Goal: Task Accomplishment & Management: Use online tool/utility

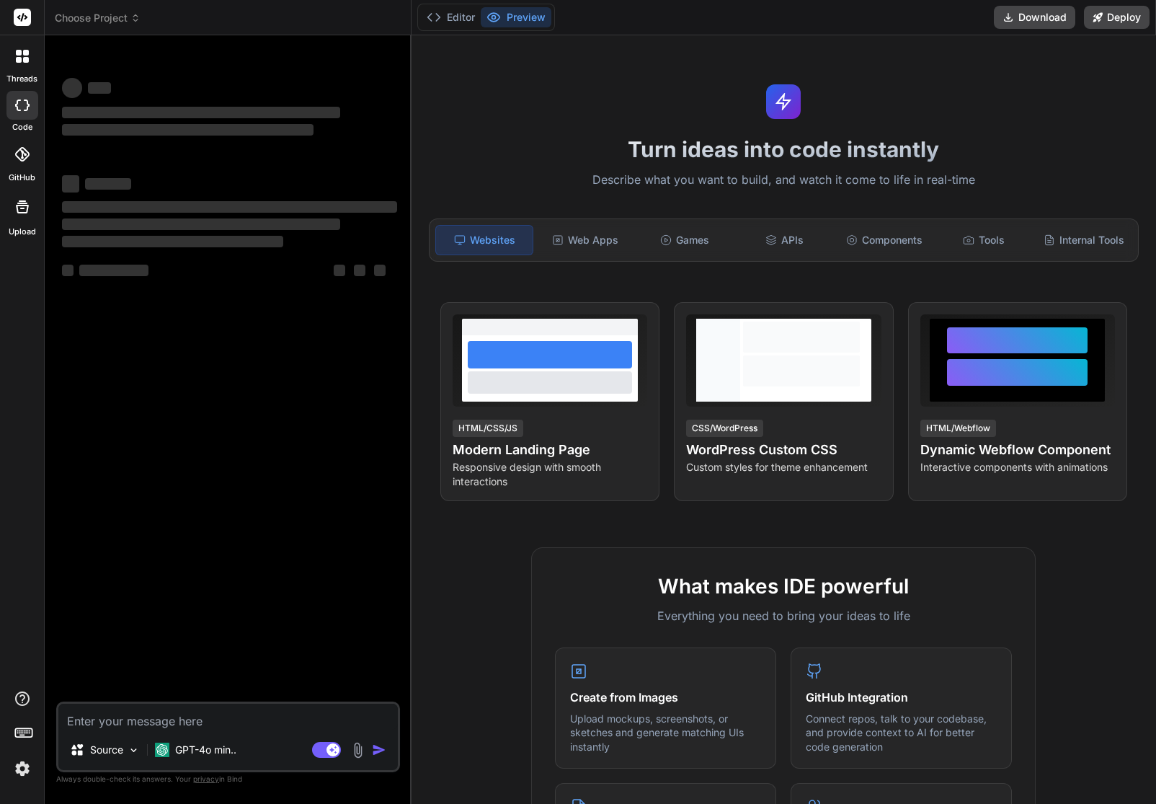
click at [23, 774] on img at bounding box center [22, 768] width 25 height 25
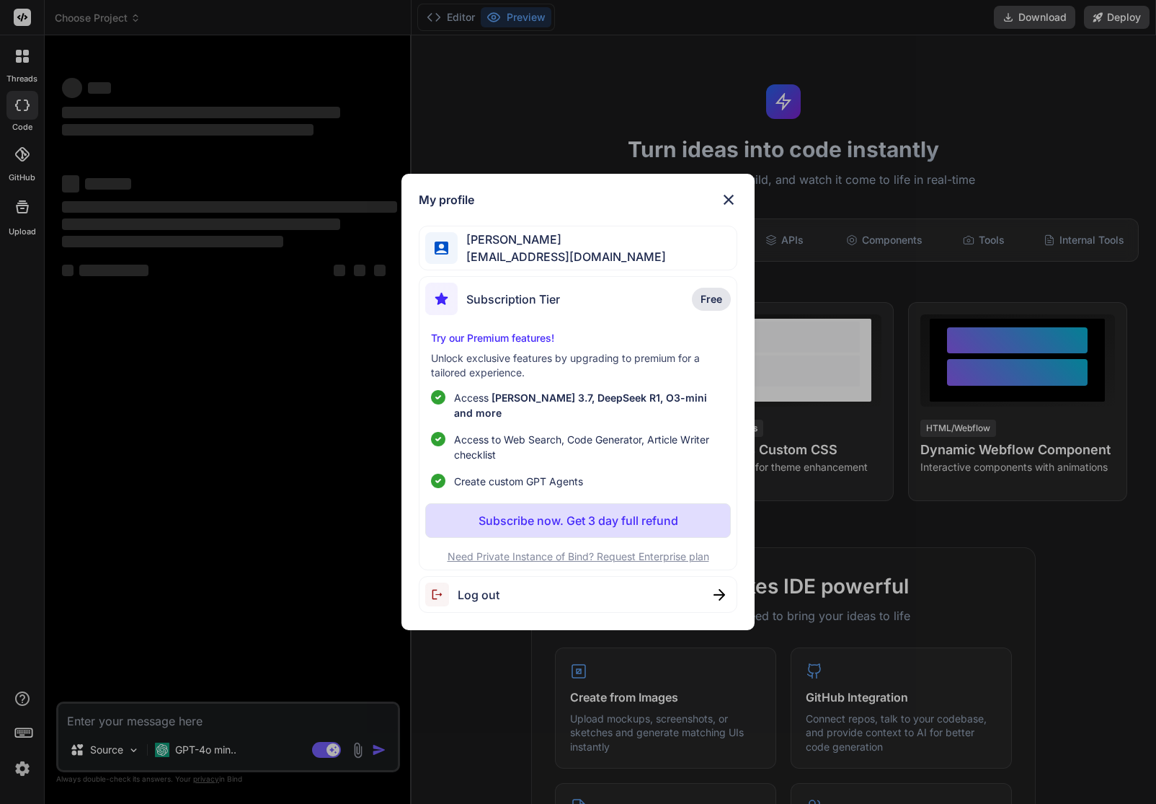
click at [517, 584] on div "Log out" at bounding box center [578, 594] width 319 height 37
type textarea "x"
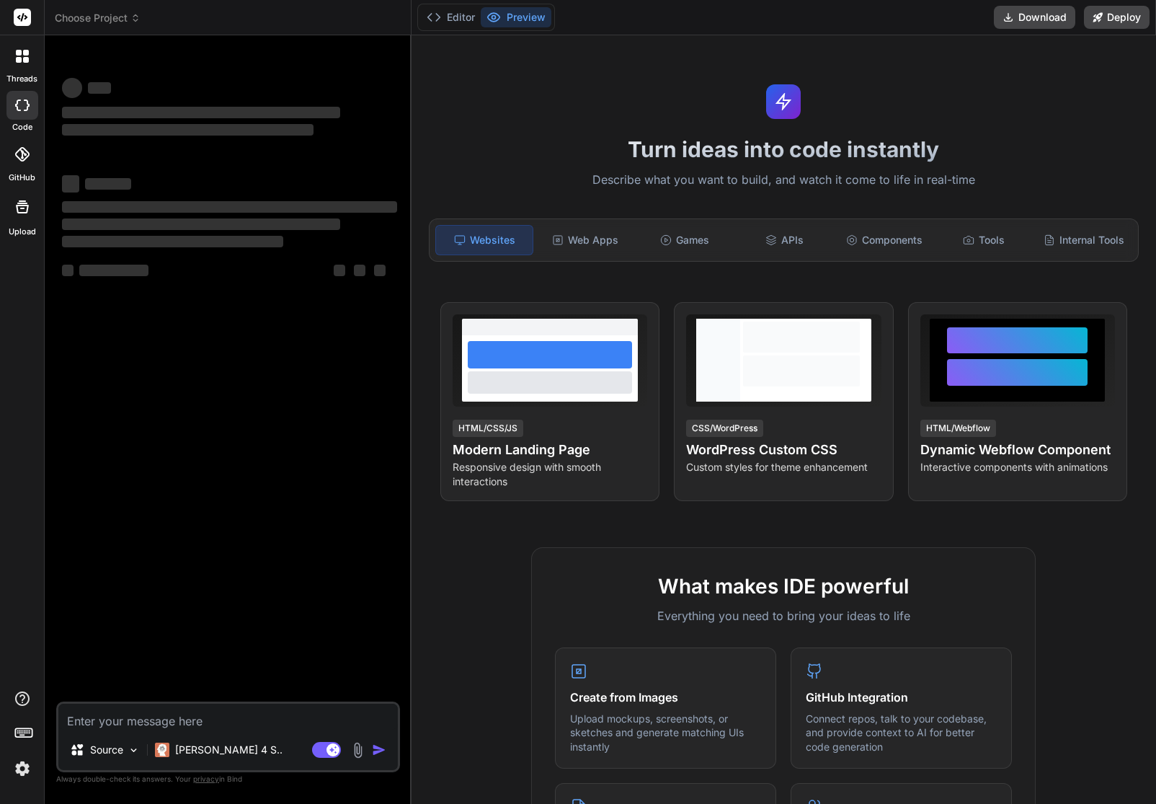
click at [22, 775] on img at bounding box center [22, 768] width 25 height 25
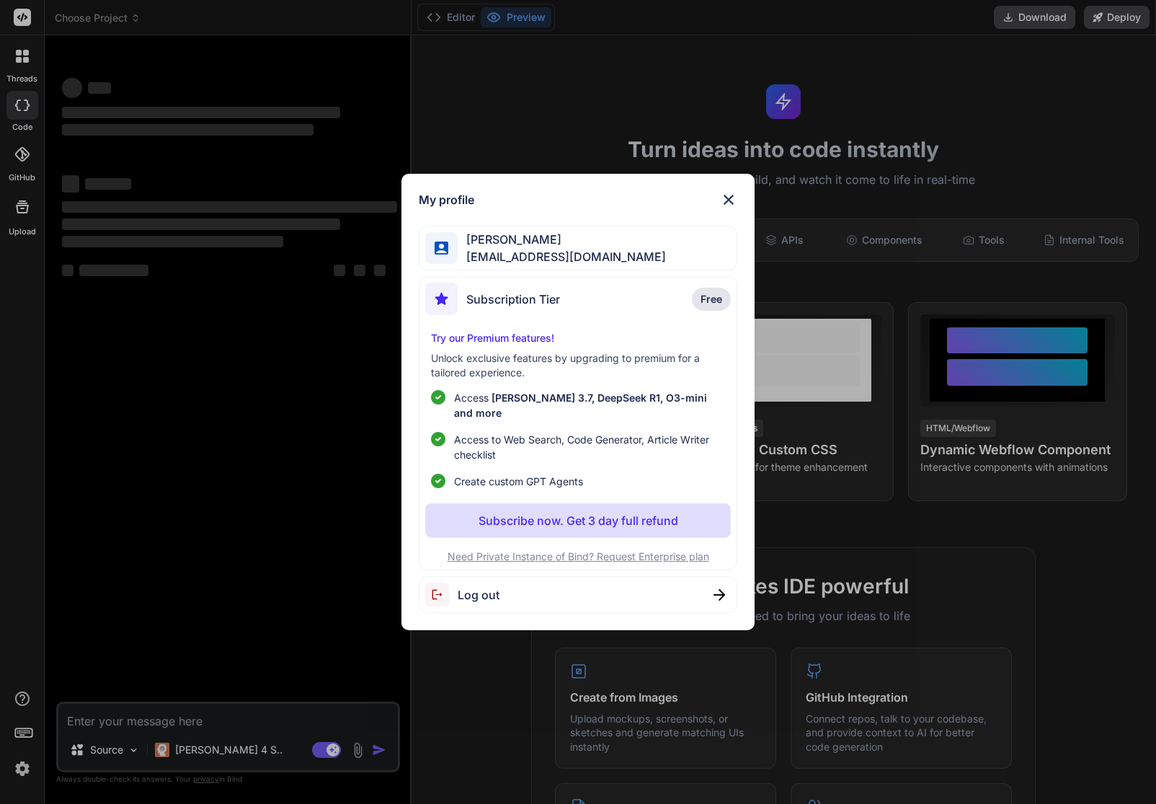
click at [737, 189] on div "My profile Michael Salzer ms@flinkthink.ch Subscription Tier Free Try our Premi…" at bounding box center [577, 402] width 353 height 457
click at [721, 205] on img at bounding box center [728, 199] width 17 height 17
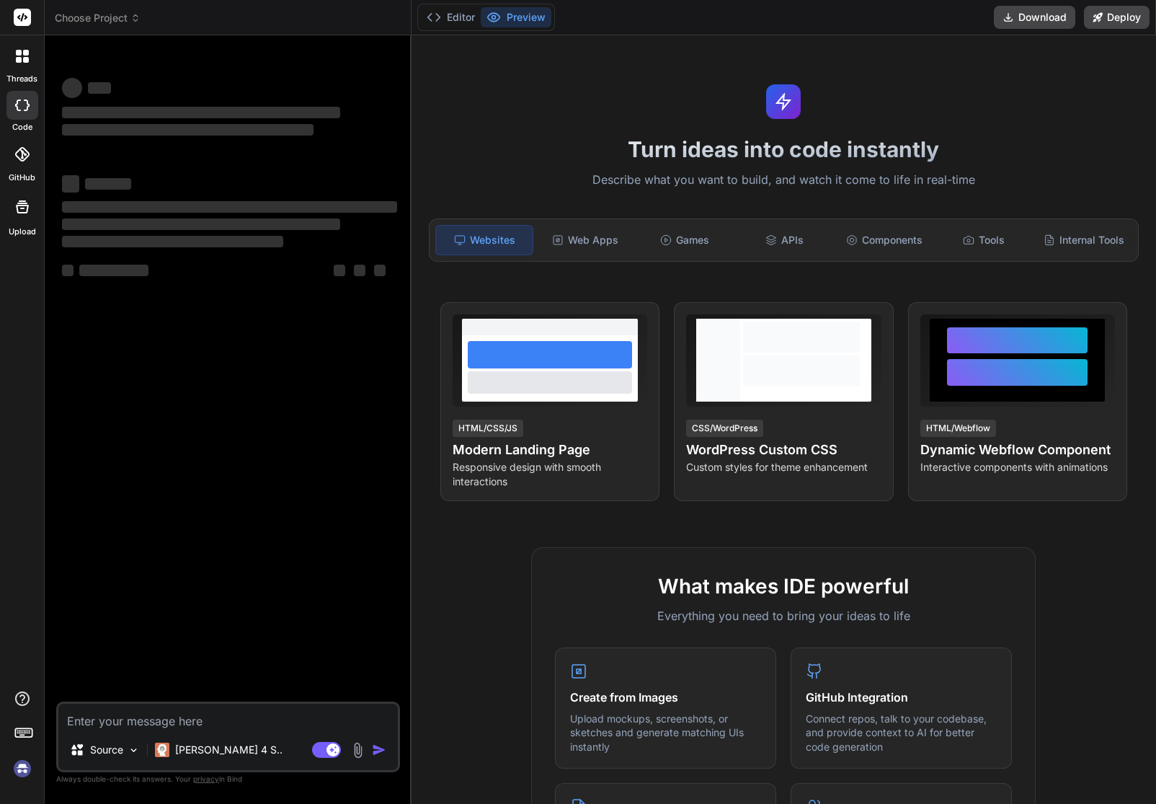
click at [82, 21] on span "Choose Project" at bounding box center [98, 18] width 86 height 14
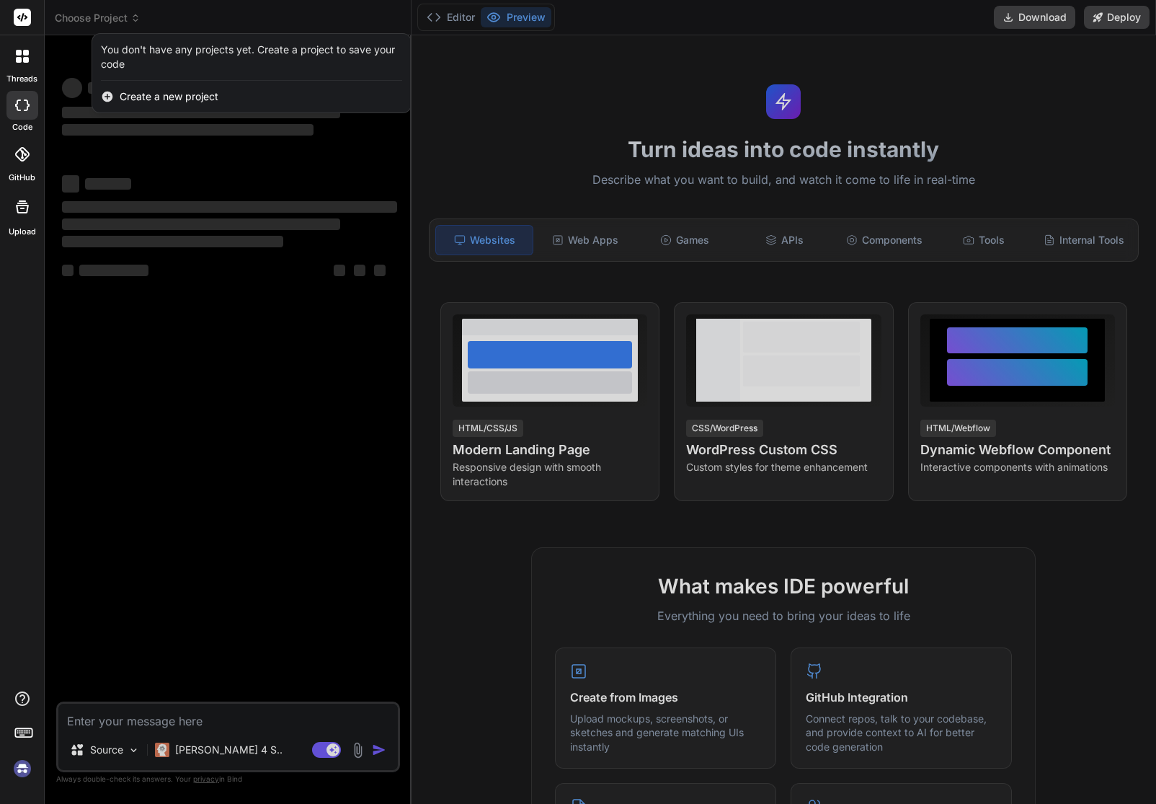
click at [233, 19] on div at bounding box center [578, 402] width 1156 height 804
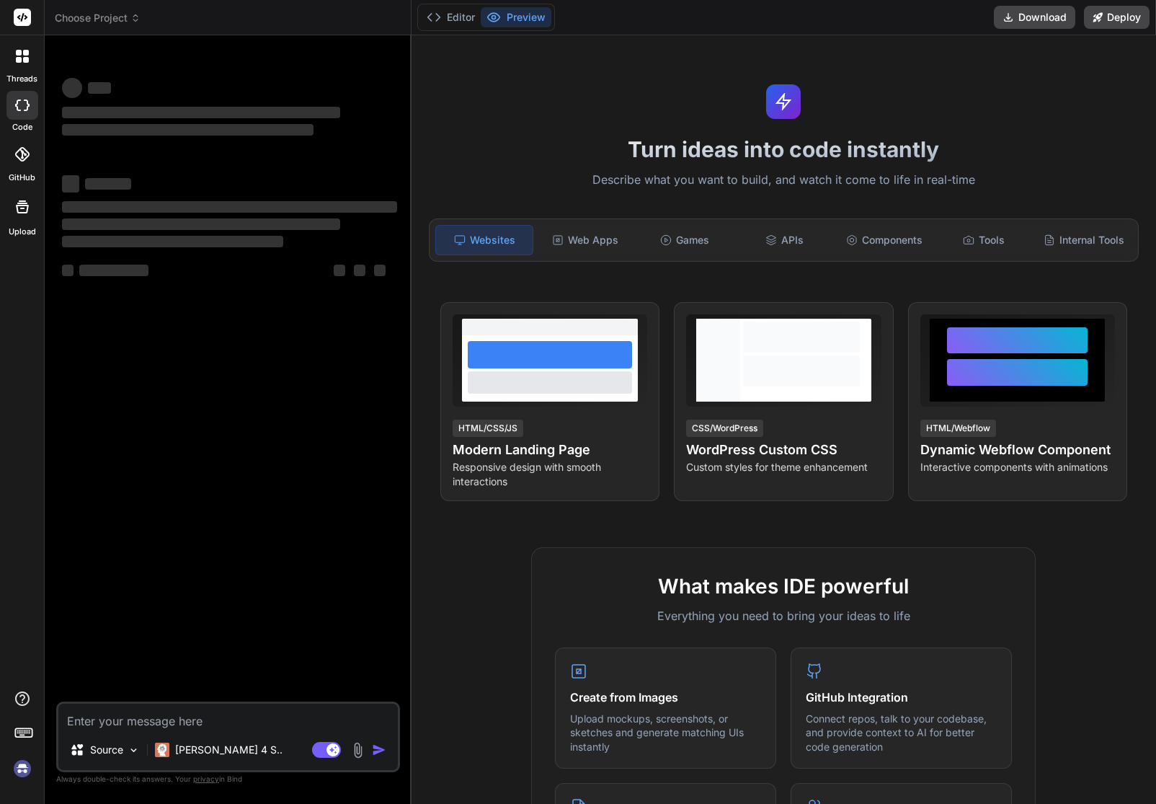
click at [24, 770] on img at bounding box center [22, 768] width 25 height 25
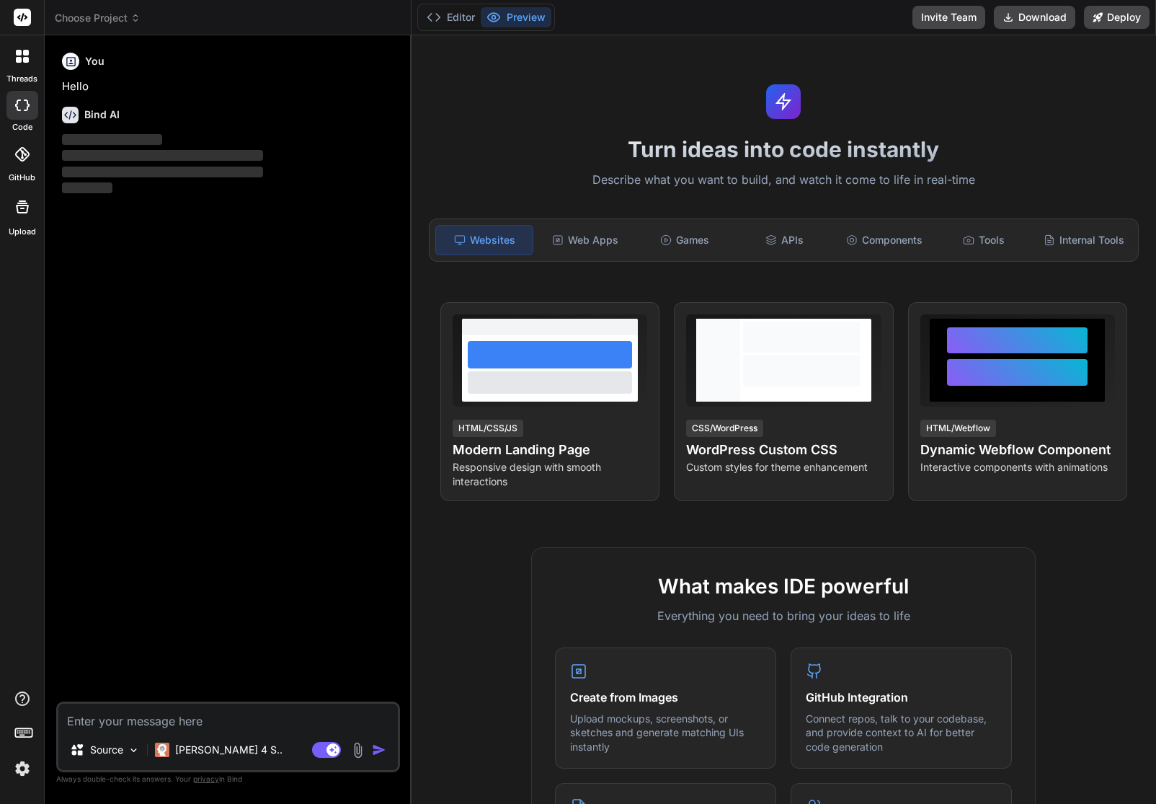
click at [119, 18] on span "Choose Project" at bounding box center [98, 18] width 86 height 14
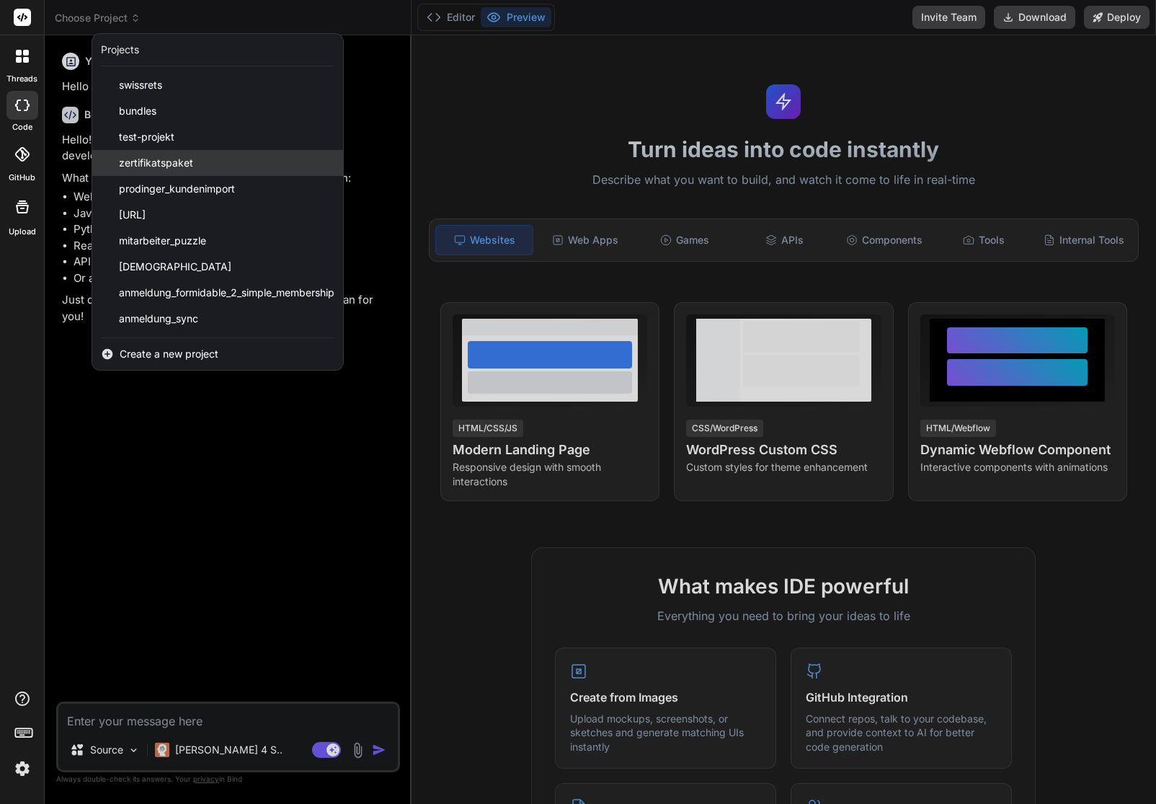
click at [187, 159] on span "zertifikatspaket" at bounding box center [156, 163] width 74 height 14
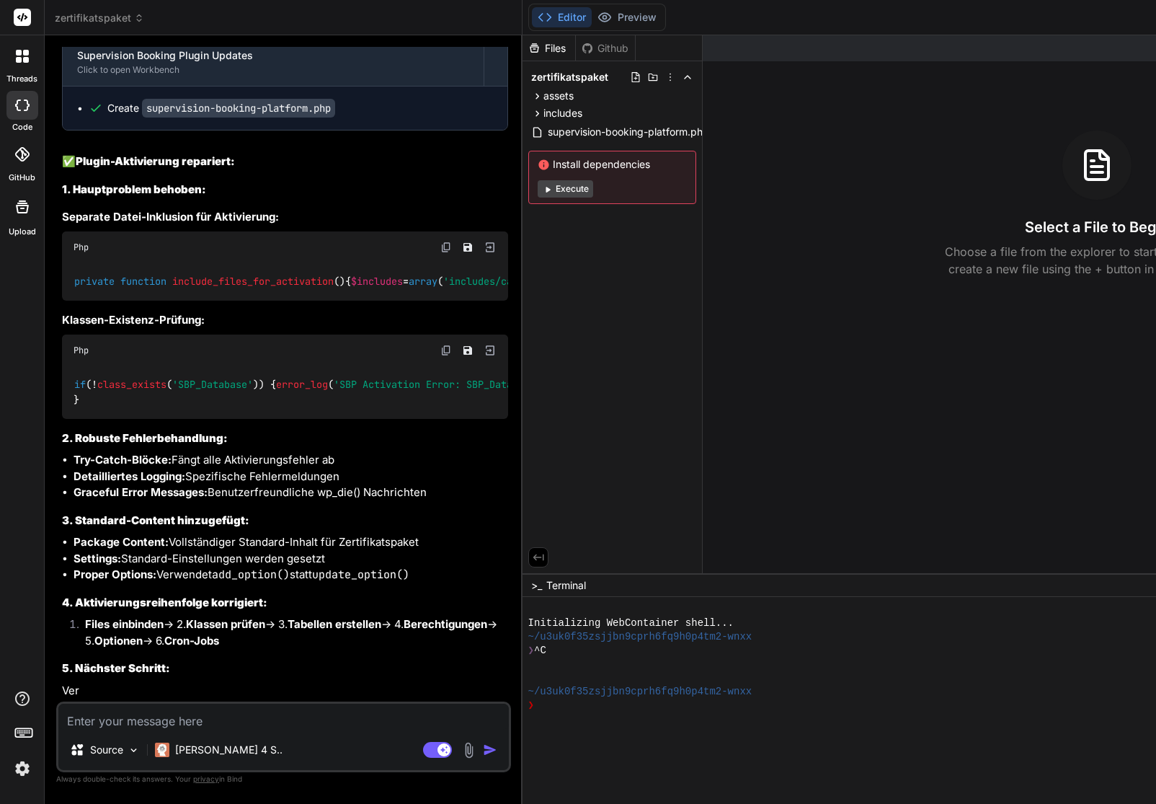
scroll to position [6377, 0]
click at [205, 750] on p "[PERSON_NAME] 4 S.." at bounding box center [228, 749] width 107 height 14
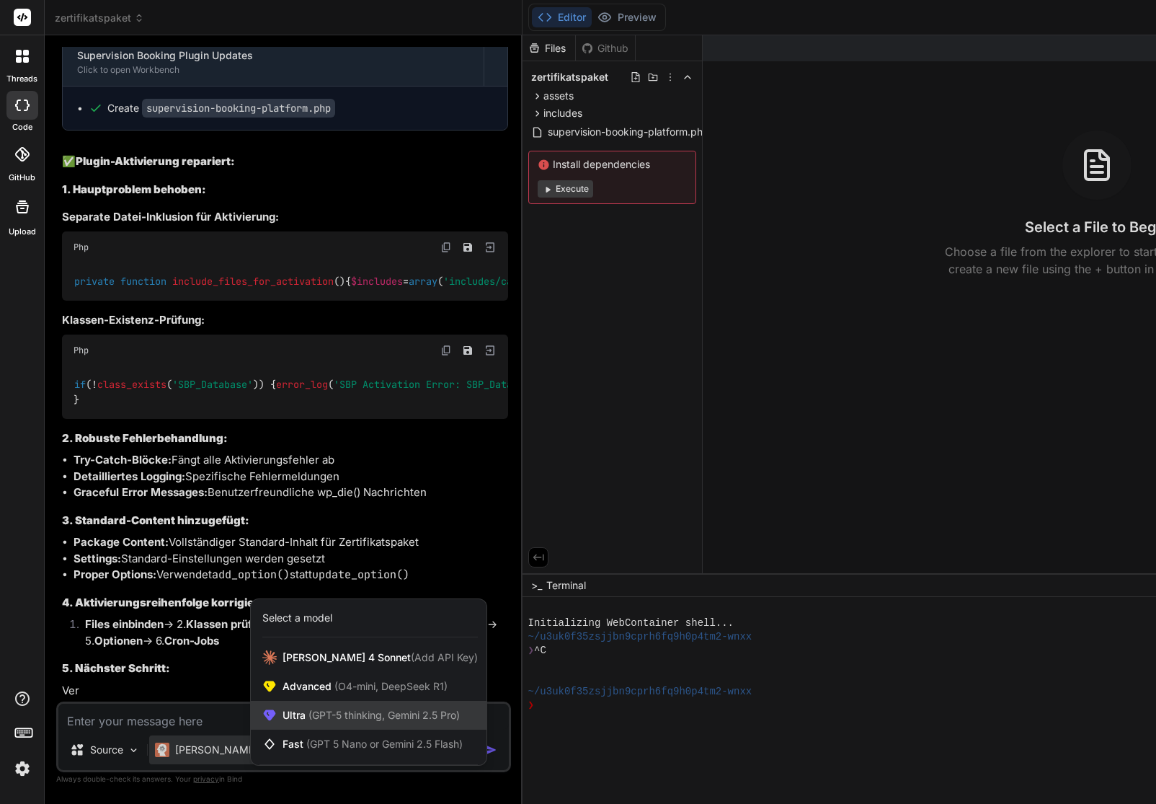
click at [328, 716] on span "(GPT-5 thinking, Gemini 2.5 Pro)" at bounding box center [383, 714] width 154 height 12
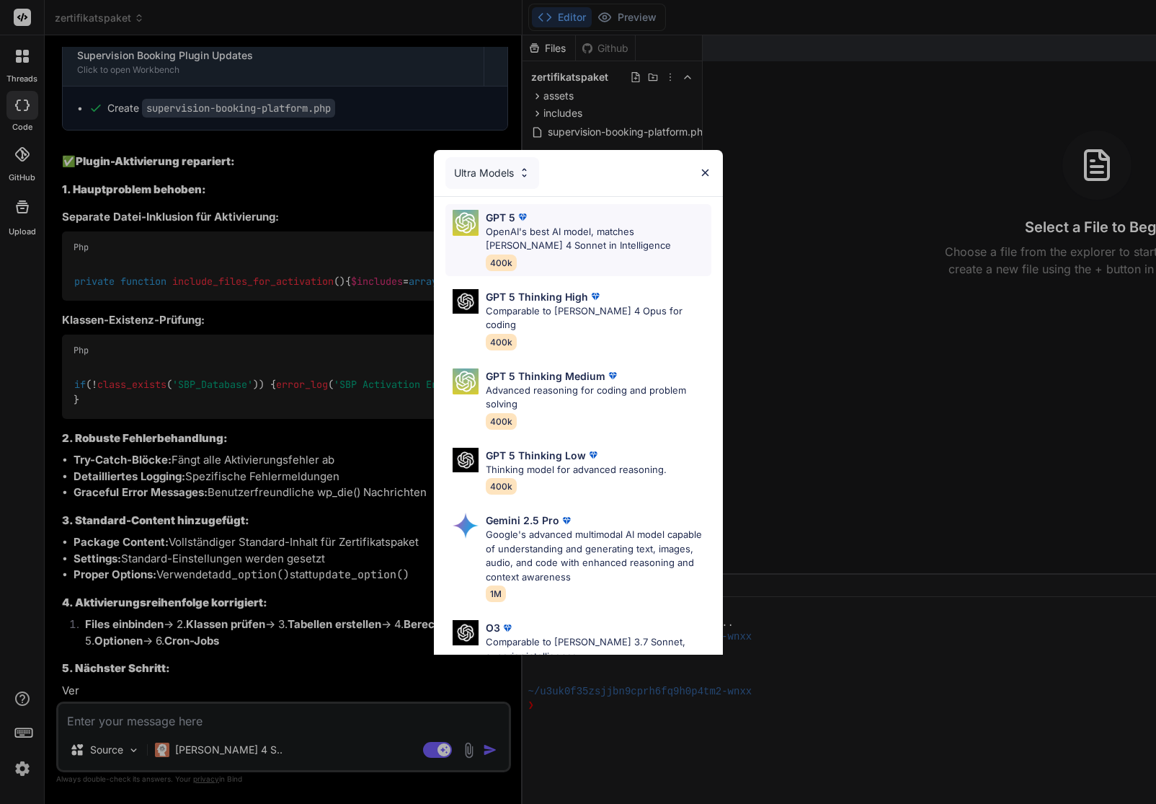
click at [548, 231] on p "OpenAI's best AI model, matches [PERSON_NAME] 4 Sonnet in Intelligence" at bounding box center [599, 239] width 226 height 28
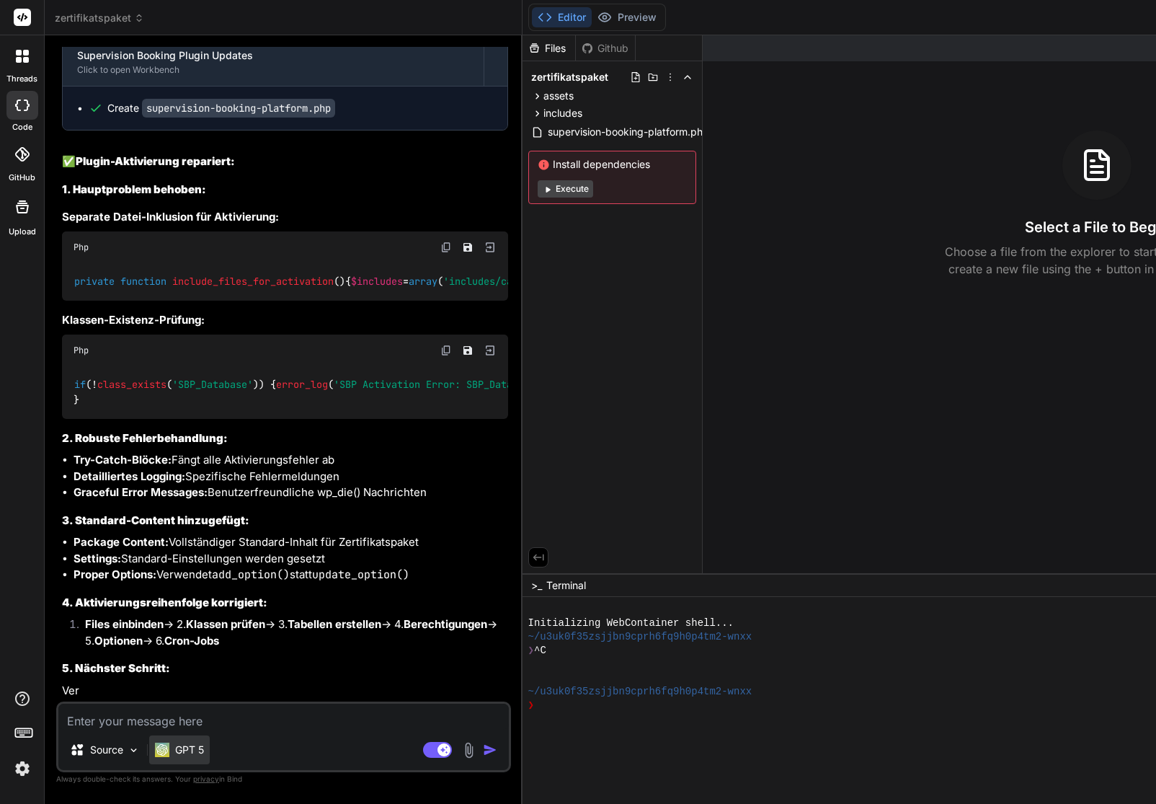
click at [186, 753] on p "GPT 5" at bounding box center [189, 749] width 29 height 14
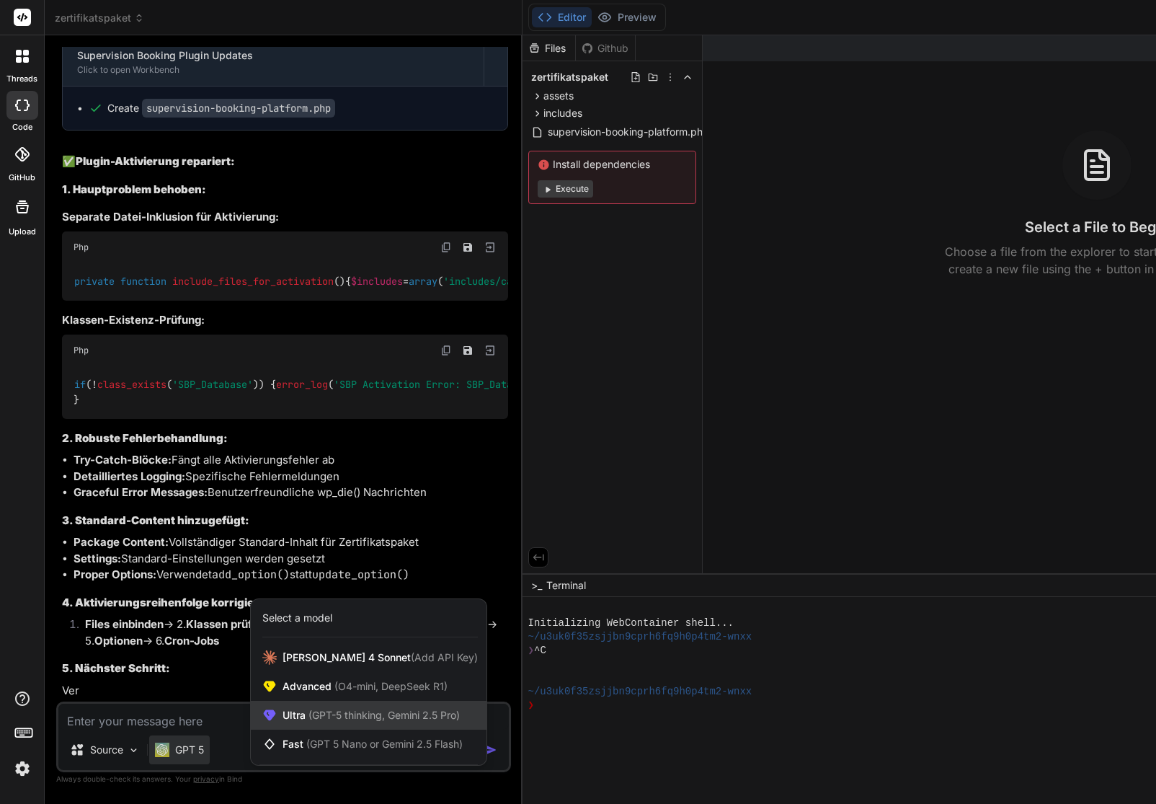
click at [320, 707] on div "Ultra (GPT-5 thinking, Gemini 2.5 Pro)" at bounding box center [369, 715] width 236 height 29
type textarea "x"
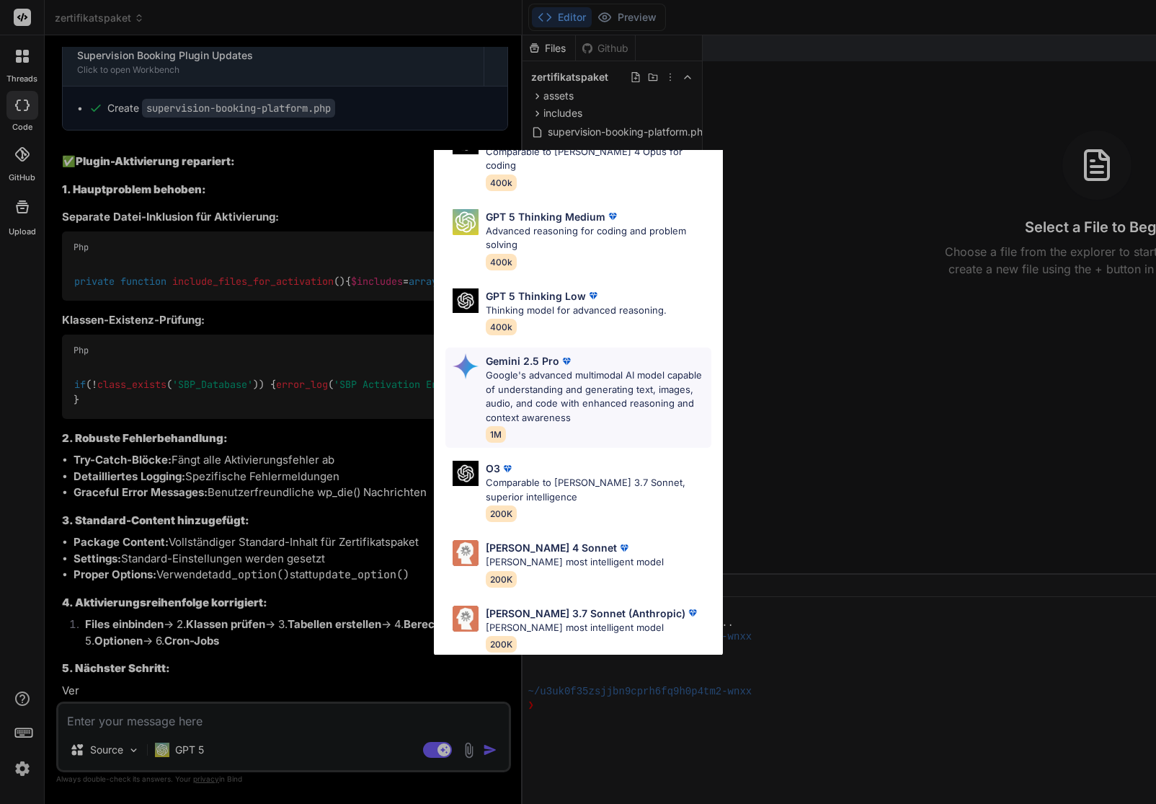
scroll to position [0, 0]
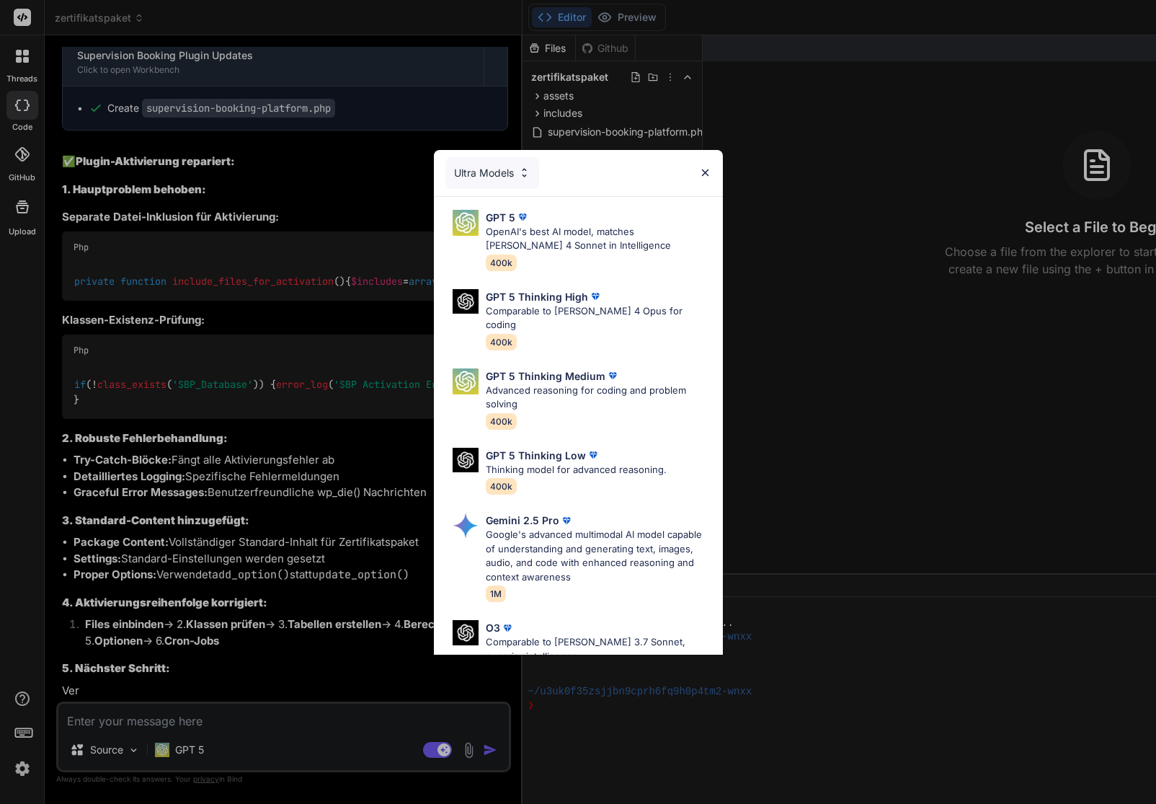
click at [703, 172] on img at bounding box center [705, 172] width 12 height 12
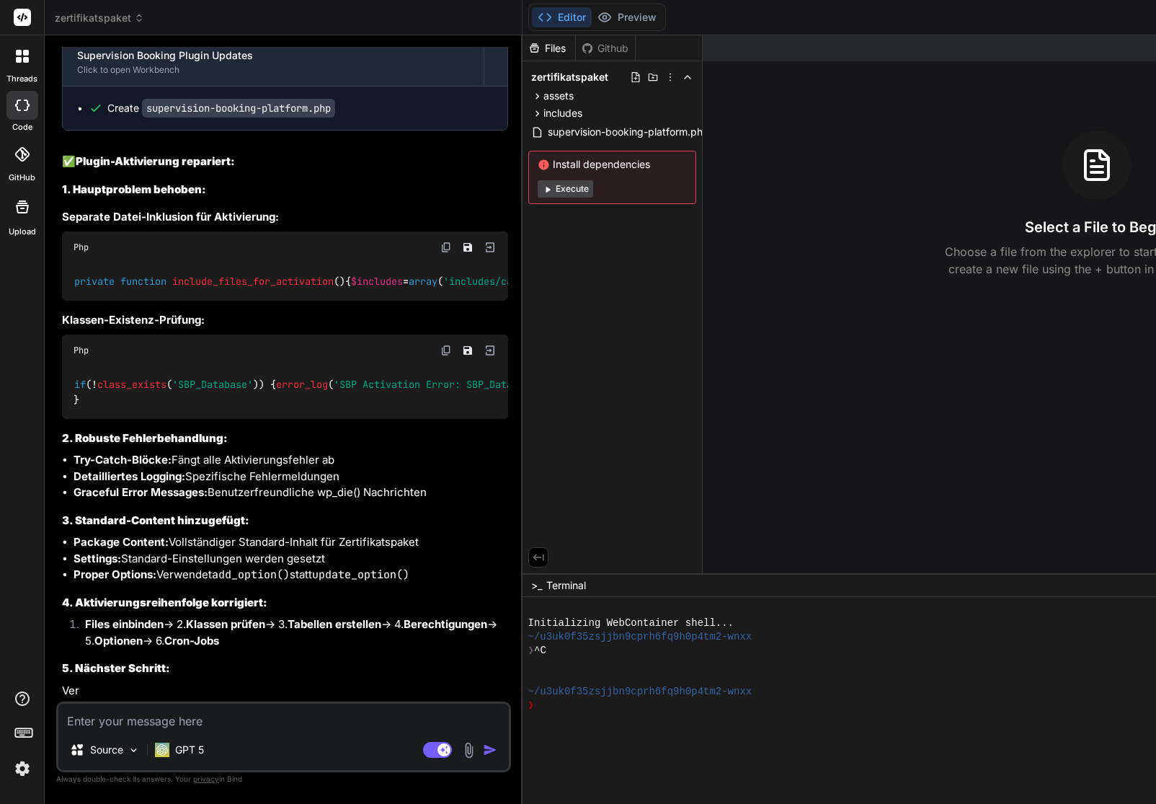
click at [116, 719] on textarea at bounding box center [283, 716] width 450 height 26
click at [165, 715] on textarea at bounding box center [283, 716] width 450 height 26
type textarea "H"
type textarea "x"
type textarea "Hi"
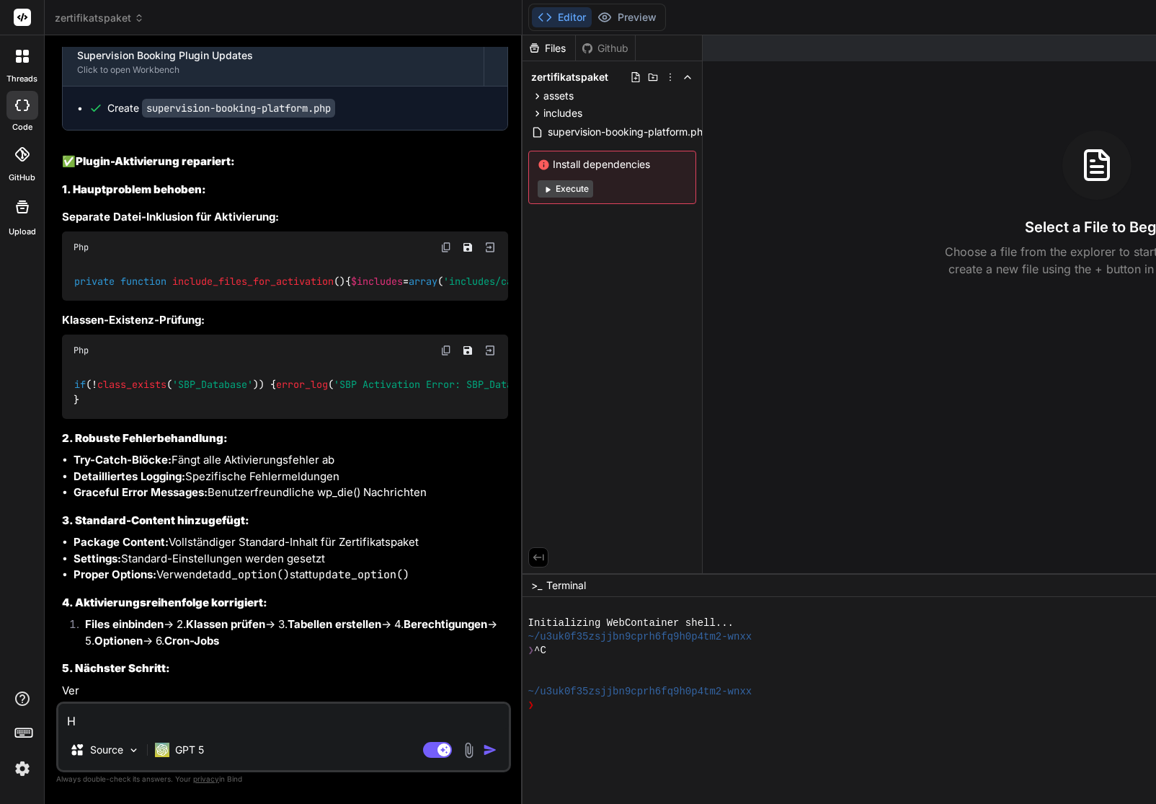
type textarea "x"
type textarea "Hie"
type textarea "x"
type textarea "Hier"
type textarea "x"
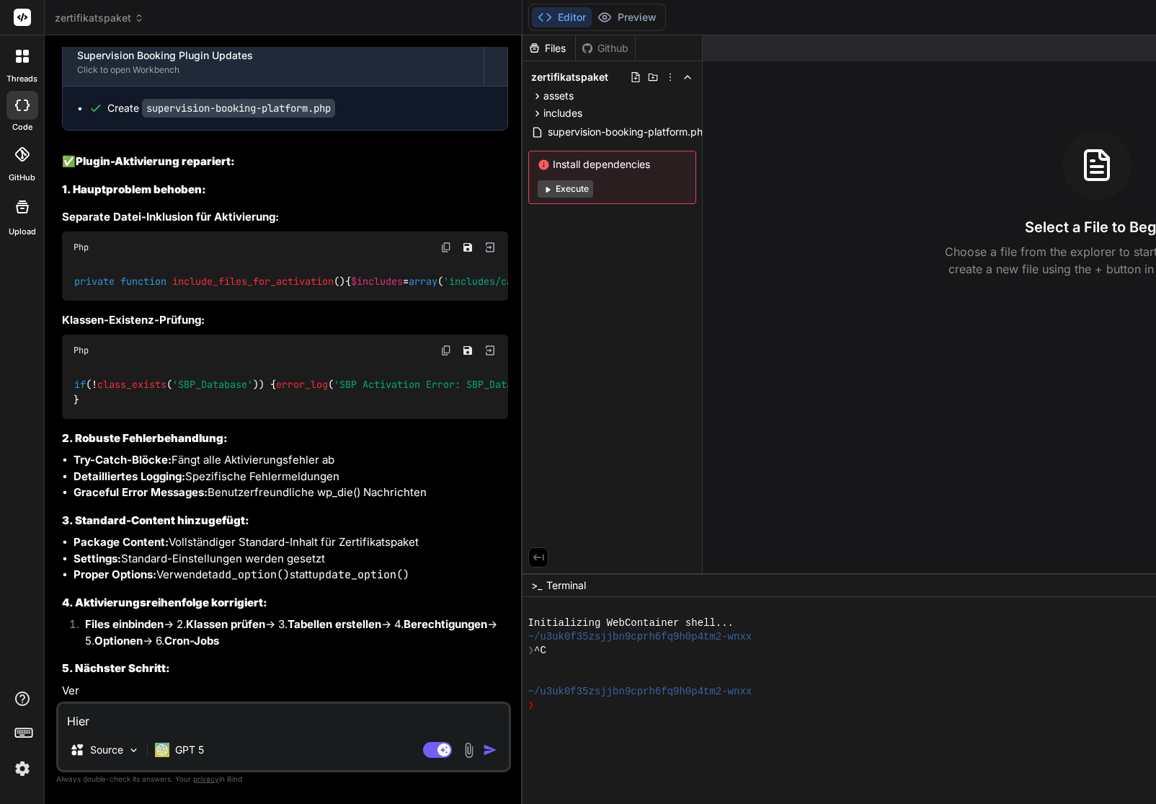
type textarea "Hier"
type textarea "x"
type textarea "Hier e"
type textarea "x"
type textarea "Hier ei"
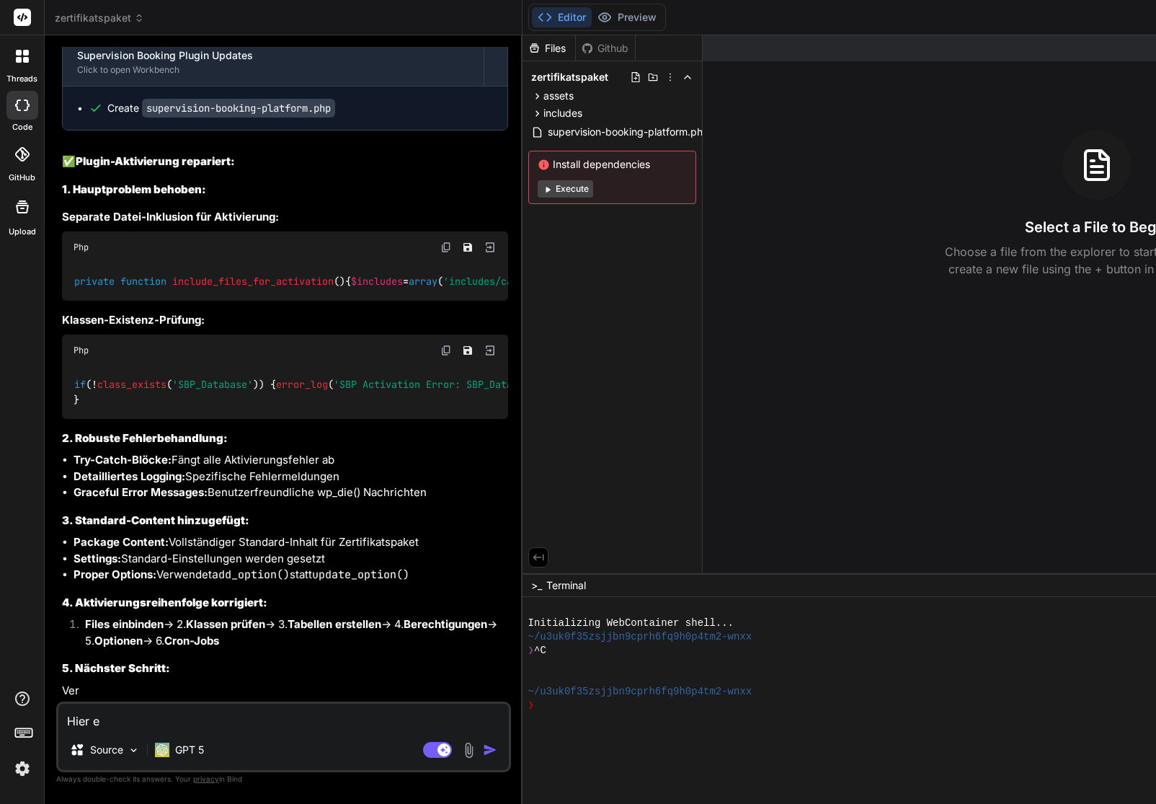
type textarea "x"
type textarea "Hier ein"
type textarea "x"
type textarea "Hier ein"
type textarea "x"
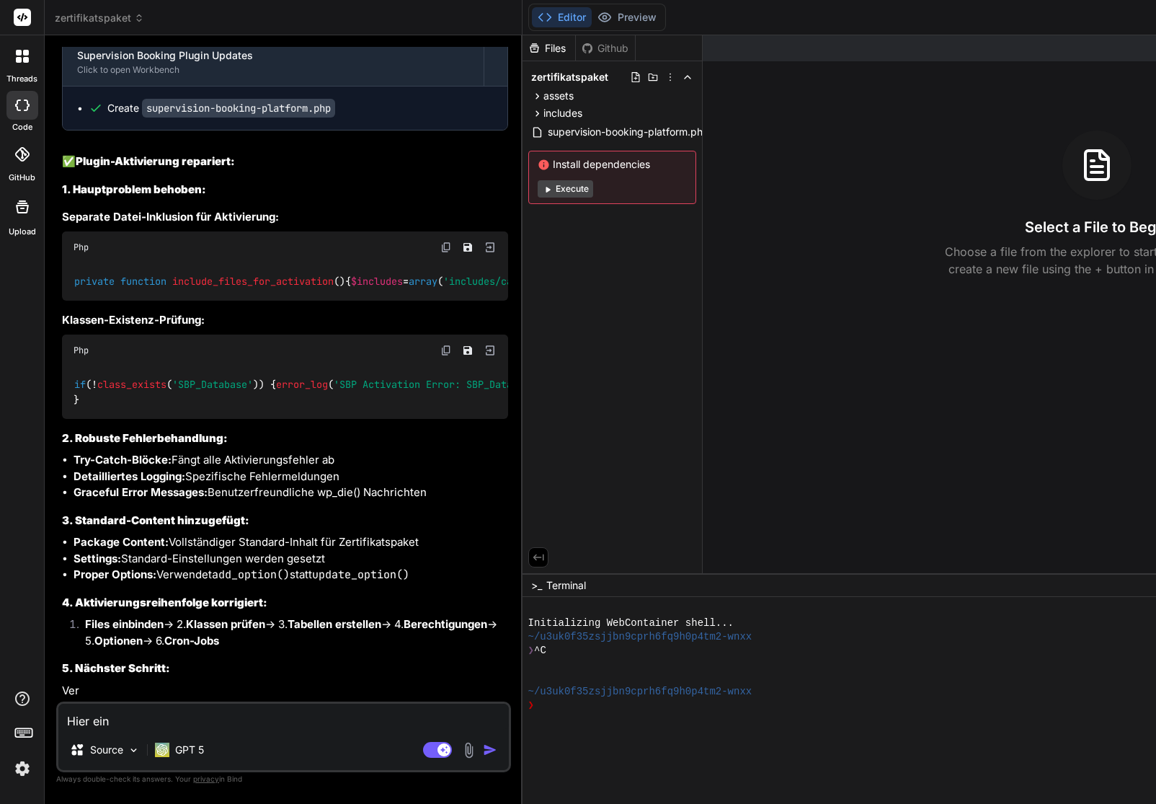
type textarea "Hier ein p"
type textarea "x"
type textarea "Hier ein pa"
type textarea "x"
type textarea "Hier ein paa"
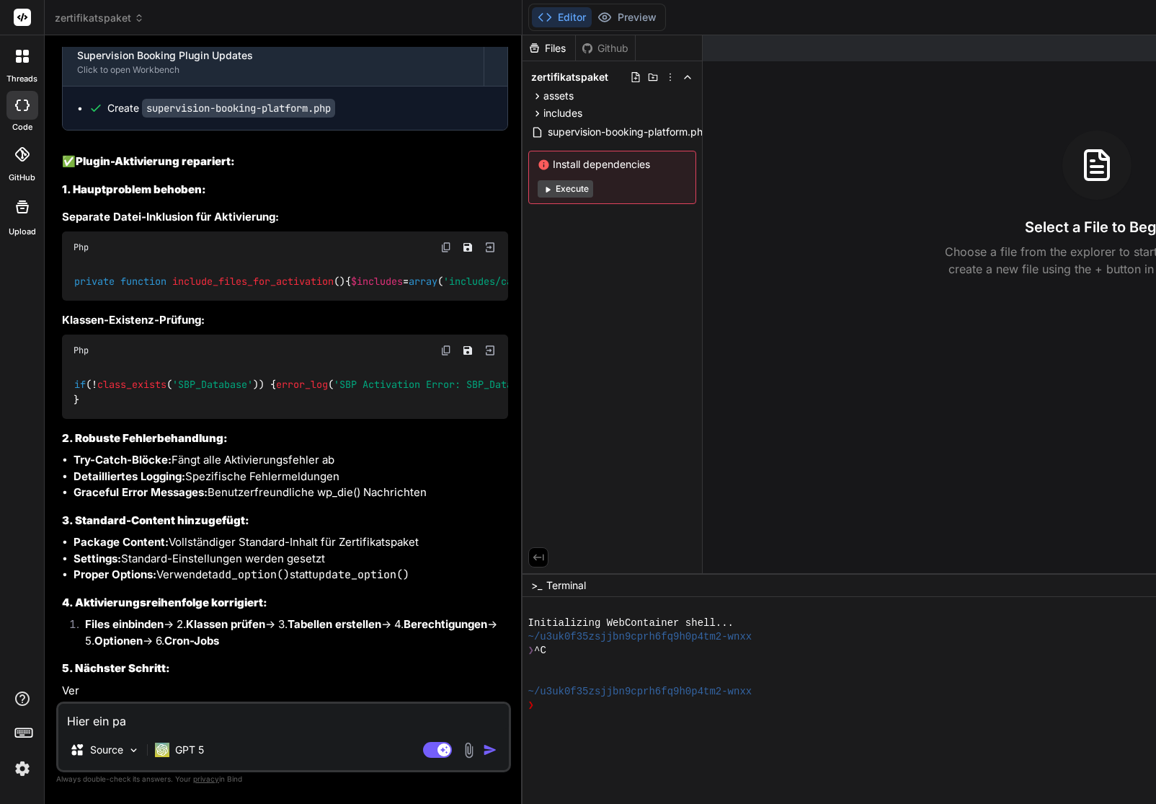
type textarea "x"
type textarea "Hier ein paar"
type textarea "x"
type textarea "Hier ein paar"
type textarea "x"
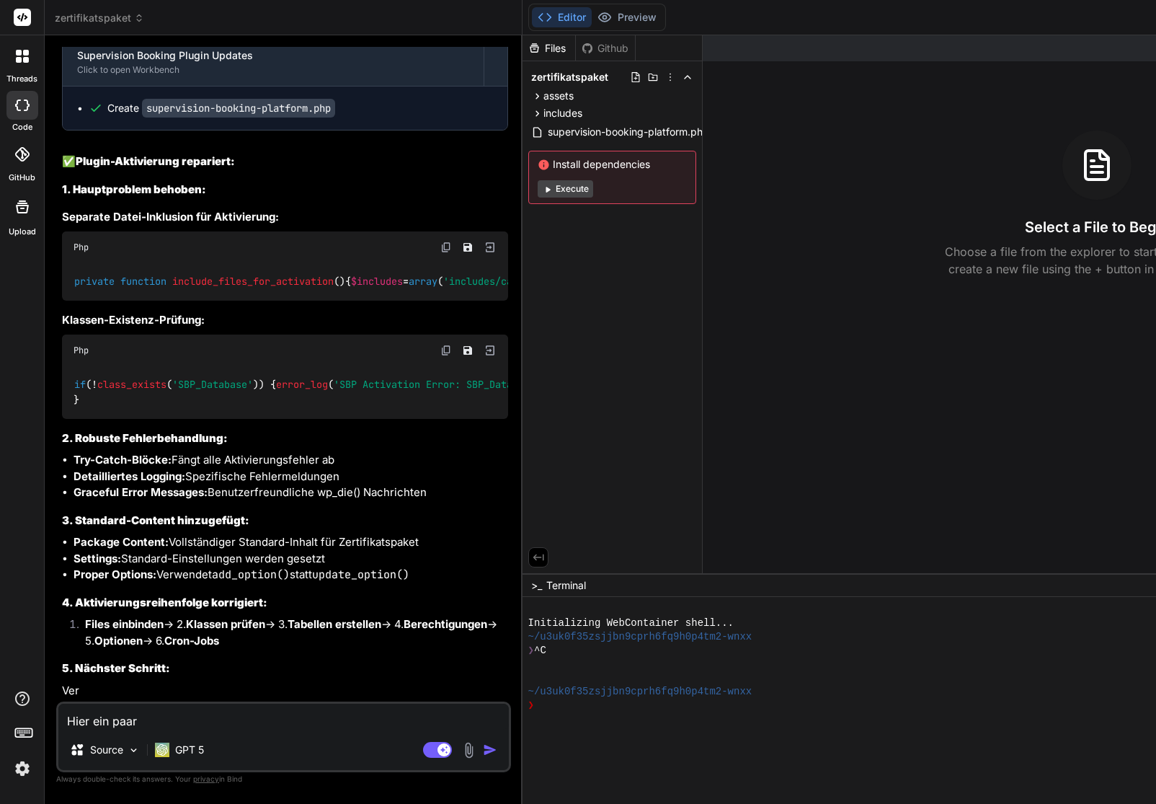
type textarea "Hier ein paar a"
type textarea "x"
type textarea "Hier ein paar ak"
type textarea "x"
type textarea "Hier ein paar akt"
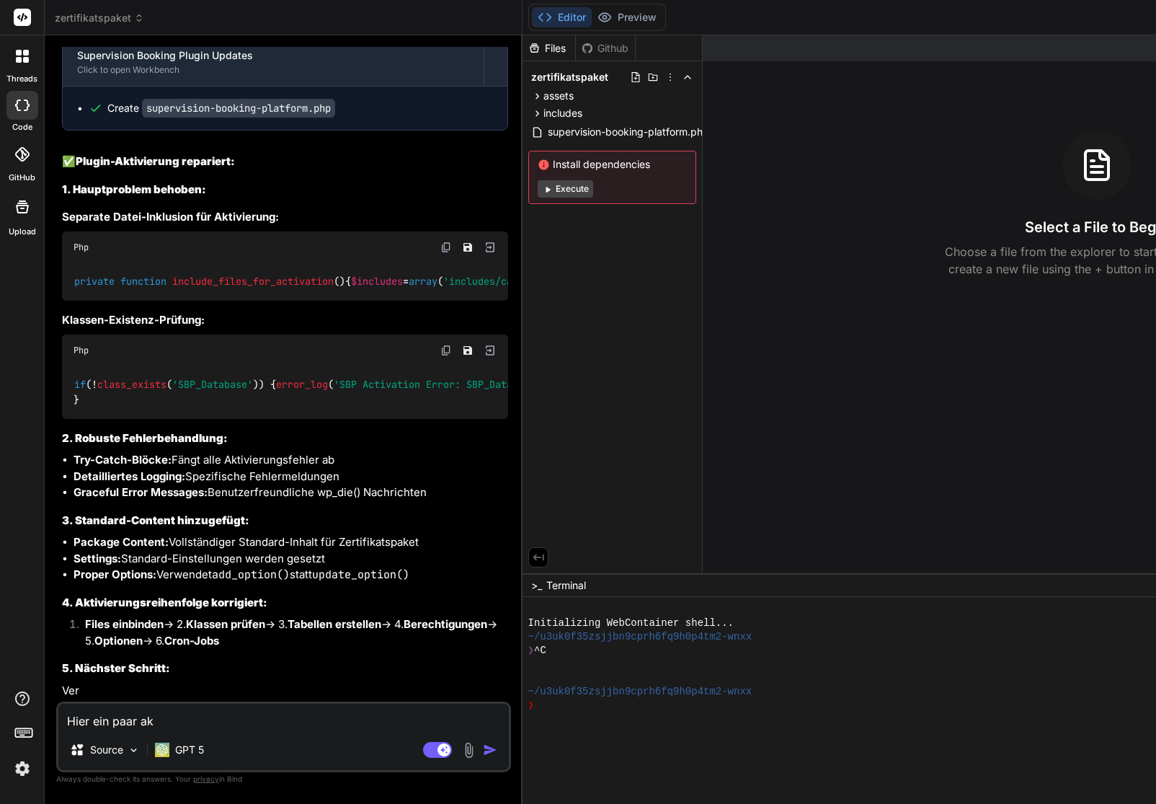
type textarea "x"
type textarea "Hier ein paar aktu"
type textarea "x"
type textarea "Hier ein paar aktua"
type textarea "x"
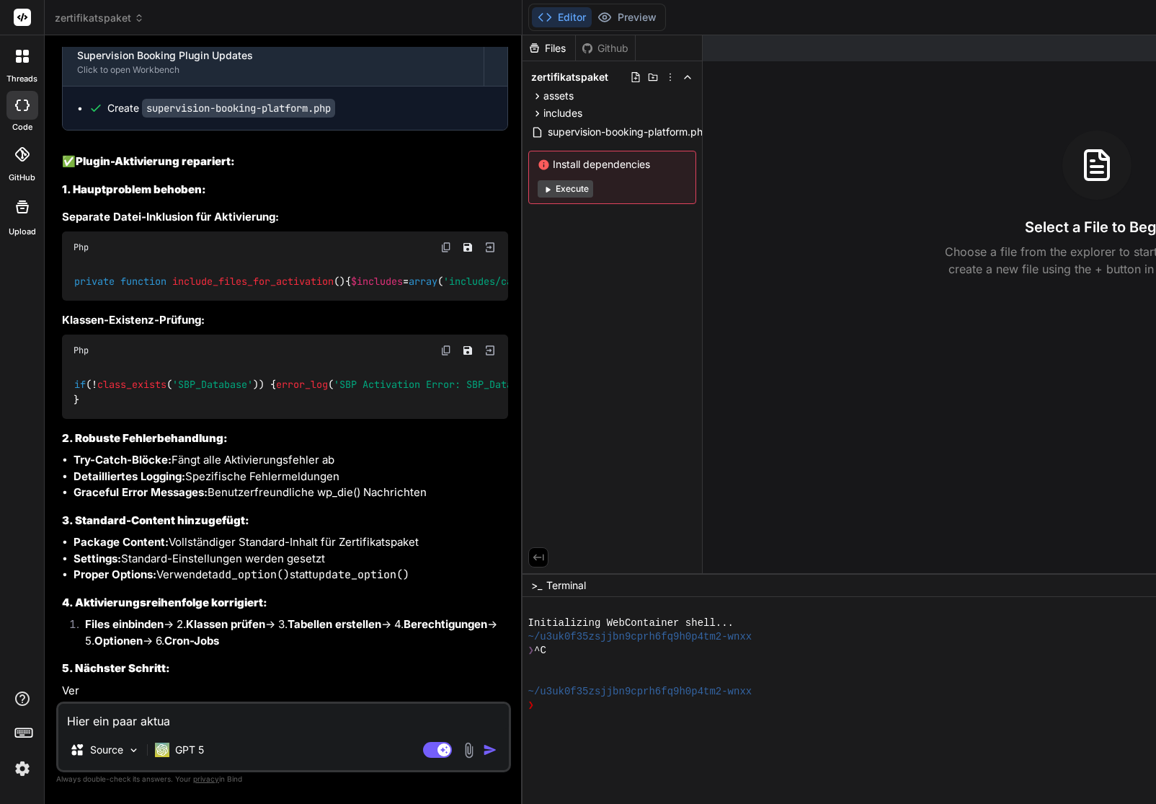
type textarea "Hier ein paar aktual"
type textarea "x"
type textarea "Hier ein paar aktuali"
type textarea "x"
type textarea "Hier ein paar aktualis"
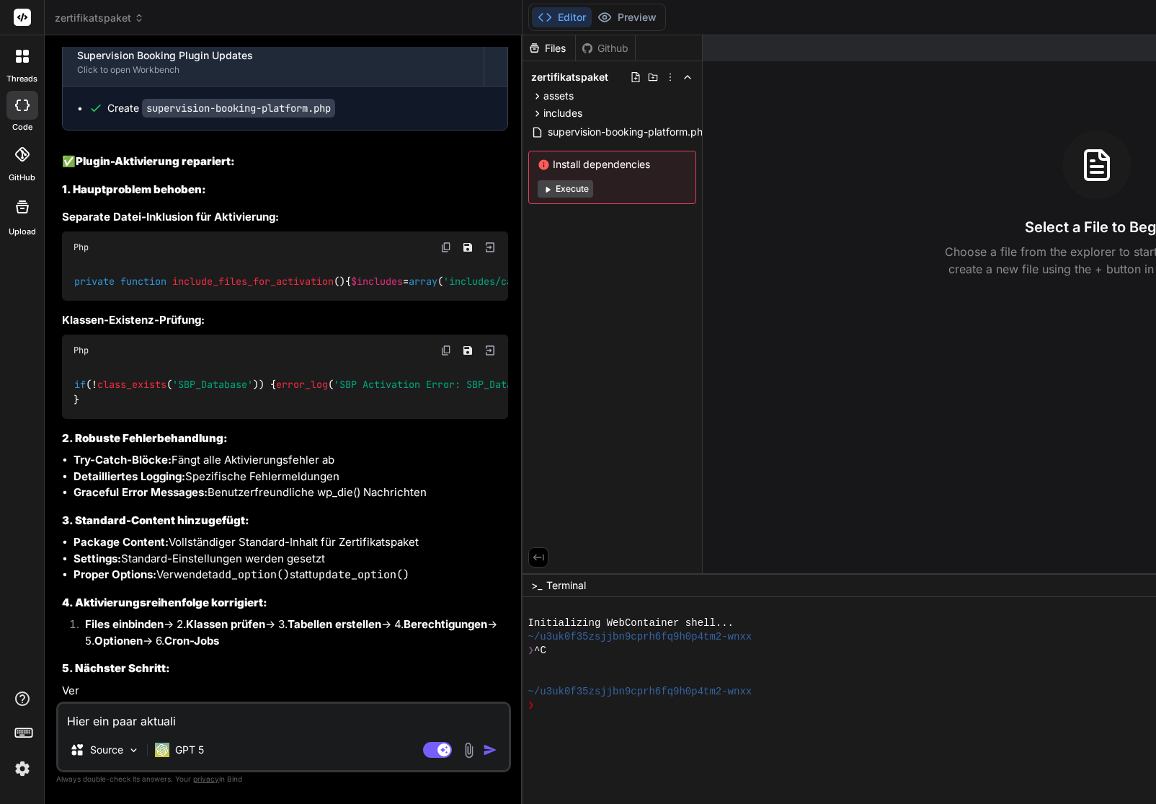
type textarea "x"
type textarea "Hier ein paar aktuali"
type textarea "x"
type textarea "Hier ein paar aktual"
type textarea "x"
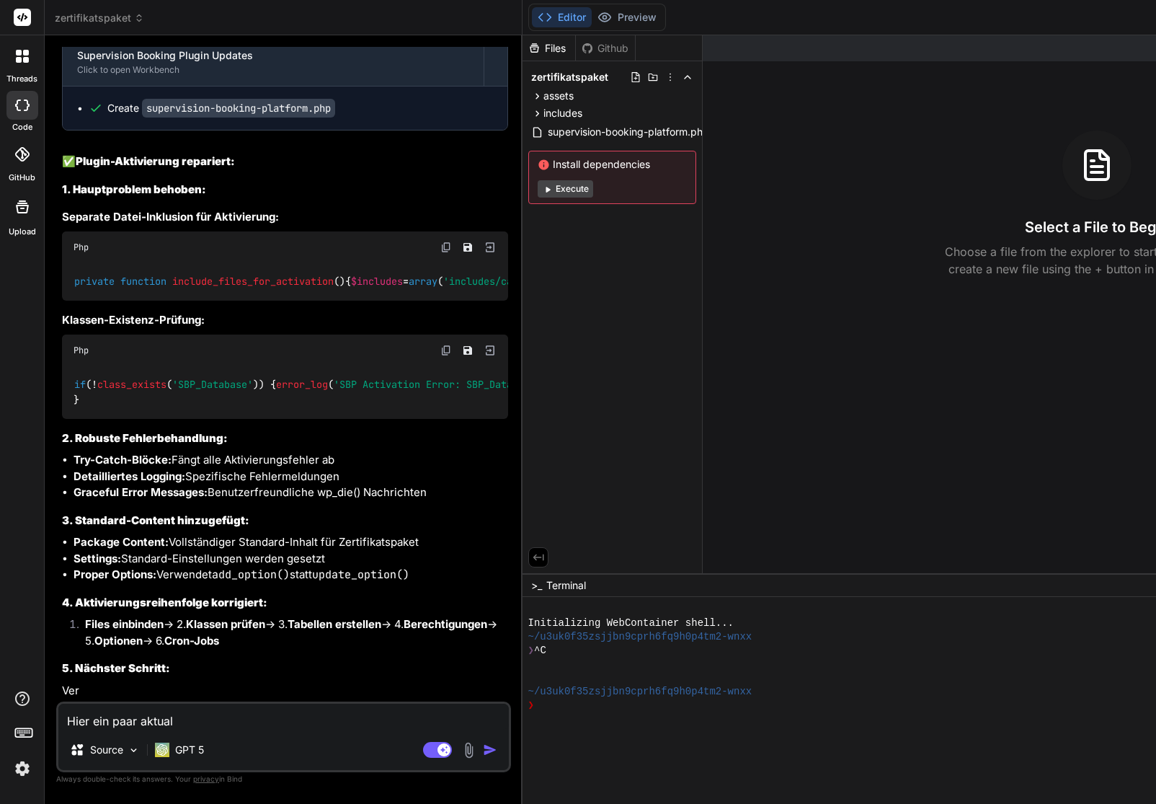
type textarea "Hier ein paar aktua"
type textarea "x"
type textarea "Hier ein paar aktu"
type textarea "x"
type textarea "Hier ein paar akt"
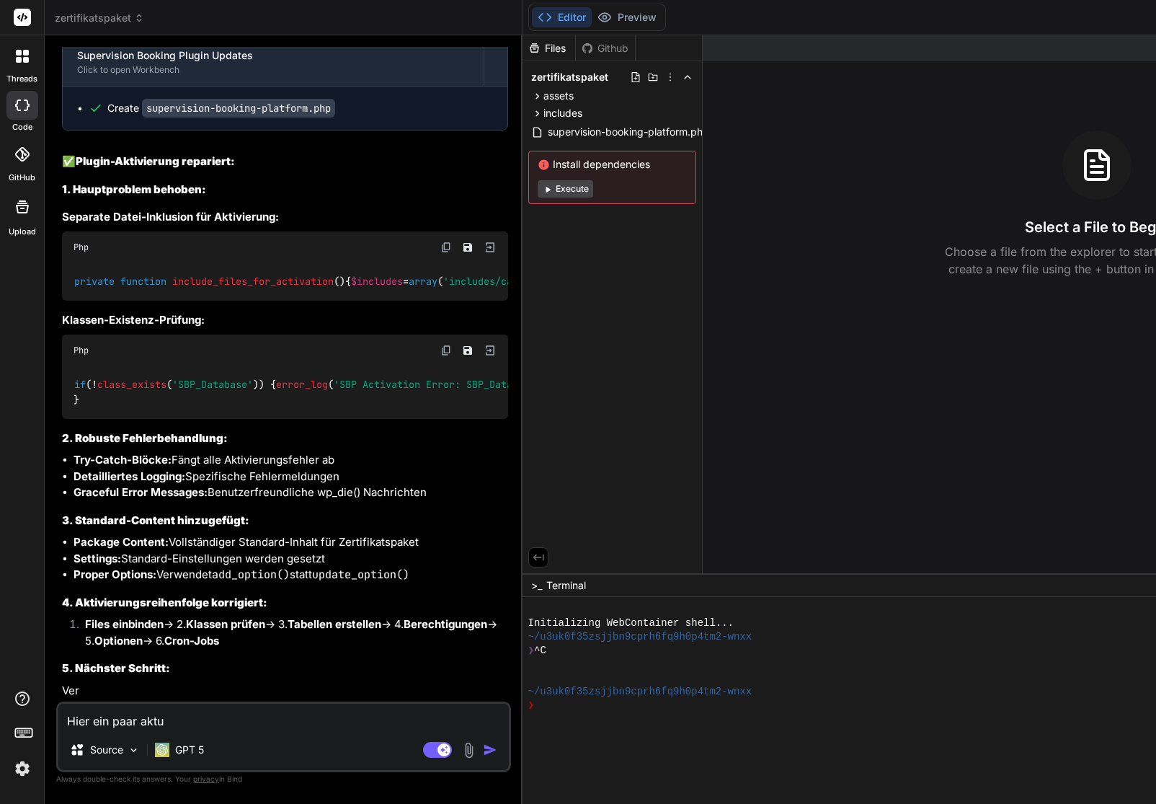
type textarea "x"
type textarea "Hier ein paar ak"
type textarea "x"
type textarea "Hier ein paar a"
type textarea "x"
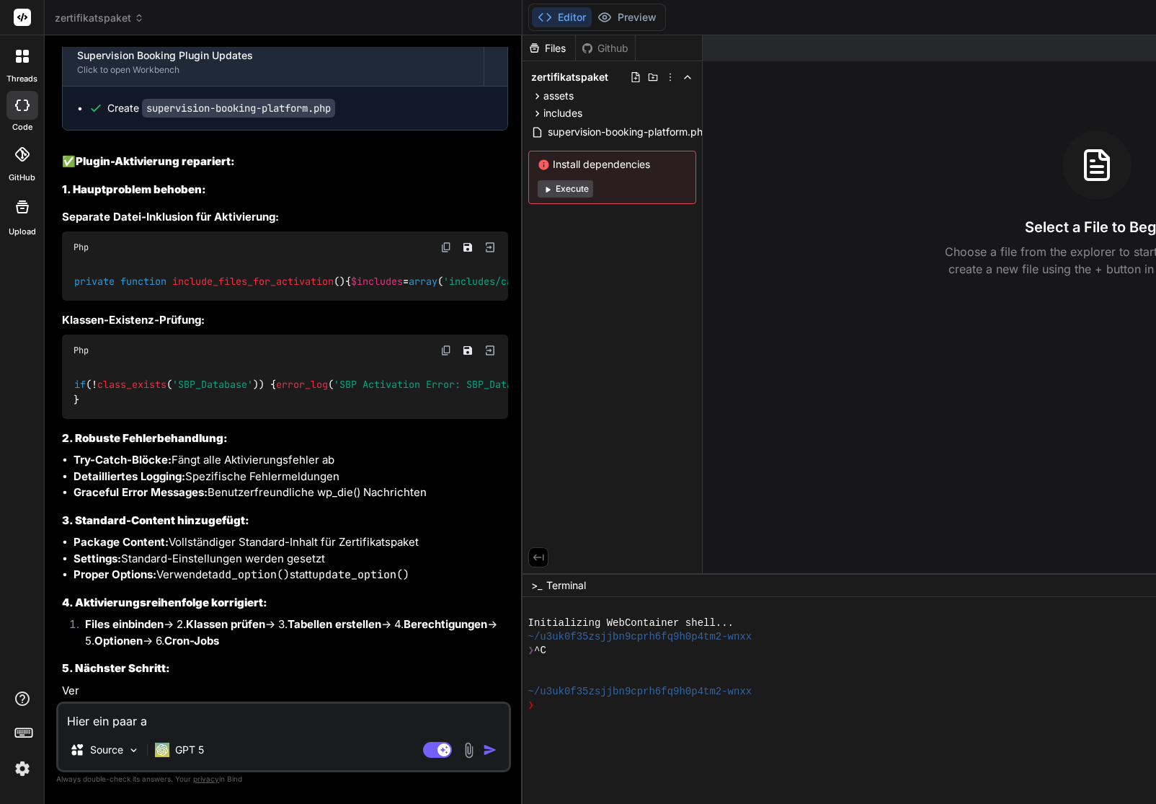
type textarea "Hier ein paar"
type textarea "x"
type textarea "Hier ein paar A"
type textarea "x"
type textarea "Hier ein paar Ak"
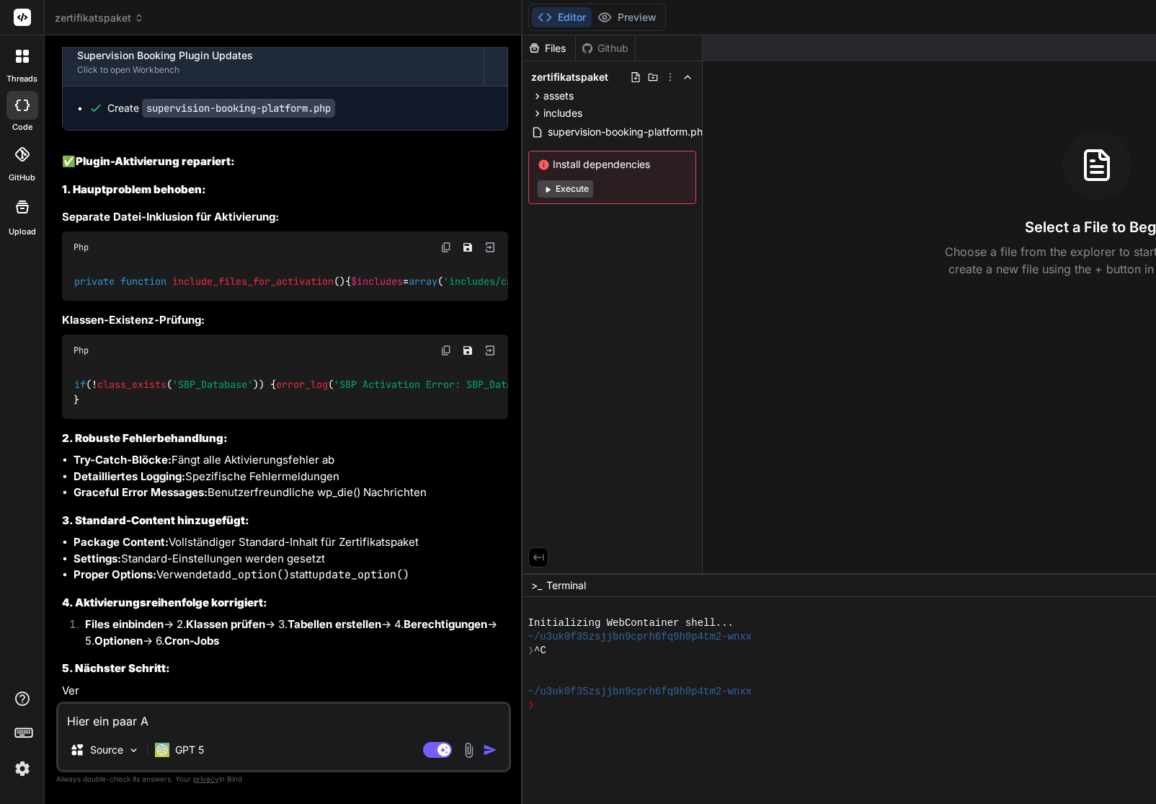
type textarea "x"
type textarea "Hier ein paar Akt"
type textarea "x"
type textarea "Hier ein paar Aktu"
type textarea "x"
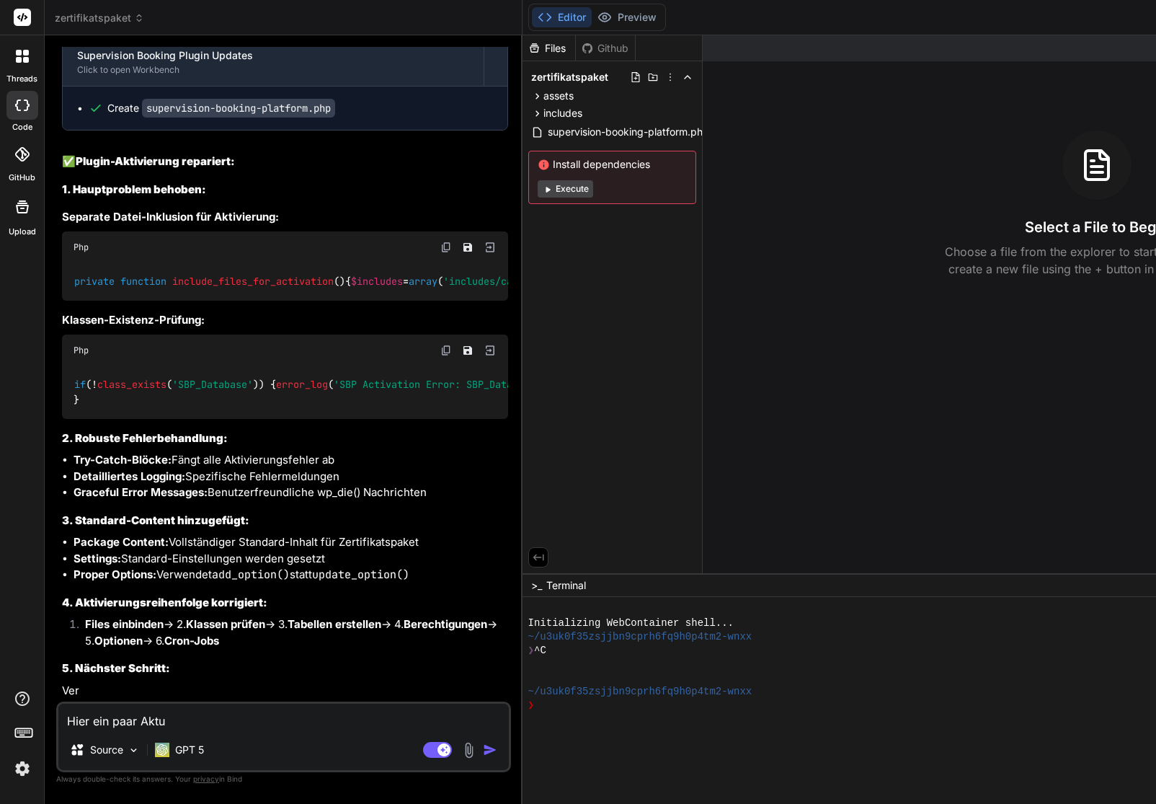
type textarea "Hier ein paar Aktua"
type textarea "x"
type textarea "Hier ein paar Aktual"
type textarea "x"
type textarea "Hier ein paar Aktuali"
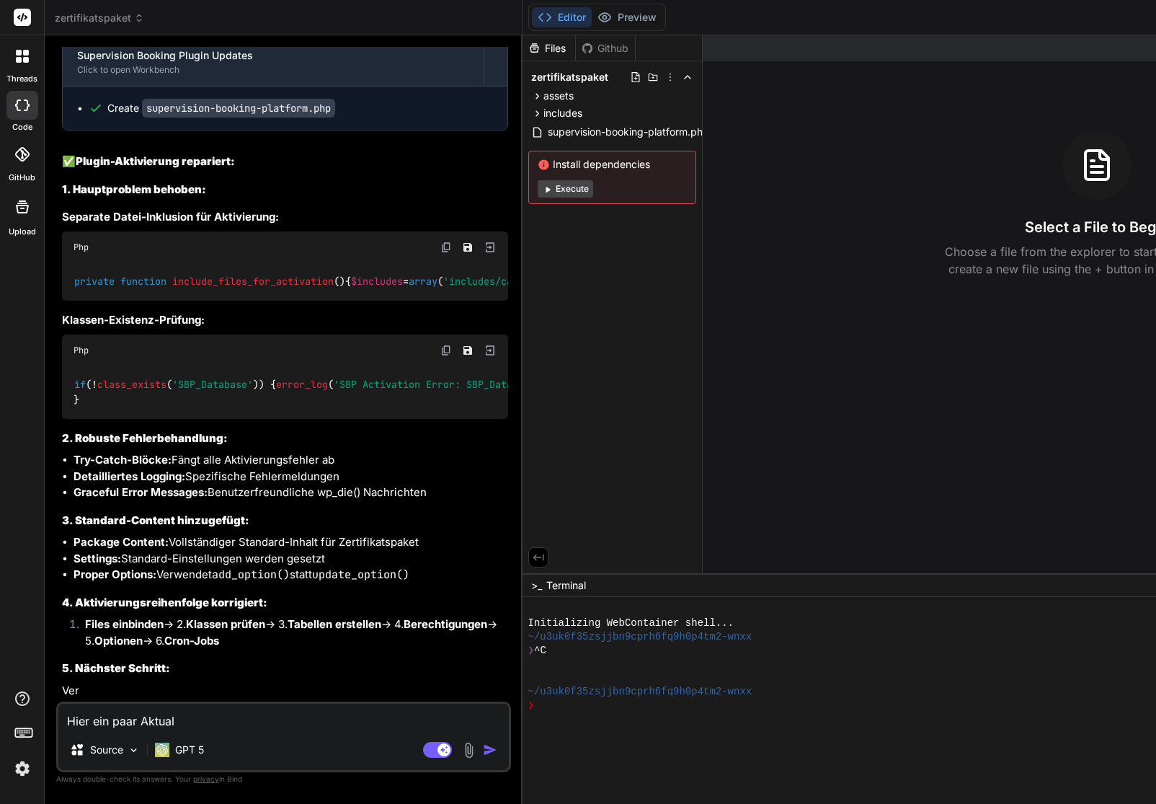
type textarea "x"
type textarea "Hier ein paar Aktualis"
type textarea "x"
type textarea "Hier ein paar Aktualisi"
type textarea "x"
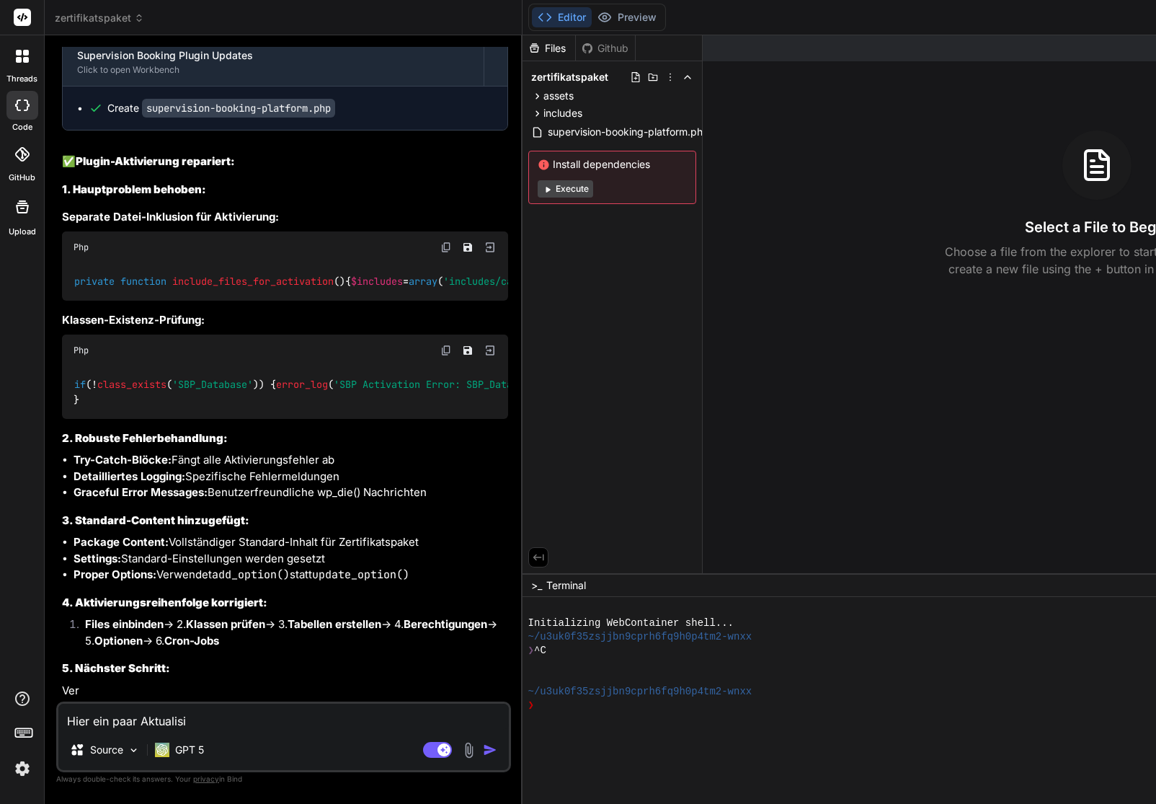
type textarea "Hier ein paar Aktualisie"
type textarea "x"
type textarea "Hier ein paar Aktualisier"
type textarea "x"
type textarea "Hier ein paar Aktualisieru"
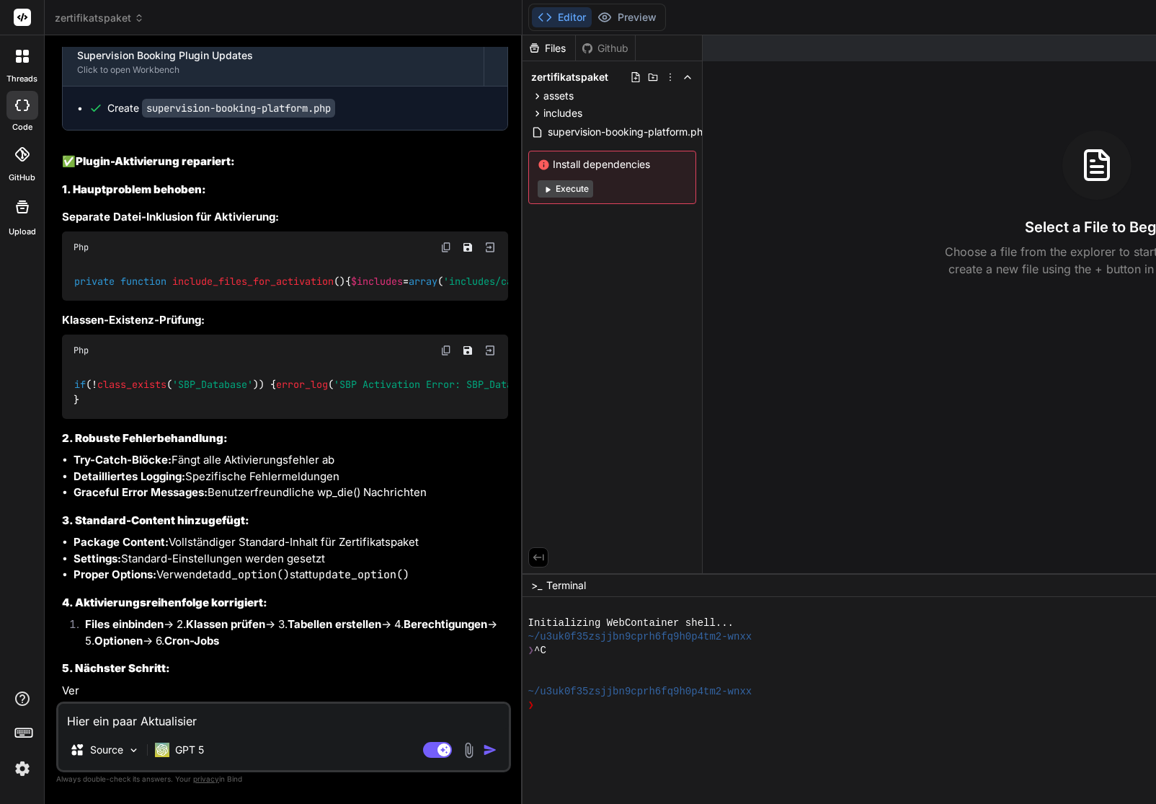
type textarea "x"
type textarea "Hier ein paar Aktualisierun"
type textarea "x"
type textarea "Hier ein paar Aktualisierung"
type textarea "x"
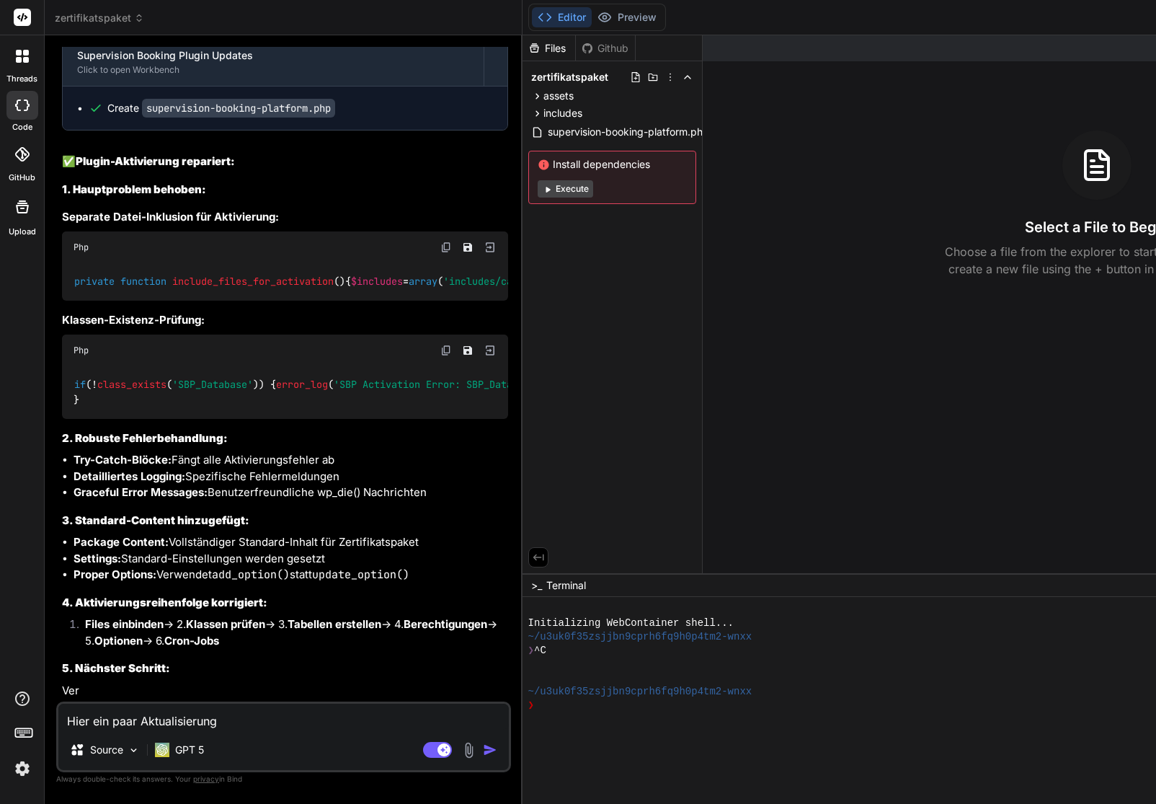
type textarea "Hier ein paar Aktualisierunge"
type textarea "x"
type textarea "Hier ein paar Aktualisierungen"
type textarea "x"
type textarea "Hier ein paar Aktualisierungen"
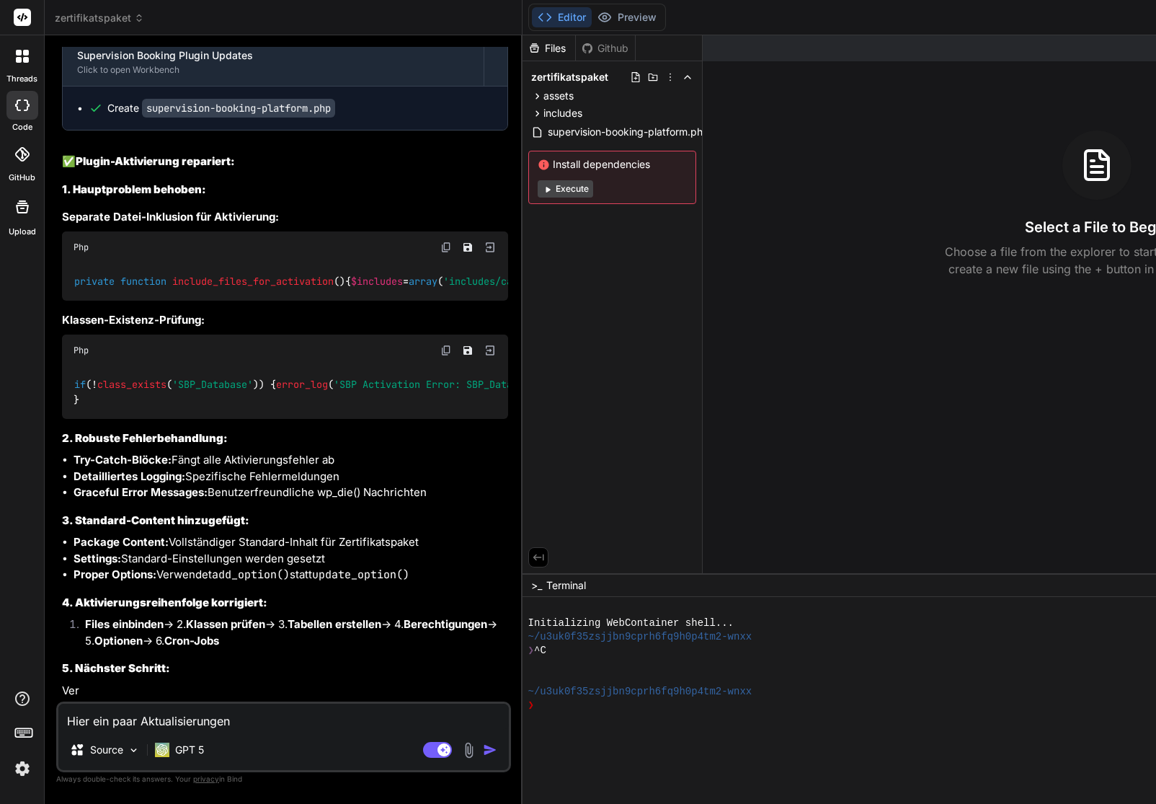
type textarea "x"
type textarea "Hier ein paar Aktualisierungen d"
type textarea "x"
type textarea "Hier ein paar Aktualisierungen di"
type textarea "x"
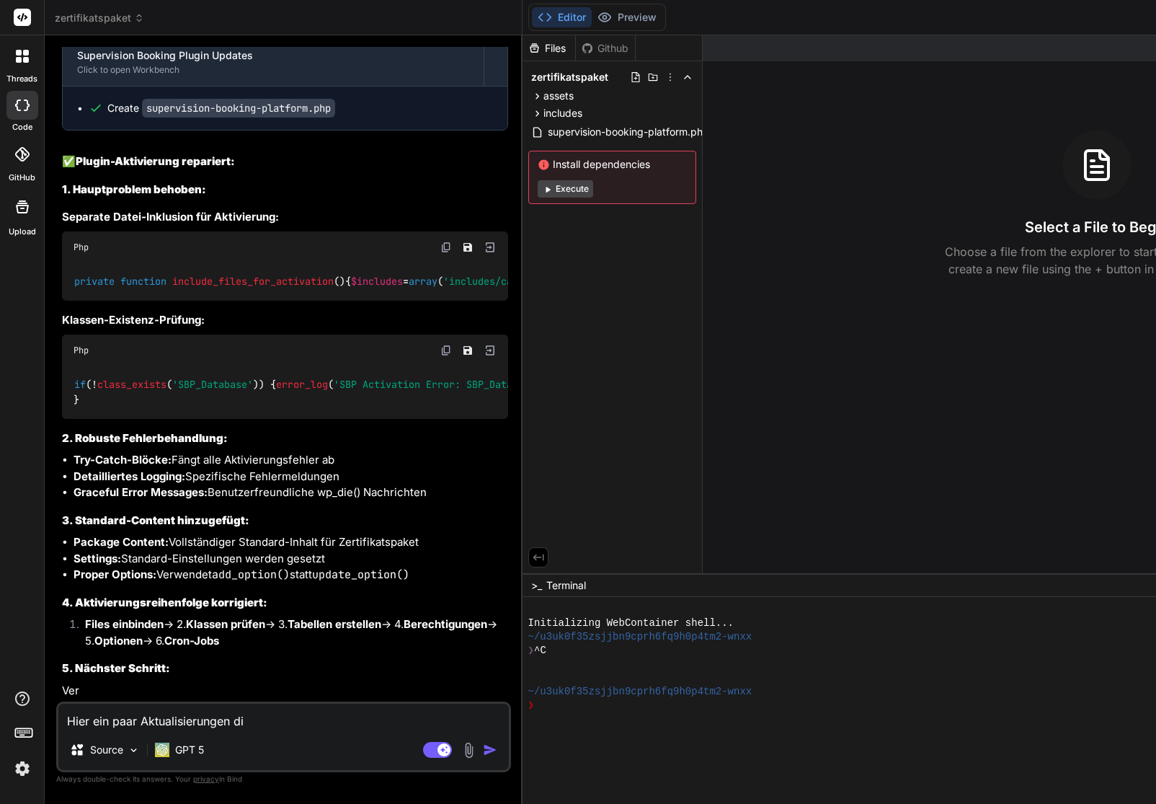
type textarea "Hier ein paar Aktualisierungen die"
type textarea "x"
type textarea "Hier ein paar Aktualisierungen die"
type textarea "x"
type textarea "Hier ein paar Aktualisierungen die i"
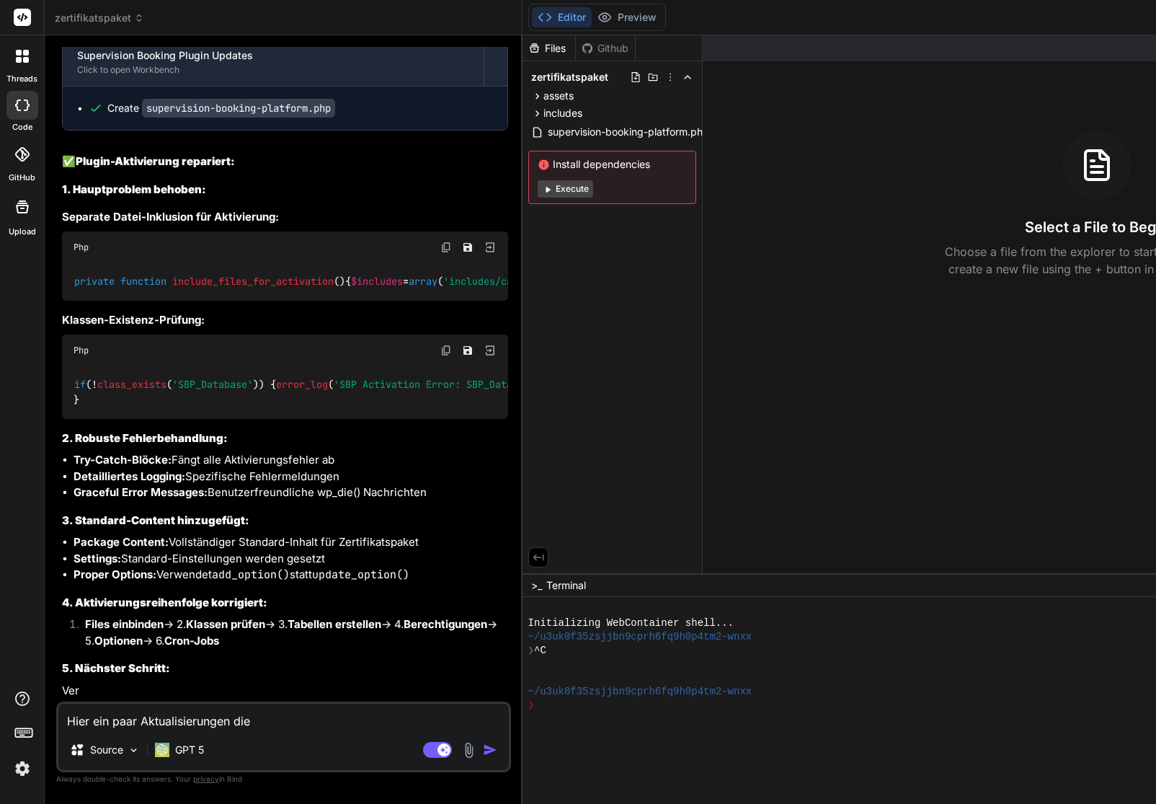
type textarea "x"
type textarea "Hier ein paar Aktualisierungen die in"
type textarea "x"
type textarea "Hier ein paar Aktualisierungen die in"
type textarea "x"
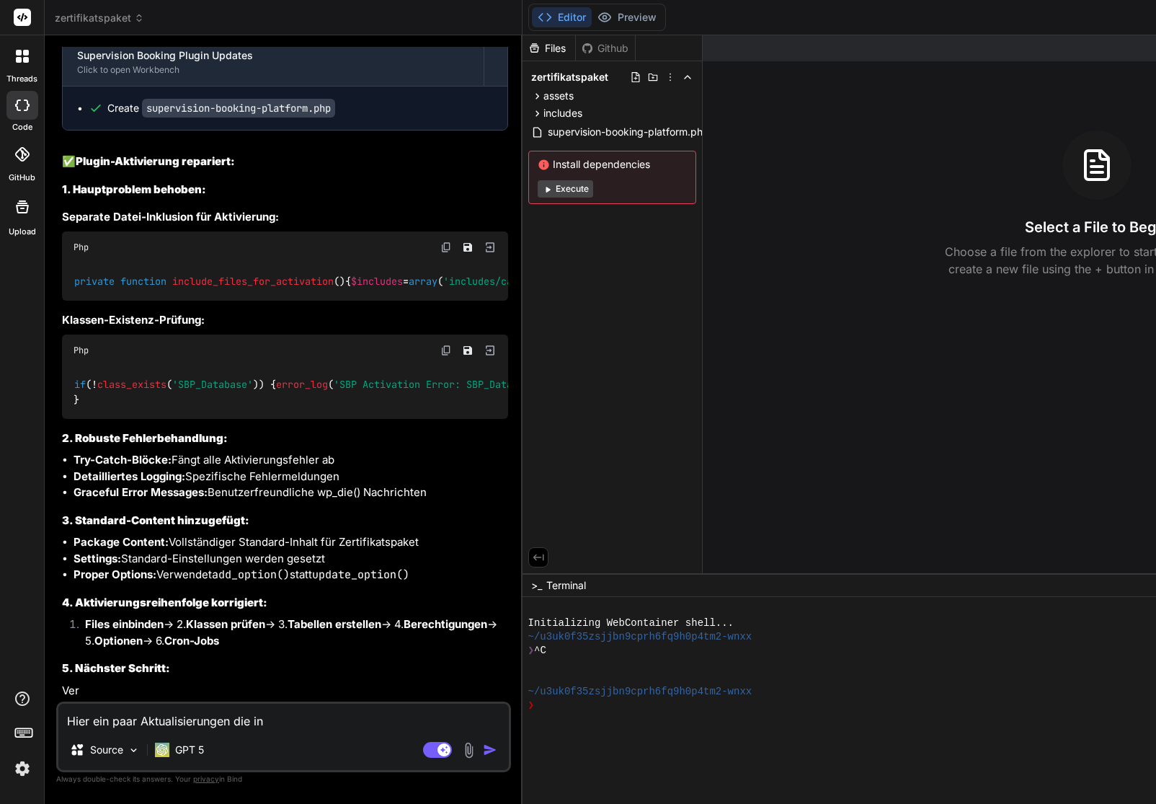
type textarea "Hier ein paar Aktualisierungen die in"
type textarea "x"
type textarea "Hier ein paar Aktualisierungen die i"
type textarea "x"
type textarea "Hier ein paar Aktualisierungen die ic"
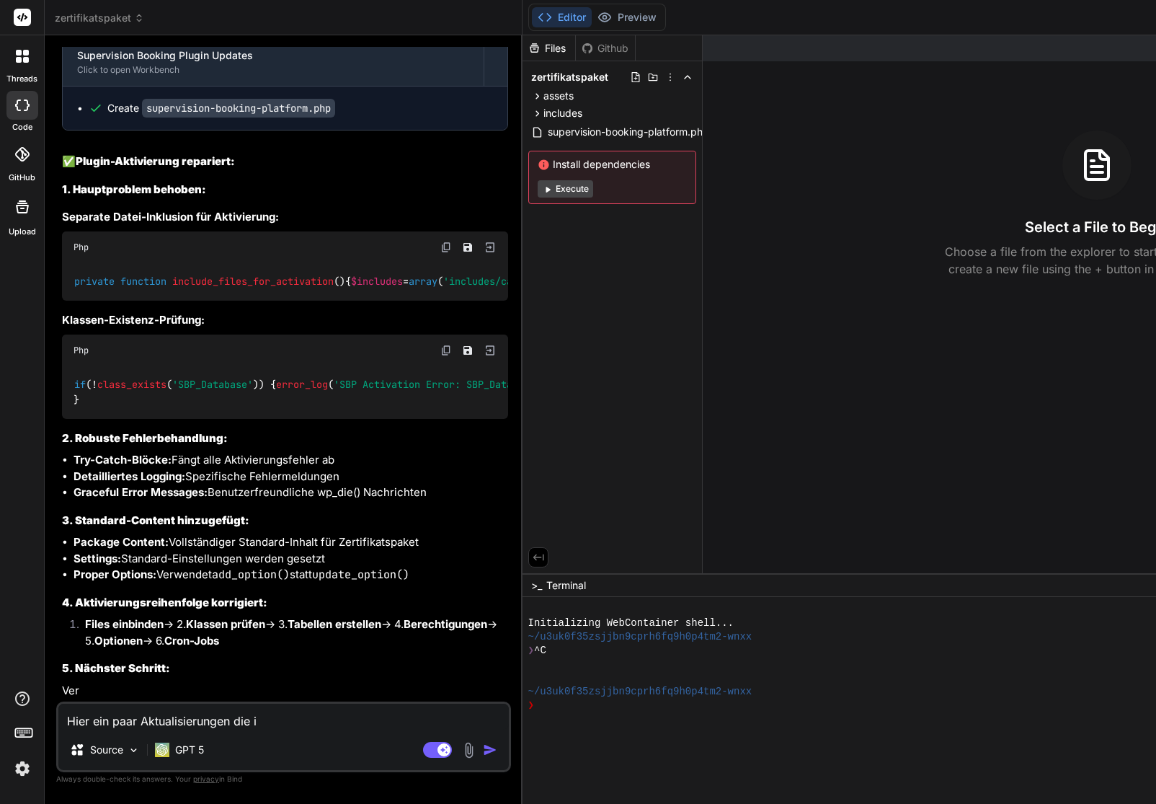
type textarea "x"
type textarea "Hier ein paar Aktualisierungen die ich"
type textarea "x"
type textarea "Hier ein paar Aktualisierungen die ich"
type textarea "x"
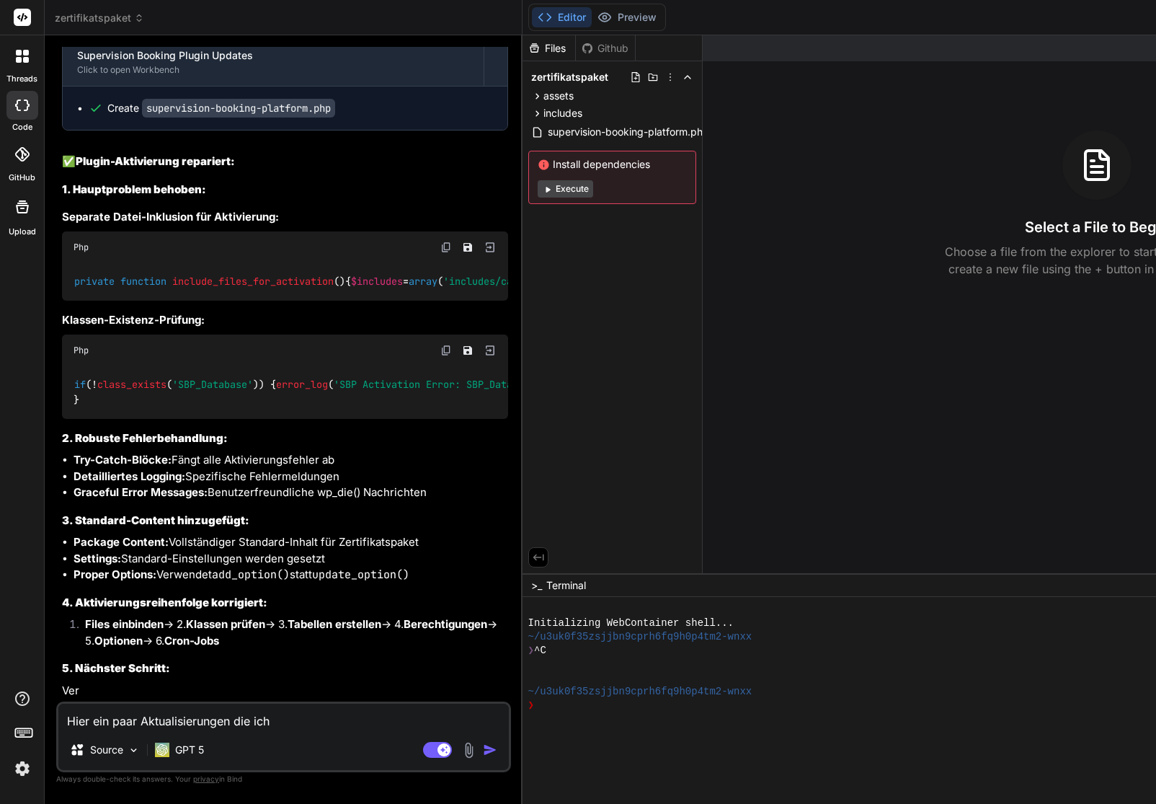
type textarea "Hier ein paar Aktualisierungen die ich i"
type textarea "x"
type textarea "Hier ein paar Aktualisierungen die ich in"
type textarea "x"
type textarea "Hier ein paar Aktualisierungen die ich in"
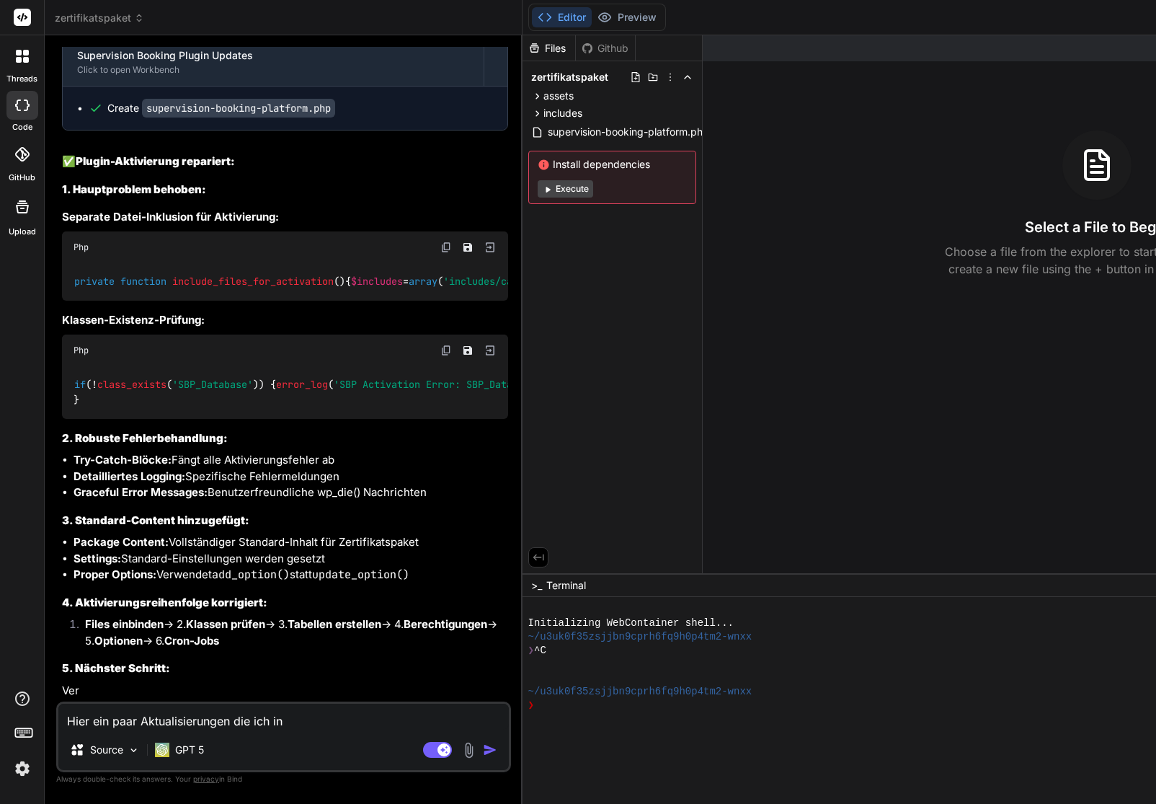
type textarea "x"
type textarea "Hier ein paar Aktualisierungen die ich in d"
type textarea "x"
type textarea "Hier ein paar Aktualisierungen die ich in de"
type textarea "x"
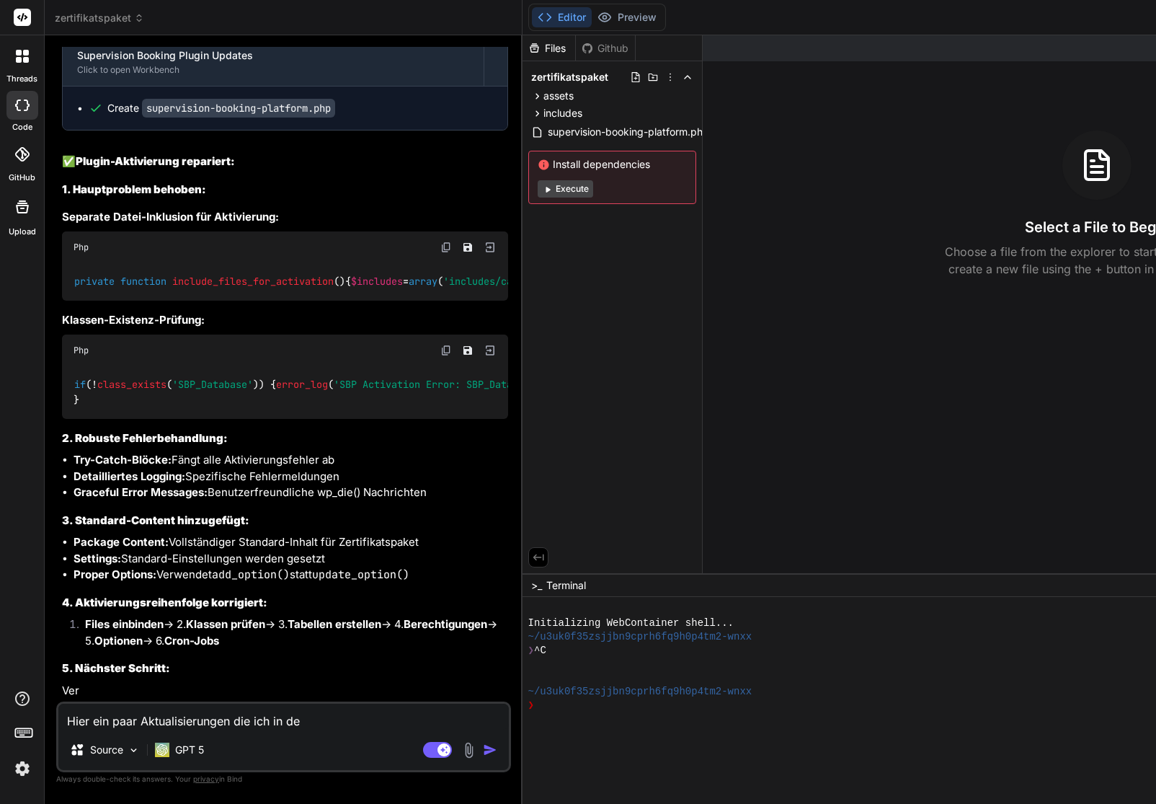
type textarea "Hier ein paar Aktualisierungen die ich in den"
type textarea "x"
type textarea "Hier ein paar Aktualisierungen die ich in den"
type textarea "x"
type textarea "Hier ein paar Aktualisierungen die ich in den F"
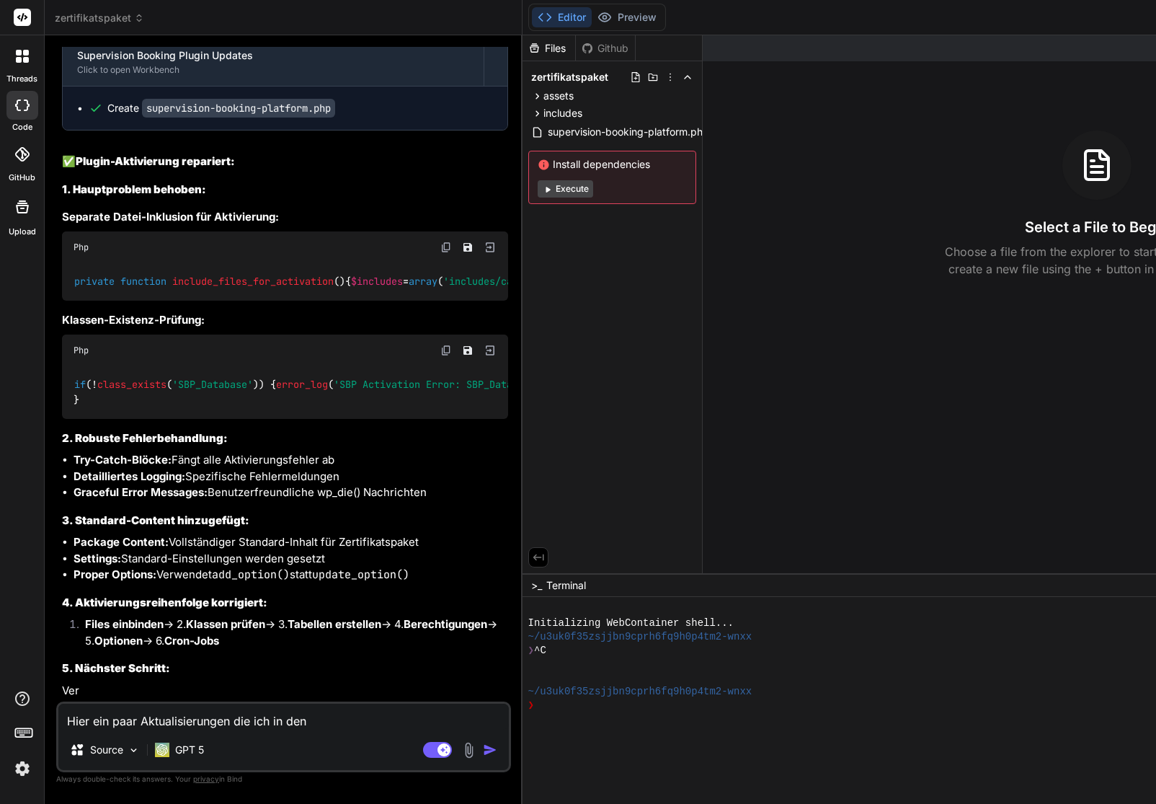
type textarea "x"
type textarea "Hier ein paar Aktualisierungen die ich in den Fi"
type textarea "x"
type textarea "Hier ein paar Aktualisierungen die ich in den Fil"
type textarea "x"
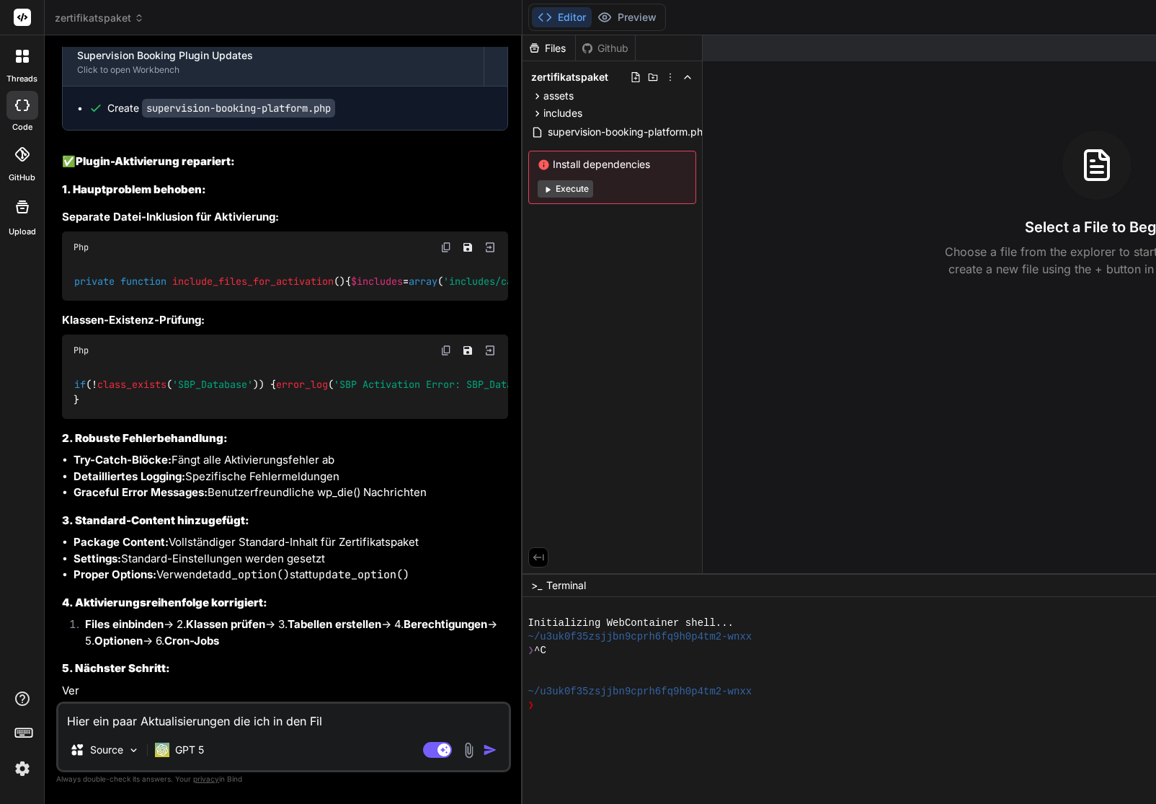
type textarea "Hier ein paar Aktualisierungen die ich in den File"
type textarea "x"
type textarea "Hier ein paar Aktualisierungen die ich in den Files"
type textarea "x"
type textarea "Hier ein paar Aktualisierungen die ich in den Files"
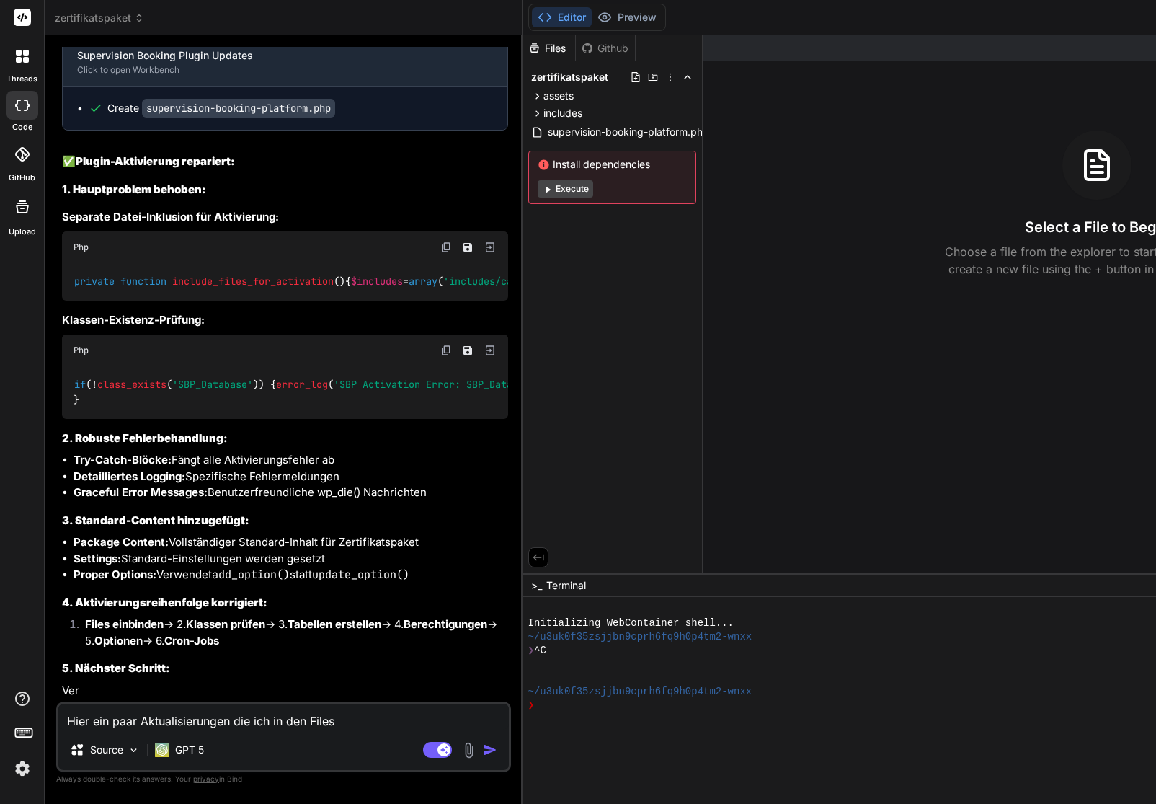
type textarea "x"
type textarea "Hier ein paar Aktualisierungen die ich in den Files v"
type textarea "x"
type textarea "Hier ein paar Aktualisierungen die ich in den Files vo"
type textarea "x"
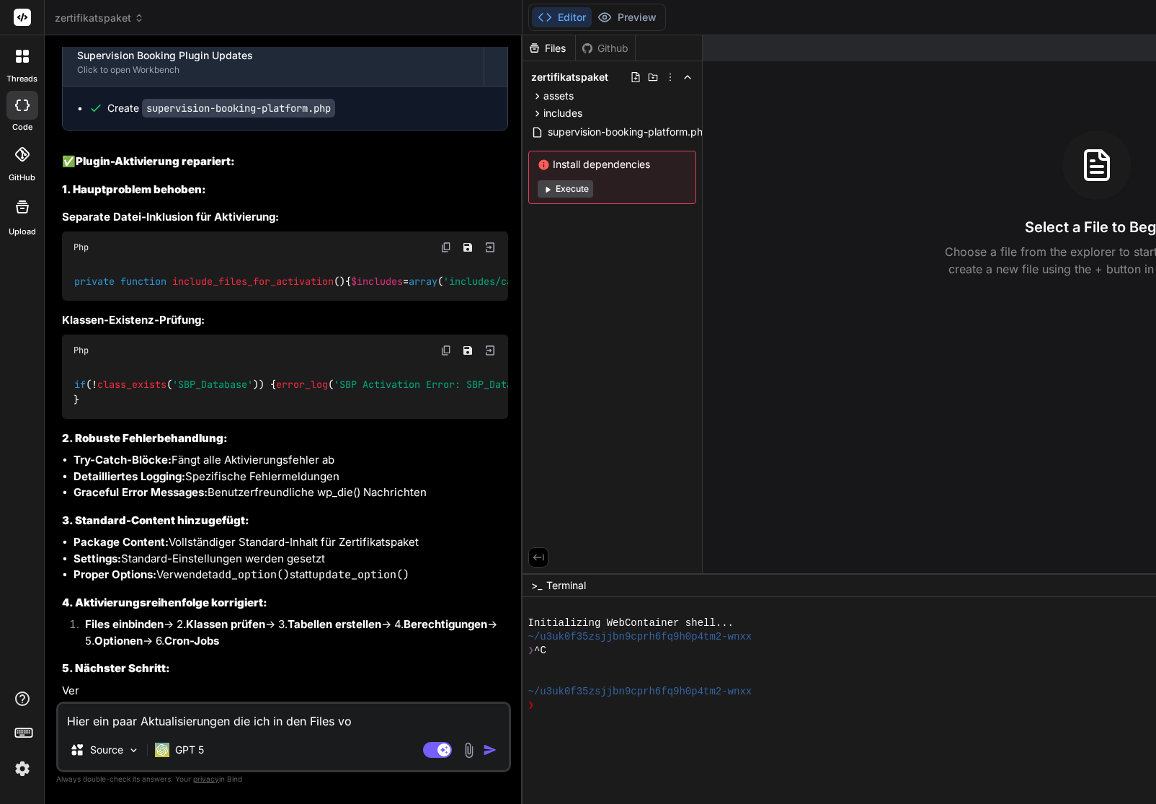
type textarea "Hier ein paar Aktualisierungen die ich in den Files vor"
type textarea "x"
type textarea "Hier ein paar Aktualisierungen die ich in den Files vorg"
type textarea "x"
type textarea "Hier ein paar Aktualisierungen die ich in den Files vorge"
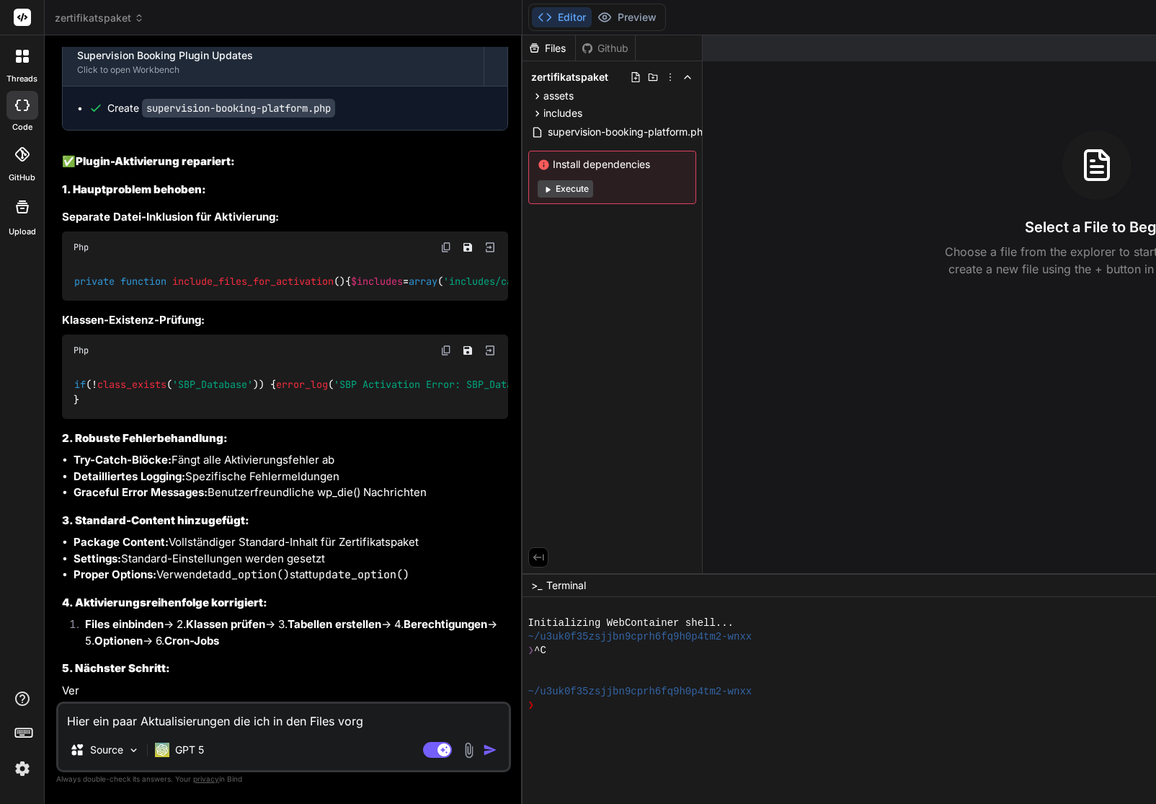
type textarea "x"
type textarea "Hier ein paar Aktualisierungen die ich in den Files vorgen"
type textarea "x"
type textarea "Hier ein paar Aktualisierungen die ich in den Files vorgeno"
type textarea "x"
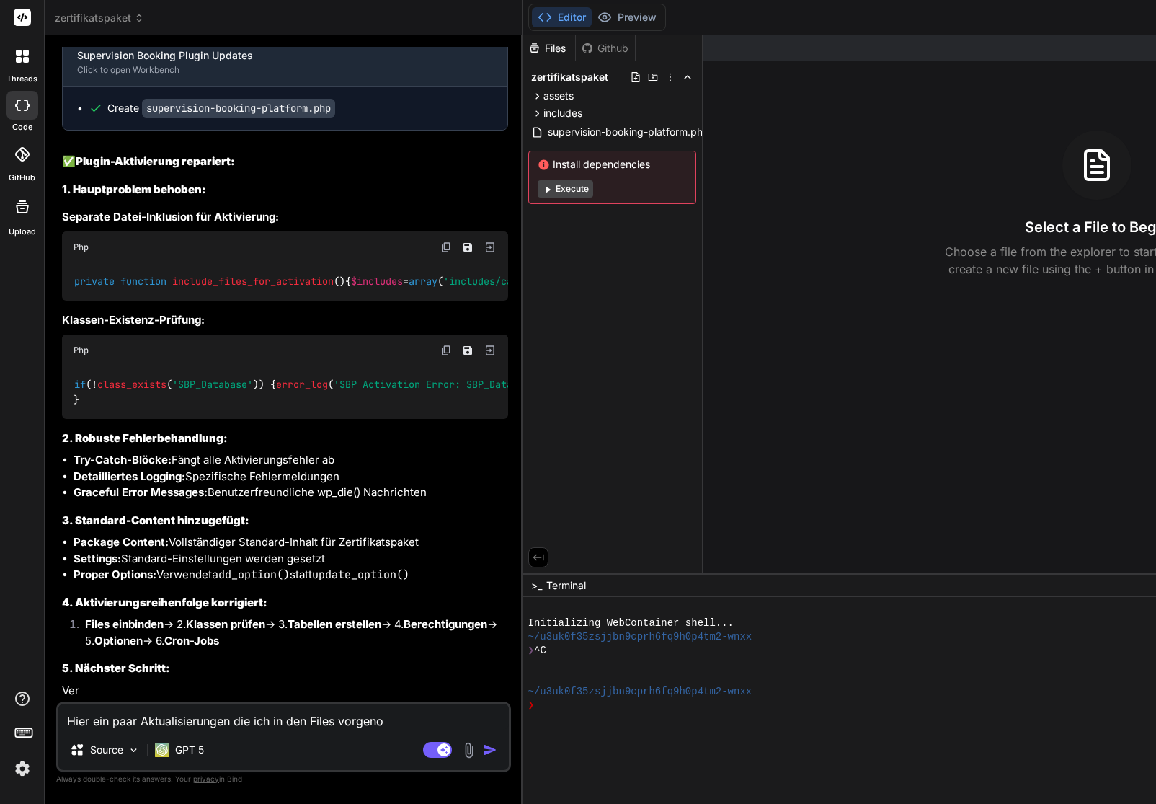
type textarea "Hier ein paar Aktualisierungen die ich in den Files vorgenom"
type textarea "x"
type textarea "Hier ein paar Aktualisierungen die ich in den Files vorgenomm"
type textarea "x"
type textarea "Hier ein paar Aktualisierungen die ich in den Files vorgenomme"
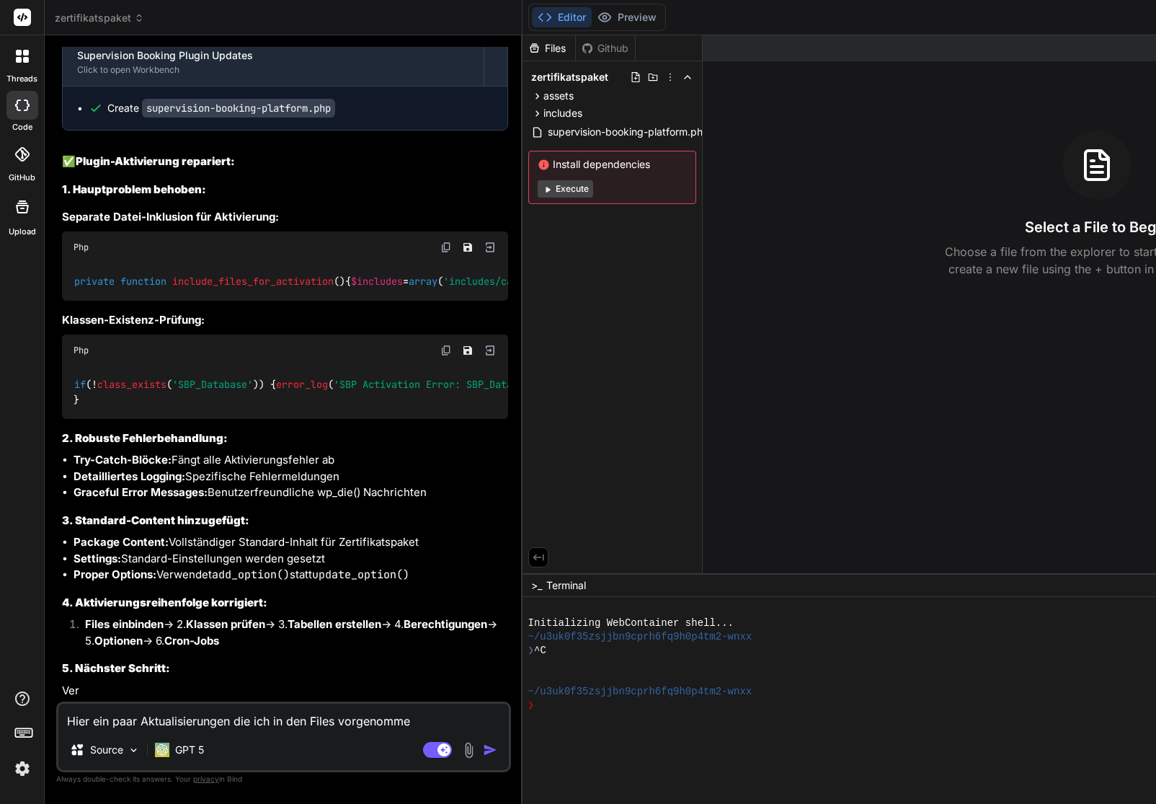
type textarea "x"
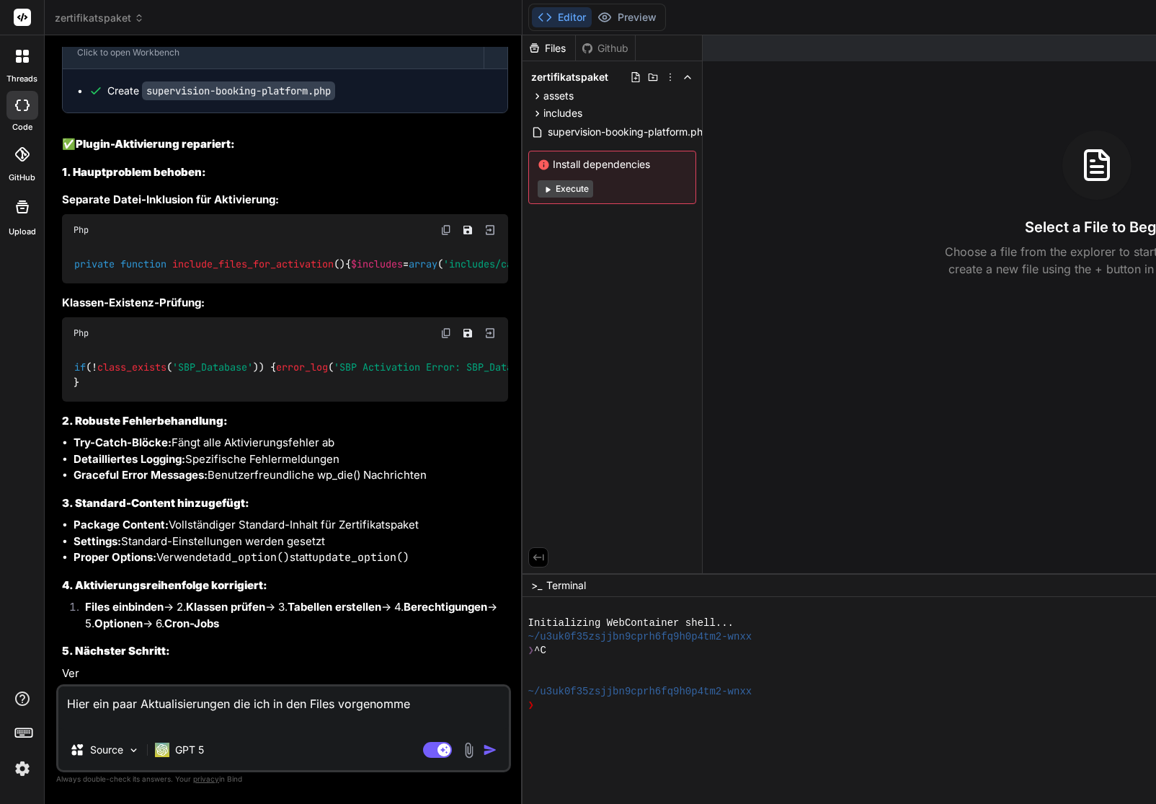
type textarea "Hier ein paar Aktualisierungen die ich in den Files vorgenommen"
type textarea "x"
type textarea "Hier ein paar Aktualisierungen die ich in den Files vorgenommen"
type textarea "x"
type textarea "Hier ein paar Aktualisierungen die ich in den Files vorgenommen h"
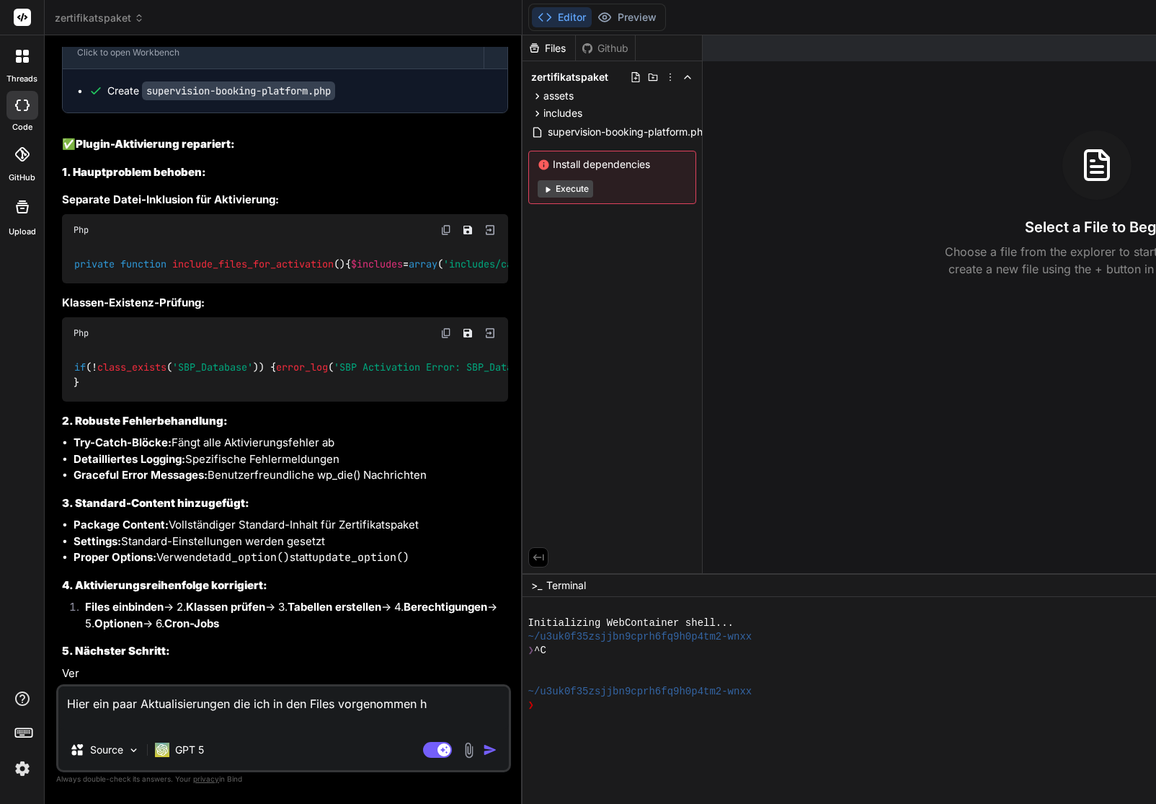
type textarea "x"
type textarea "Hier ein paar Aktualisierungen die ich in den Files vorgenommen ha"
type textarea "x"
type textarea "Hier ein paar Aktualisierungen die ich in den Files vorgenommen hab"
type textarea "x"
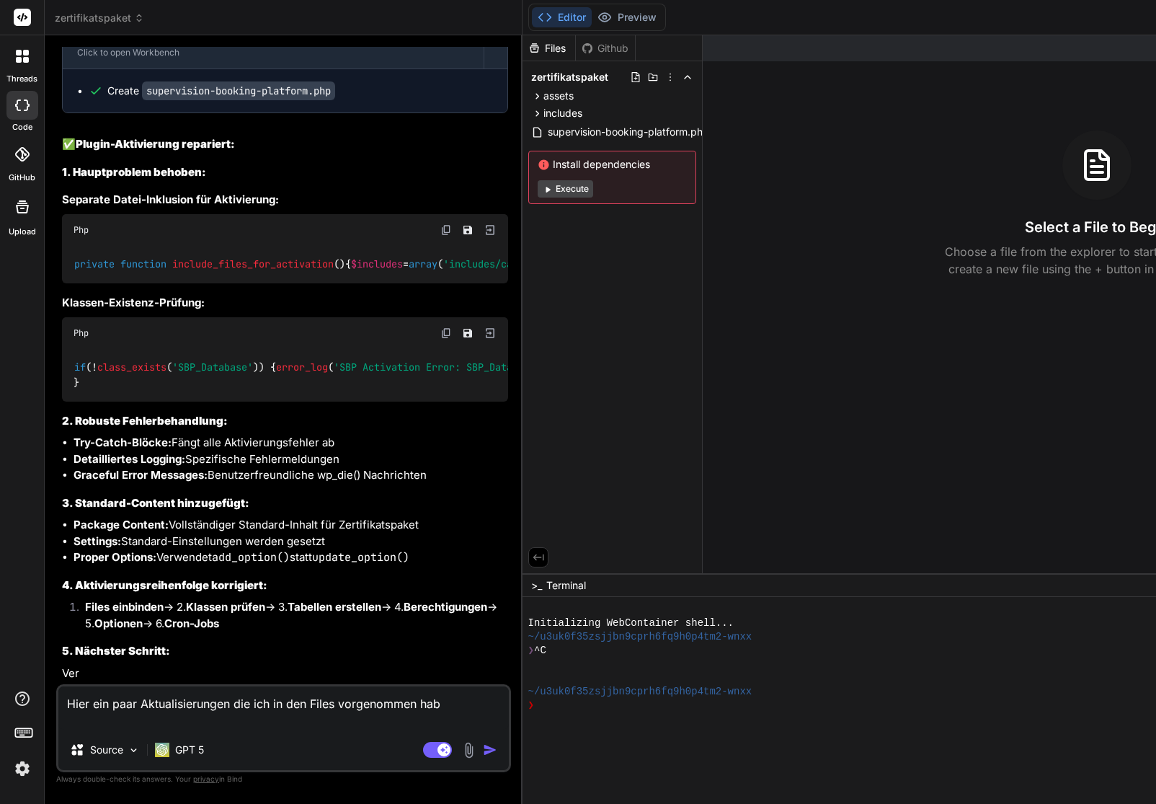
type textarea "Hier ein paar Aktualisierungen die ich in den Files vorgenommen habe"
type textarea "x"
type textarea "Hier ein paar Aktualisierungen die ich in den Files vorgenommen habe,"
type textarea "x"
type textarea "Hier ein paar Aktualisierungen die ich in den Files vorgenommen habe,"
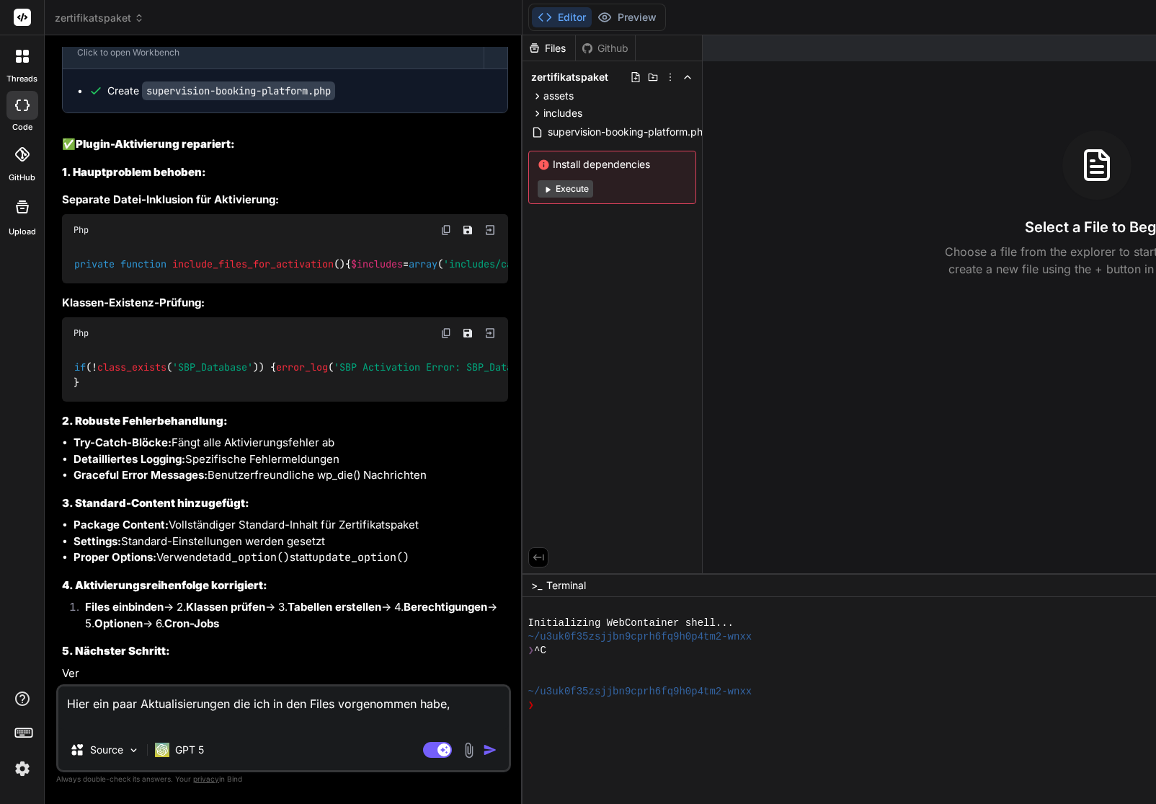
type textarea "x"
type textarea "Hier ein paar Aktualisierungen die ich in den Files vorgenommen habe, b"
type textarea "x"
type textarea "Hier ein paar Aktualisierungen die ich in den Files vorgenommen habe, bi"
type textarea "x"
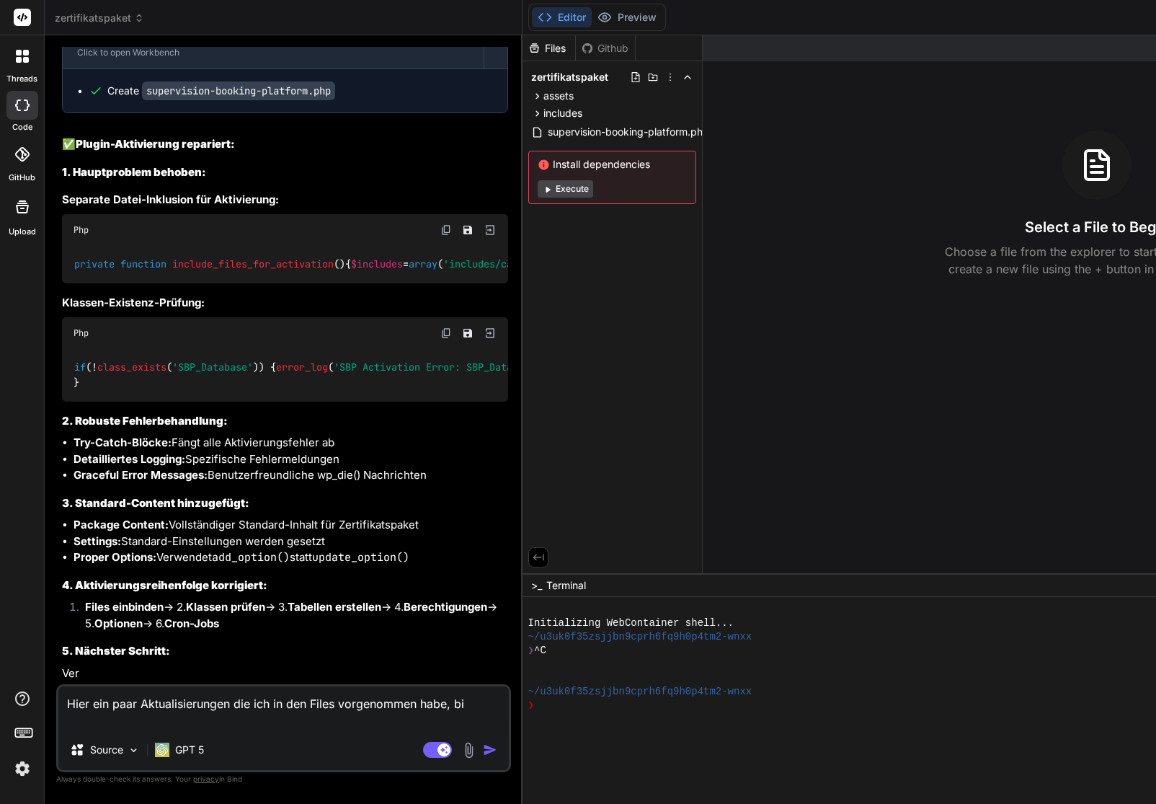
type textarea "Hier ein paar Aktualisierungen die ich in den Files vorgenommen habe, bit"
type textarea "x"
type textarea "Hier ein paar Aktualisierungen die ich in den Files vorgenommen habe, bitt"
type textarea "x"
type textarea "Hier ein paar Aktualisierungen die ich in den Files vorgenommen habe, bitte"
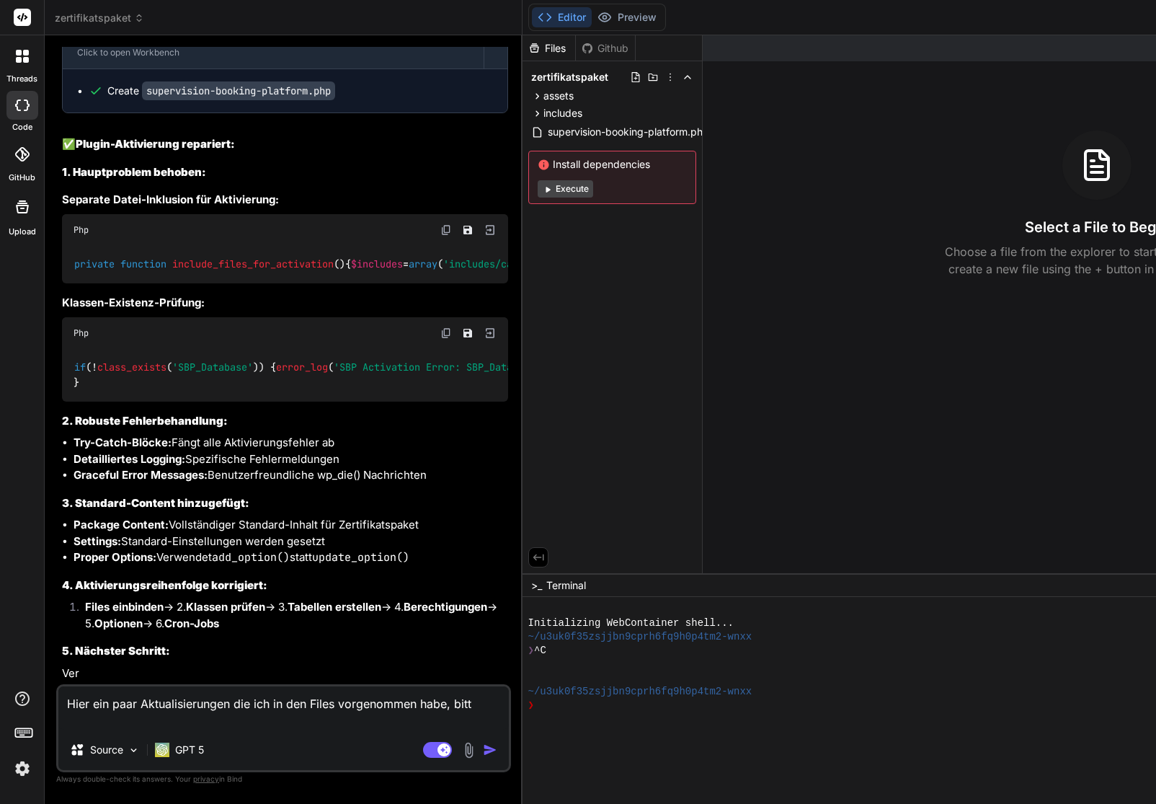
type textarea "x"
type textarea "Hier ein paar Aktualisierungen die ich in den Files vorgenommen habe, bitte"
type textarea "x"
type textarea "Hier ein paar Aktualisierungen die ich in den Files vorgenommen habe, bitte m"
type textarea "x"
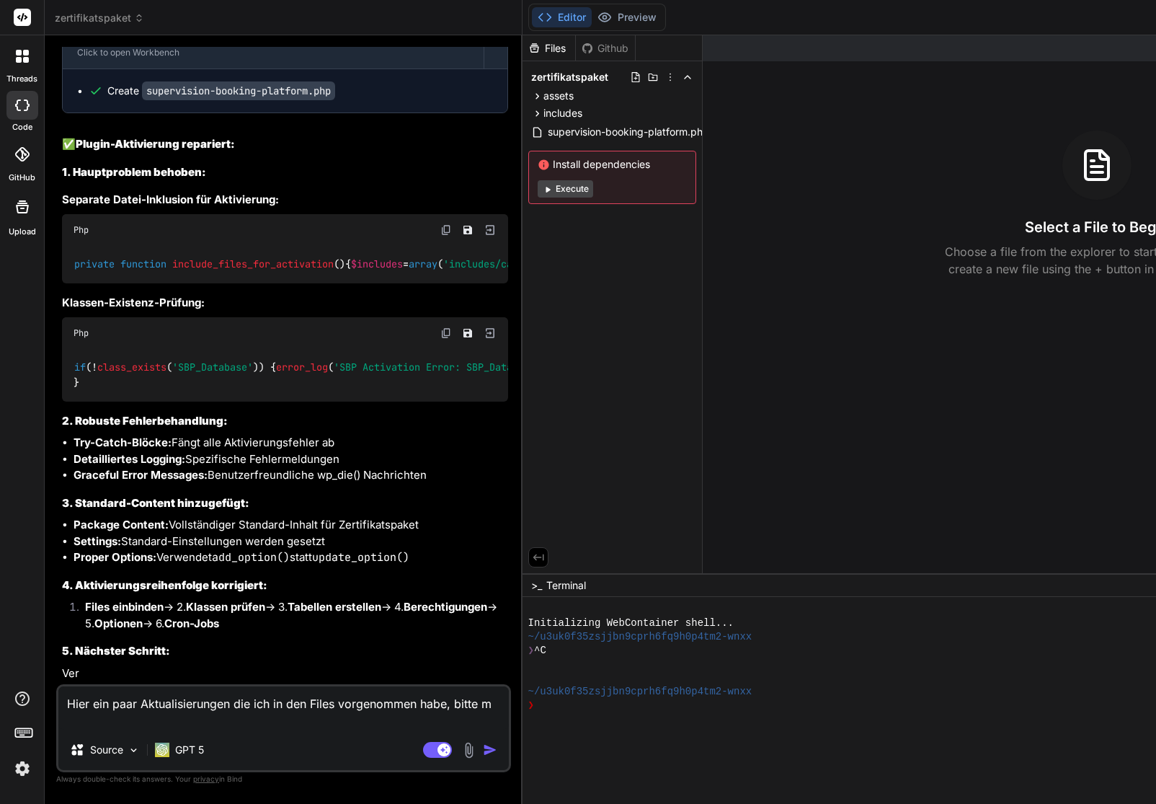
type textarea "Hier ein paar Aktualisierungen die ich in den Files vorgenommen habe, bitte me"
type textarea "x"
type textarea "Hier ein paar Aktualisierungen die ich in den Files vorgenommen habe, bitte mer"
type textarea "x"
type textarea "Hier ein paar Aktualisierungen die ich in den Files vorgenommen habe, bitte [PE…"
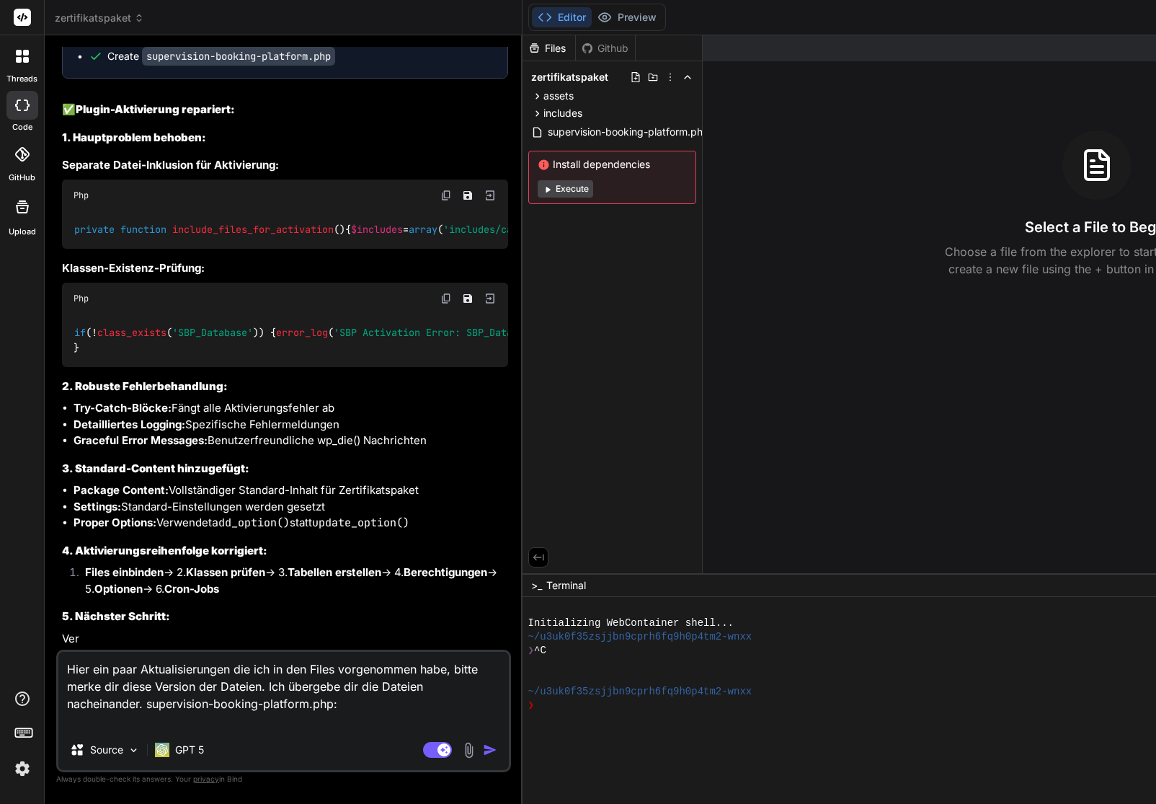
paste textarea "<?lor /** * Ipsumd Sita: Consectetur Adipisc Elitsedd * Eiusmo TEM: incid://utl…"
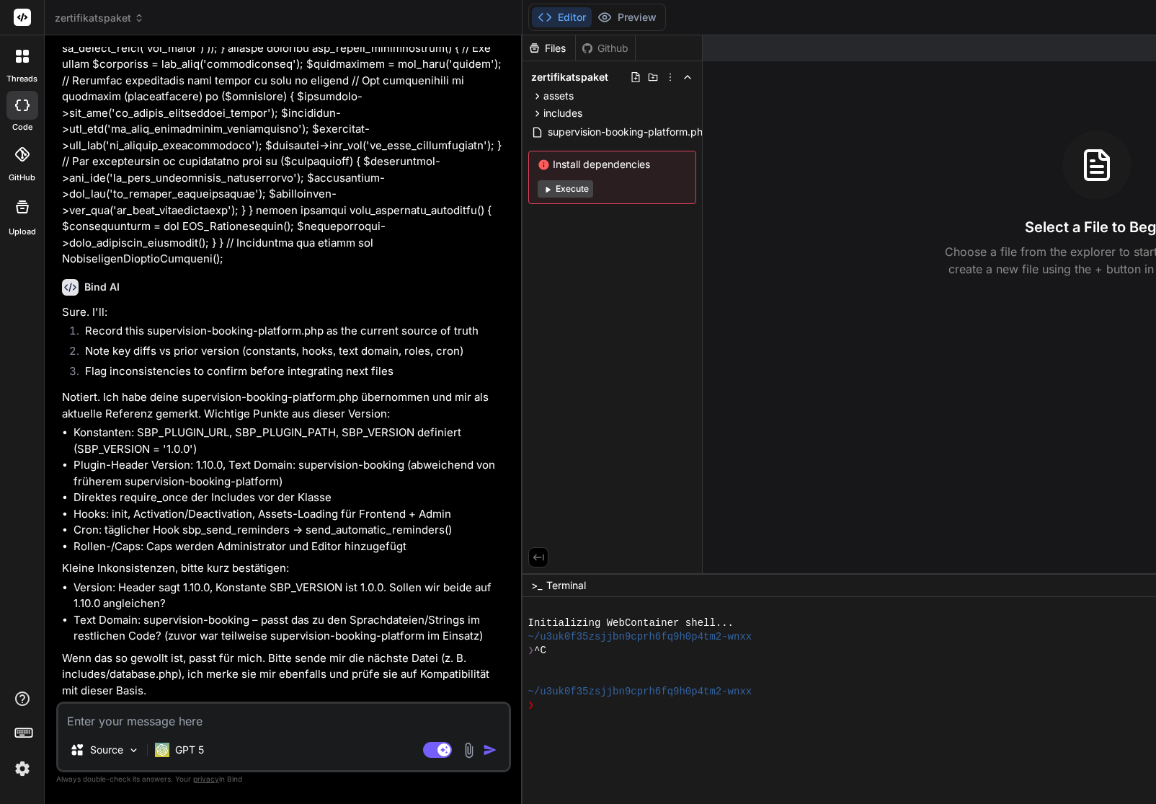
scroll to position [8083, 0]
click at [198, 719] on textarea at bounding box center [283, 716] width 450 height 26
paste textarea "<?lor /** * Ipsumd Sita: Consectetur Adipisc Elitsedd * Eiusmo TEM: incid://utl…"
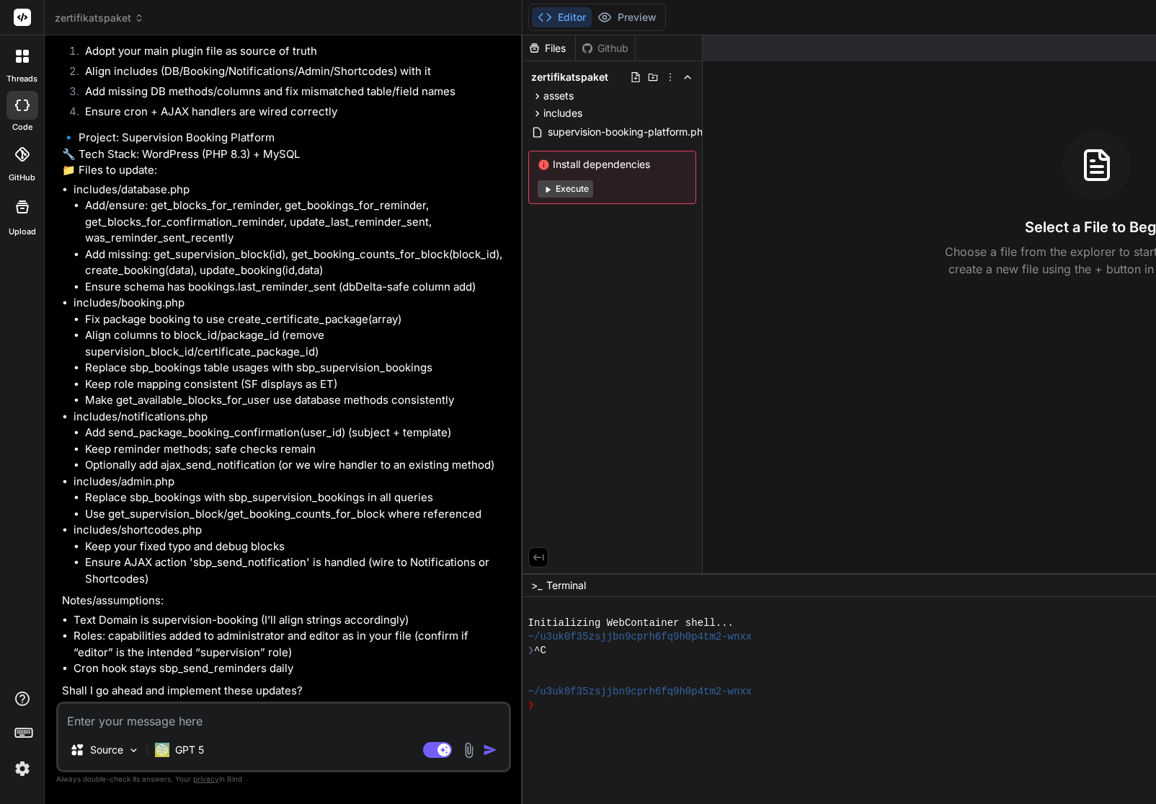
scroll to position [10151, 0]
click at [148, 721] on textarea at bounding box center [283, 716] width 450 height 26
paste textarea "includes/admin.php"
click at [77, 720] on textarea "Hier kommt das Update zu includes/admin.php" at bounding box center [283, 716] width 450 height 26
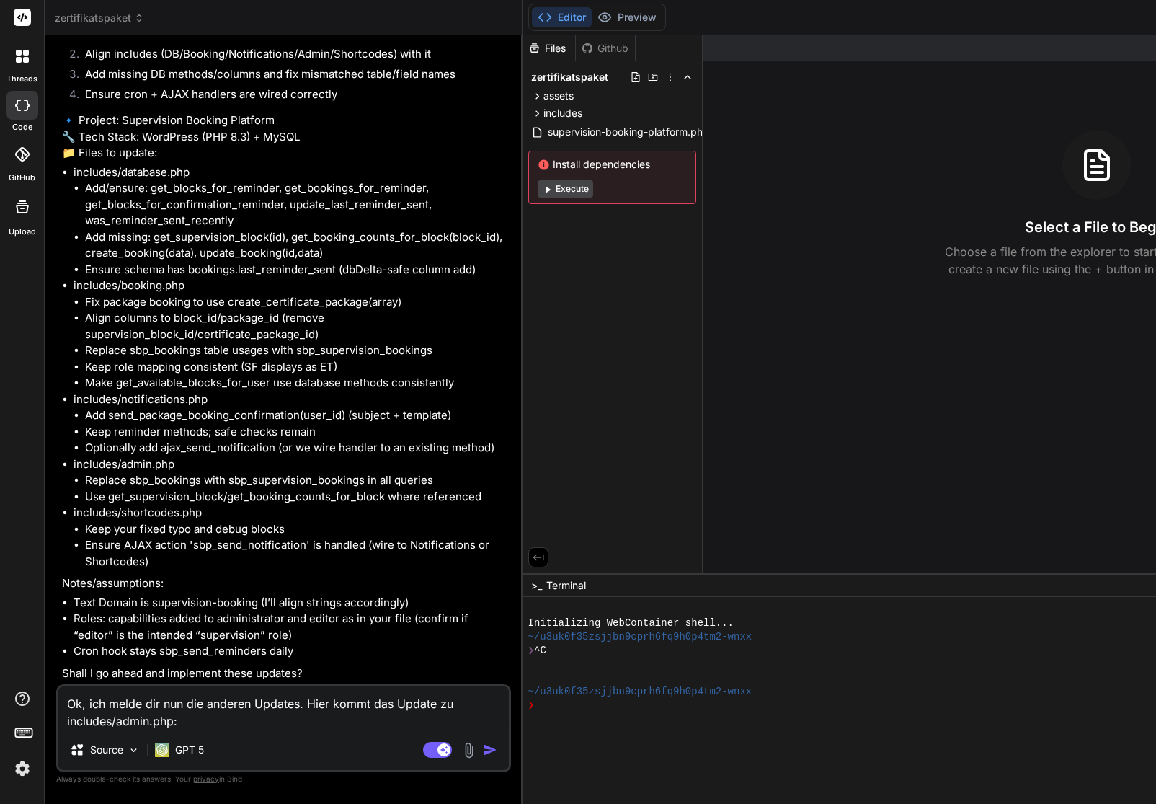
paste textarea "<?php /** * Admin functionality for Supervision Booking Platform */ if (!define…"
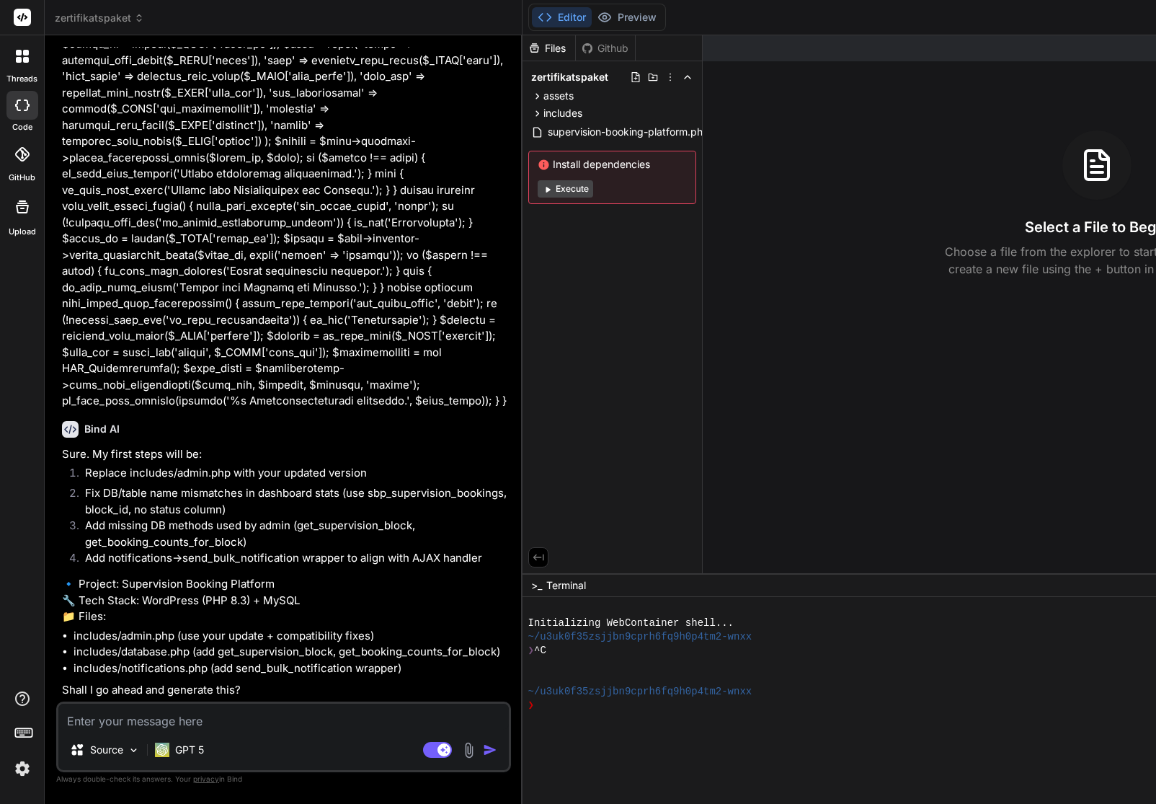
scroll to position [23215, 0]
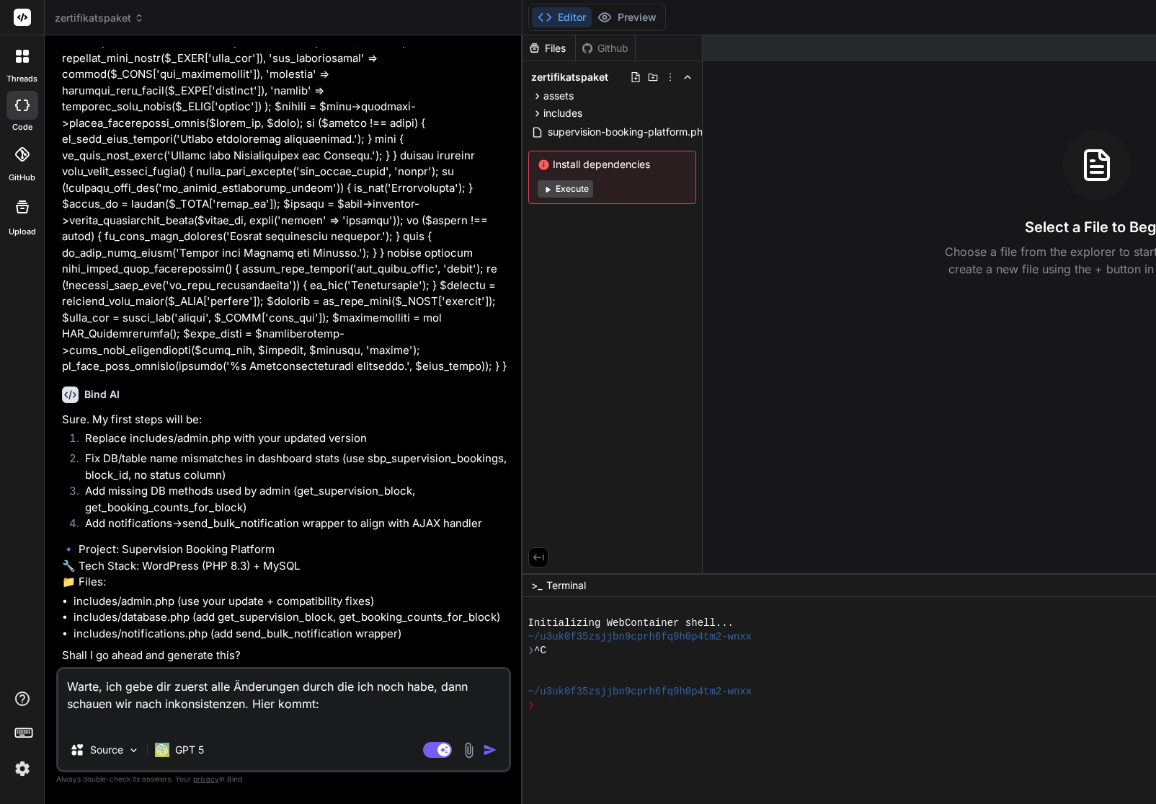
paste textarea "includes/ajax-handlers.php"
paste textarea "<?php /** * AJAX handlers for Supervision Booking Platform */ if (!defined('ABS…"
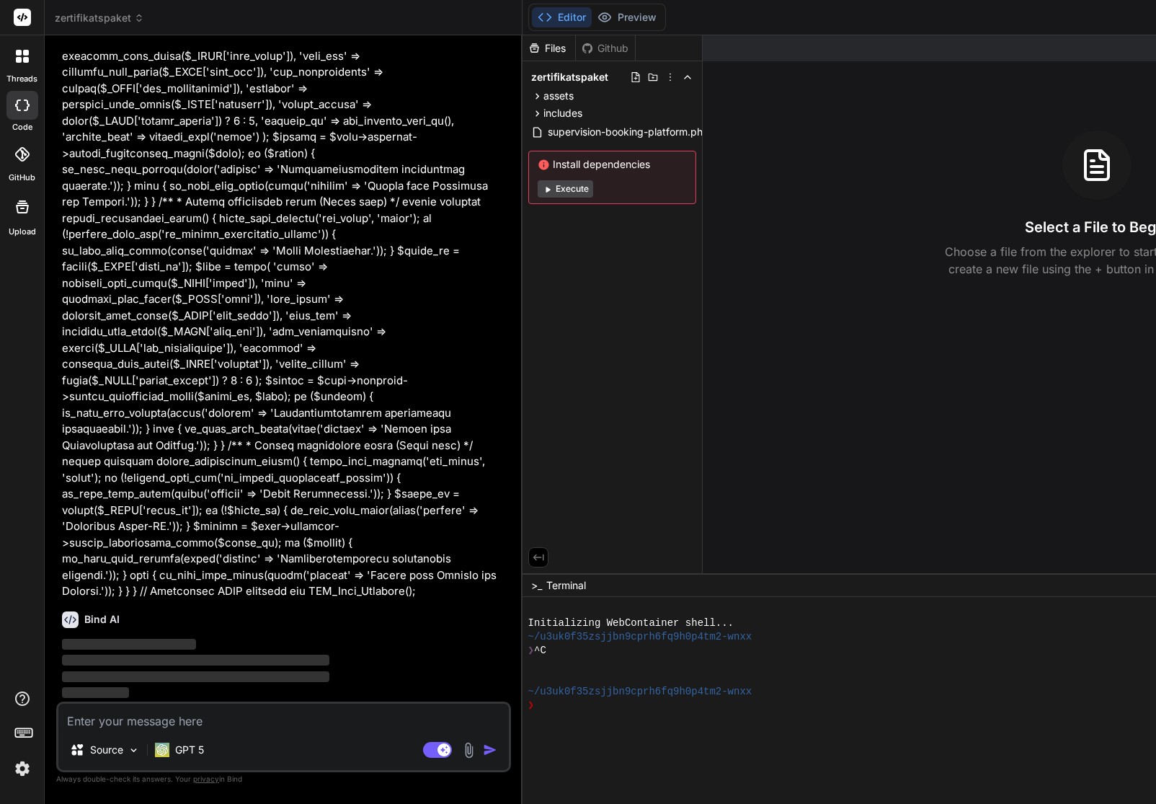
scroll to position [26624, 0]
paste textarea "includes/booking.php"
paste textarea "<?php /** * Booking logic for Supervision Booking Platform */ if (!defined('ABS…"
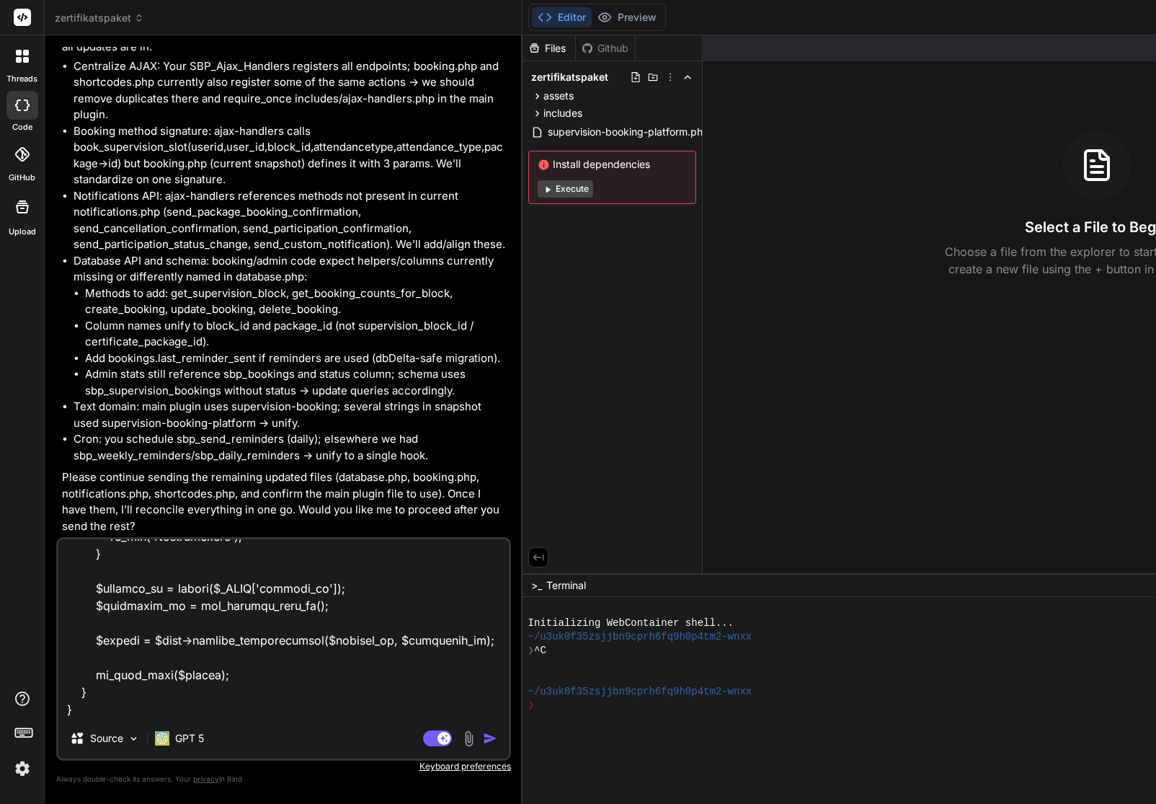
scroll to position [6697, 0]
click at [483, 739] on img "button" at bounding box center [490, 738] width 14 height 14
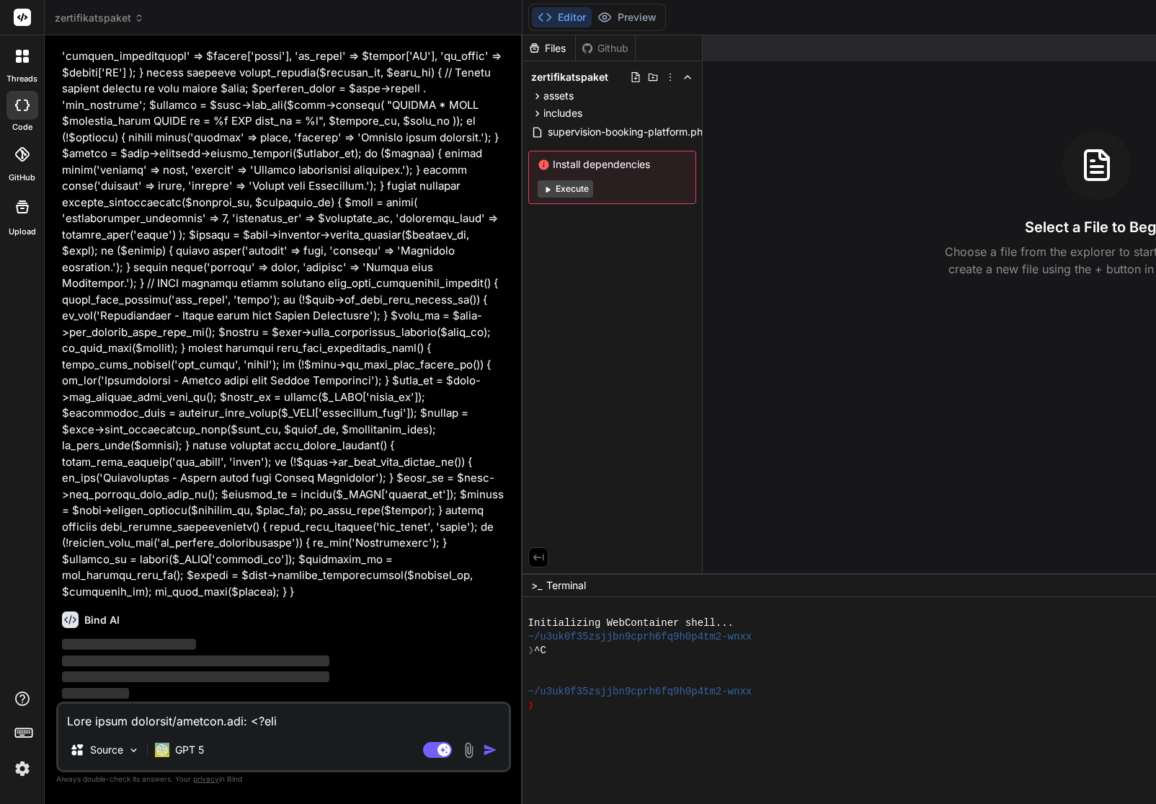
scroll to position [28280, 0]
click at [128, 726] on textarea at bounding box center [283, 716] width 450 height 26
paste textarea "includes/database.php"
paste textarea "<?php /** * Database operations for Supervision Booking Platform */ if (!define…"
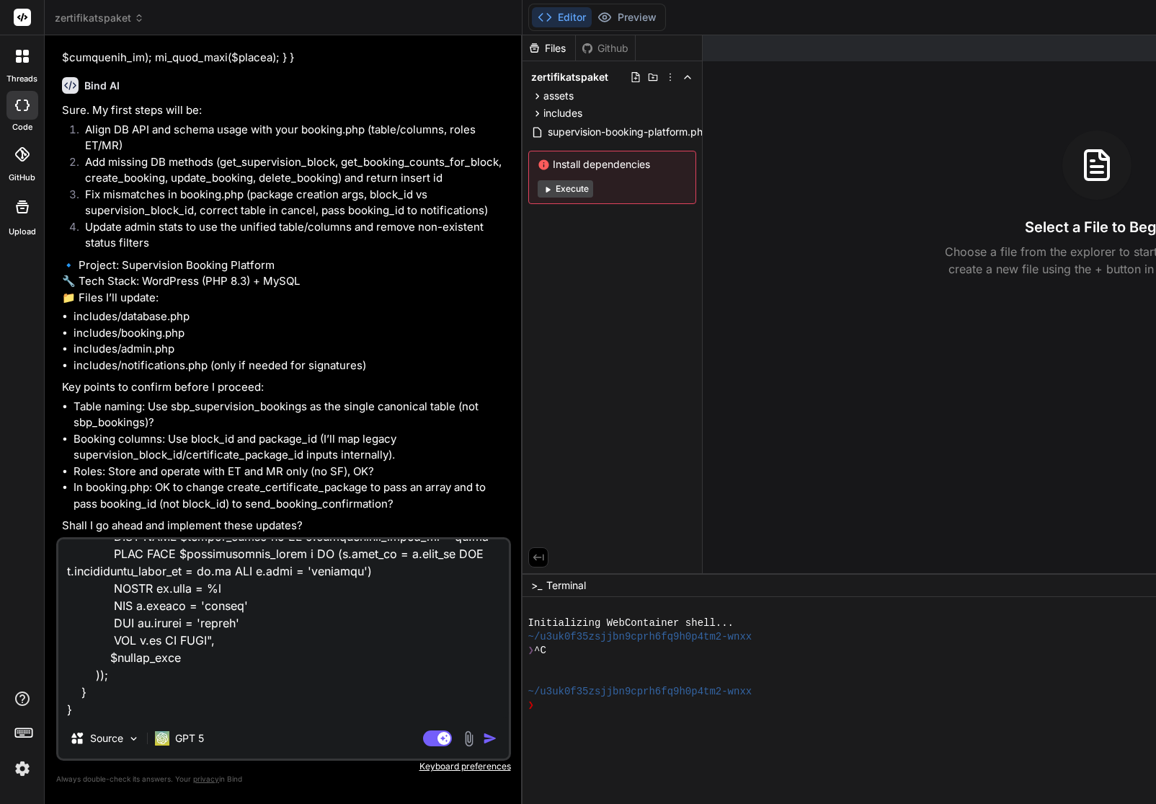
scroll to position [30920, 0]
click at [483, 741] on img "button" at bounding box center [490, 738] width 14 height 14
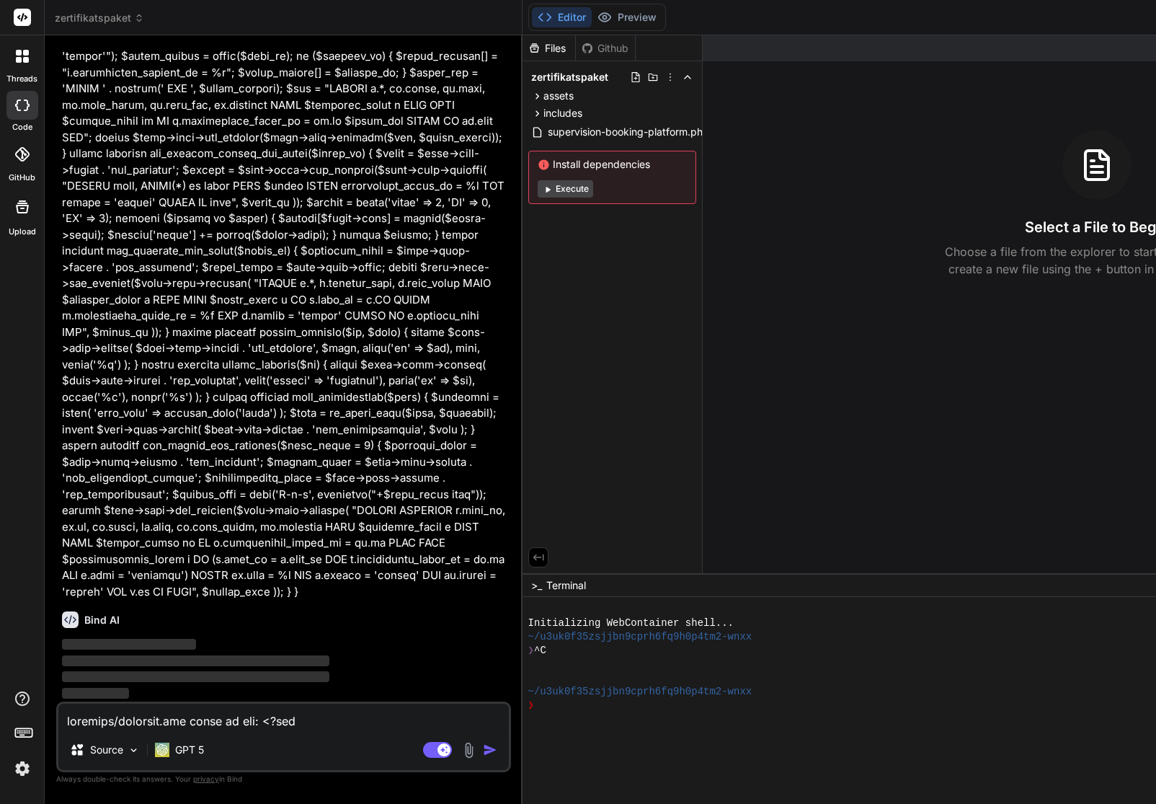
scroll to position [31410, 0]
click at [119, 712] on textarea at bounding box center [283, 716] width 450 height 26
paste textarea "includes/notifications.php"
click at [238, 723] on textarea "includes/notifications.php siehst so aus:" at bounding box center [283, 716] width 450 height 26
click at [0, 0] on lt-div at bounding box center [0, 0] width 0 height 0
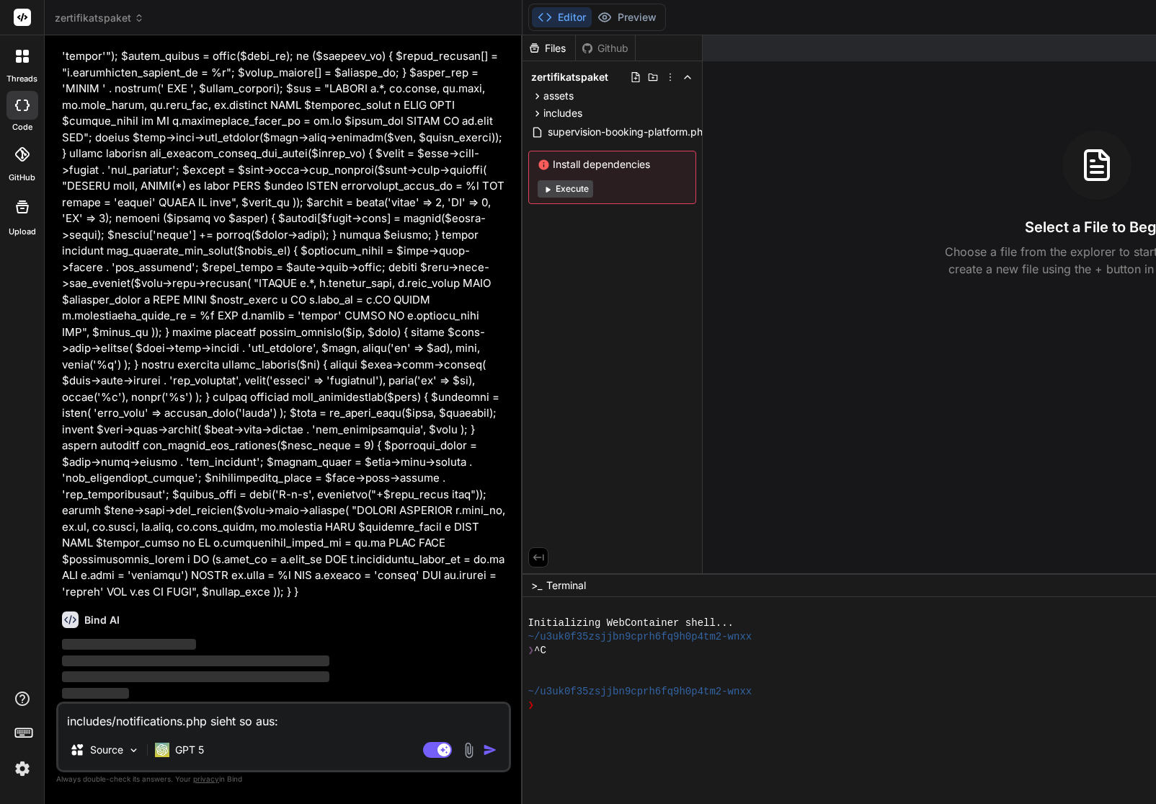
click at [0, 0] on lt-span at bounding box center [0, 0] width 0 height 0
click at [0, 0] on lt-span "Auf dieser Website deaktivieren" at bounding box center [0, 0] width 0 height 0
click at [332, 723] on textarea "includes/notifications.php sieht so aus:" at bounding box center [283, 716] width 450 height 26
paste textarea "<?php /** * Notification system for Supervision Booking Platform */ if (!define…"
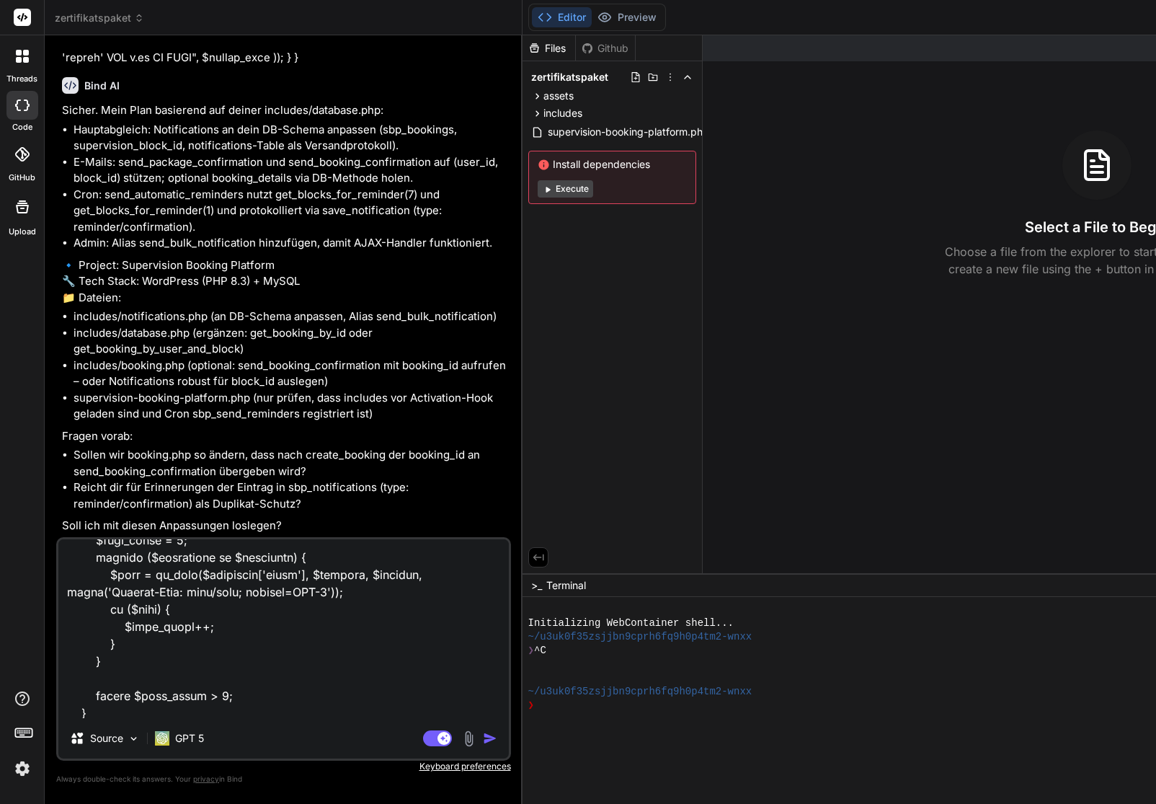
scroll to position [0, 0]
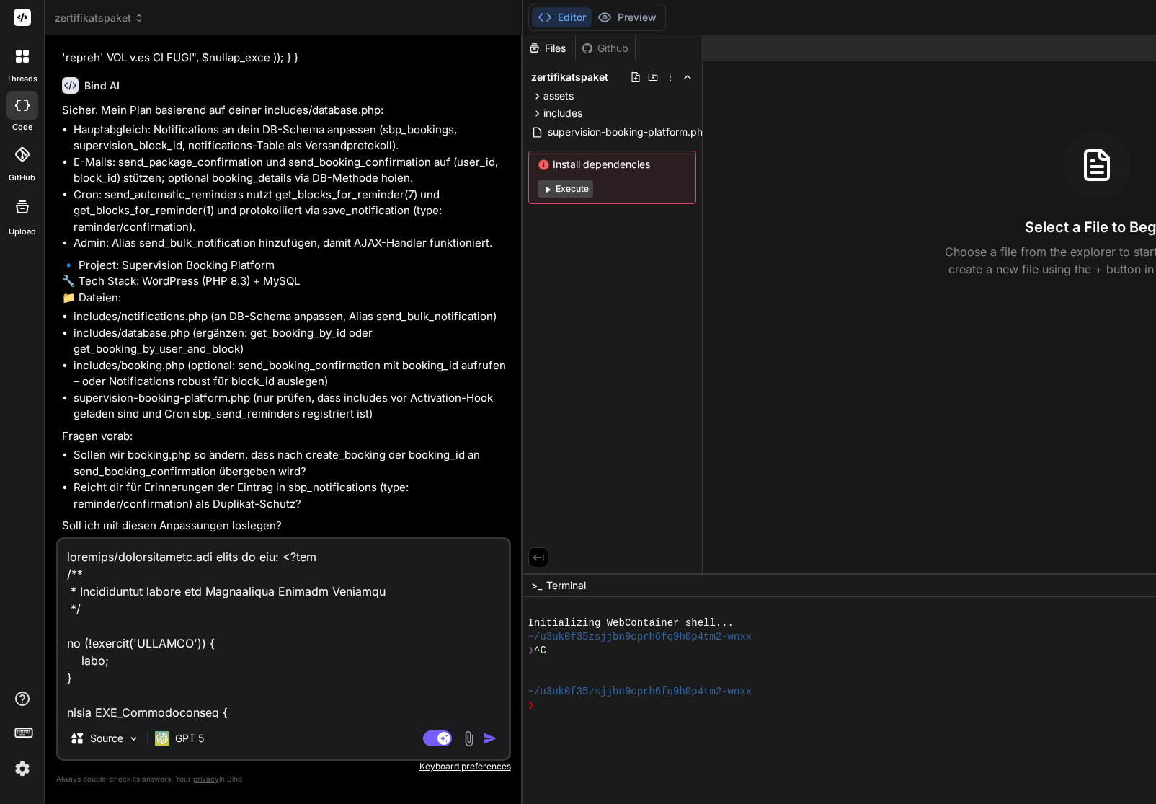
click at [483, 738] on img "button" at bounding box center [490, 738] width 14 height 14
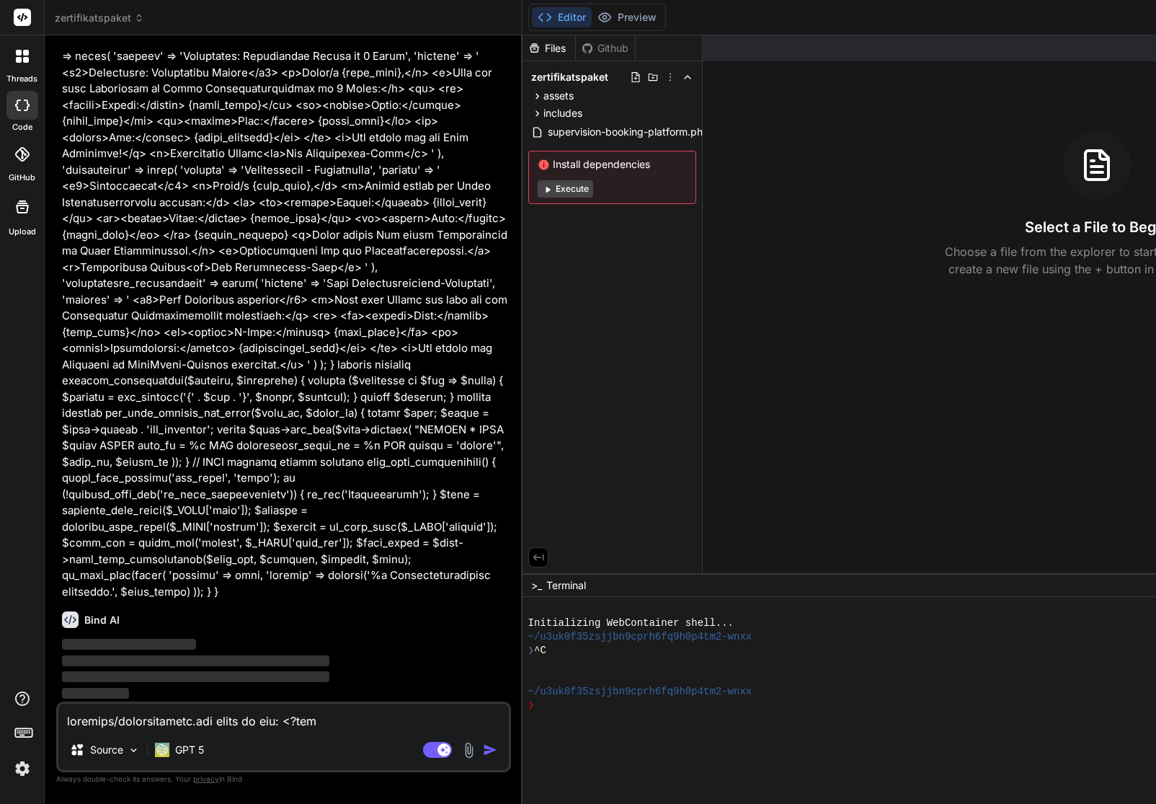
scroll to position [34248, 0]
click at [144, 728] on textarea at bounding box center [283, 716] width 450 height 26
paste textarea "includes/shortcodes.php"
paste textarea "<?php /** * Shortcodes for Supervision Booking Platform */ if (!defined('ABSPAT…"
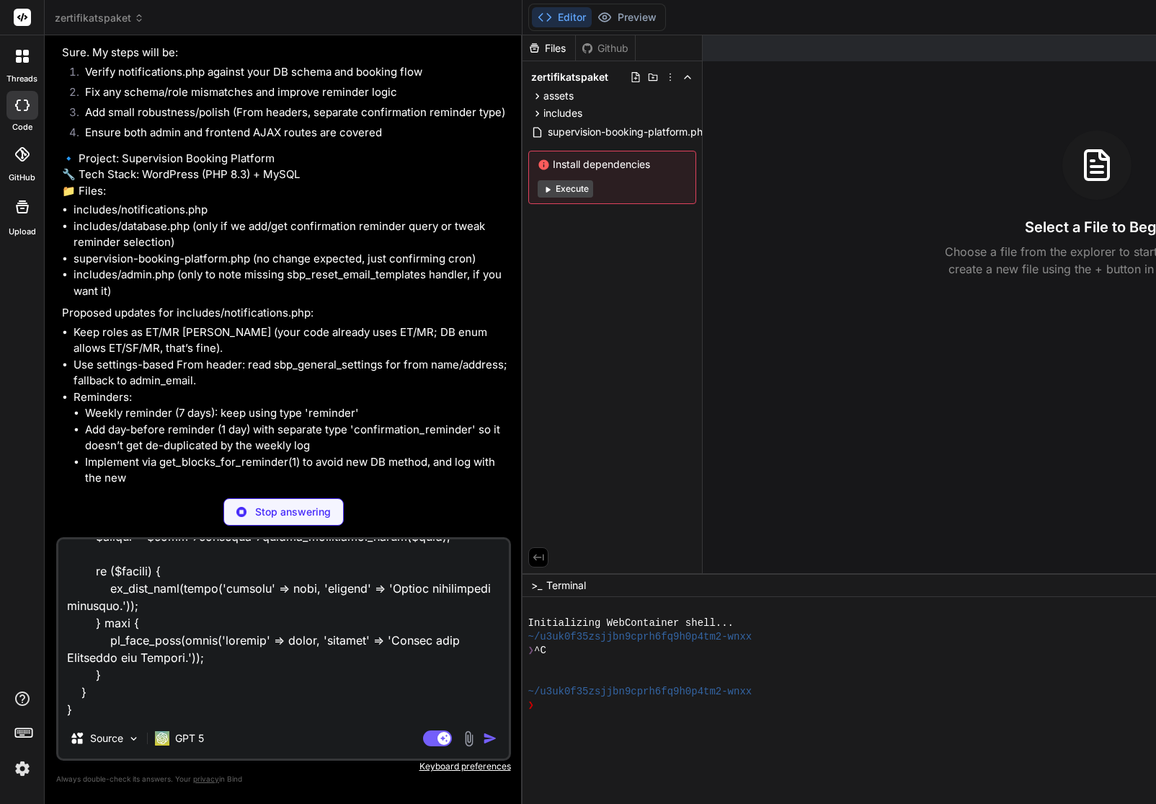
scroll to position [37229, 0]
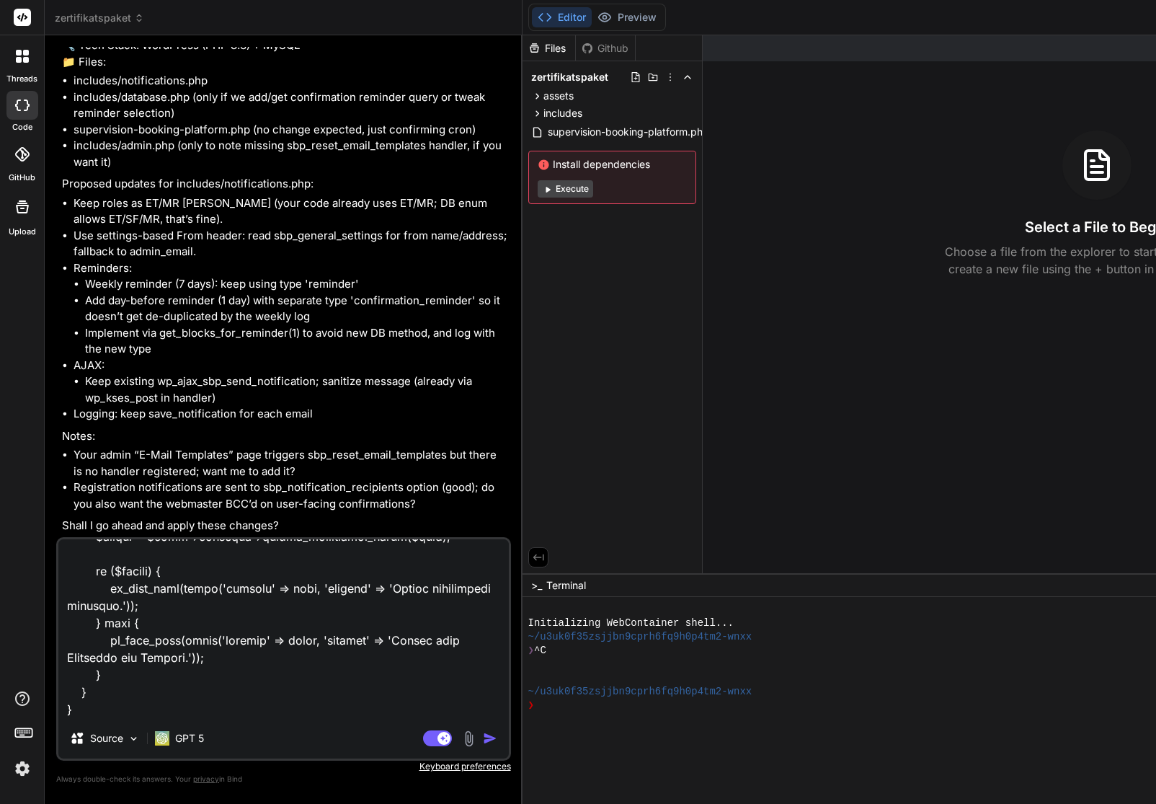
click at [483, 739] on img "button" at bounding box center [490, 738] width 14 height 14
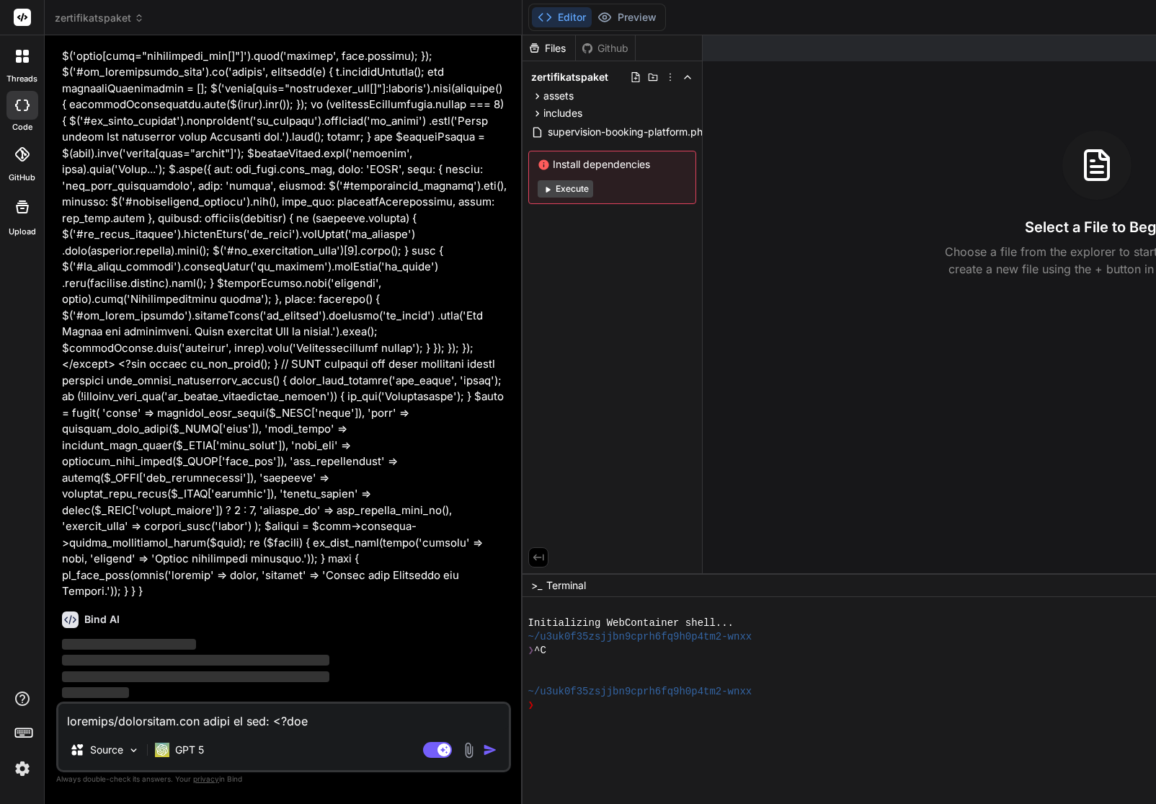
scroll to position [44478, 0]
click at [158, 729] on div "Source GPT 5 Agent Mode. When this toggle is activated, AI automatically makes …" at bounding box center [283, 736] width 455 height 71
click at [166, 726] on textarea at bounding box center [283, 716] width 450 height 26
paste textarea "assets/script.js"
paste textarea "// Supervision Booking Platform JavaScript jQuery(document).ready(function($) {…"
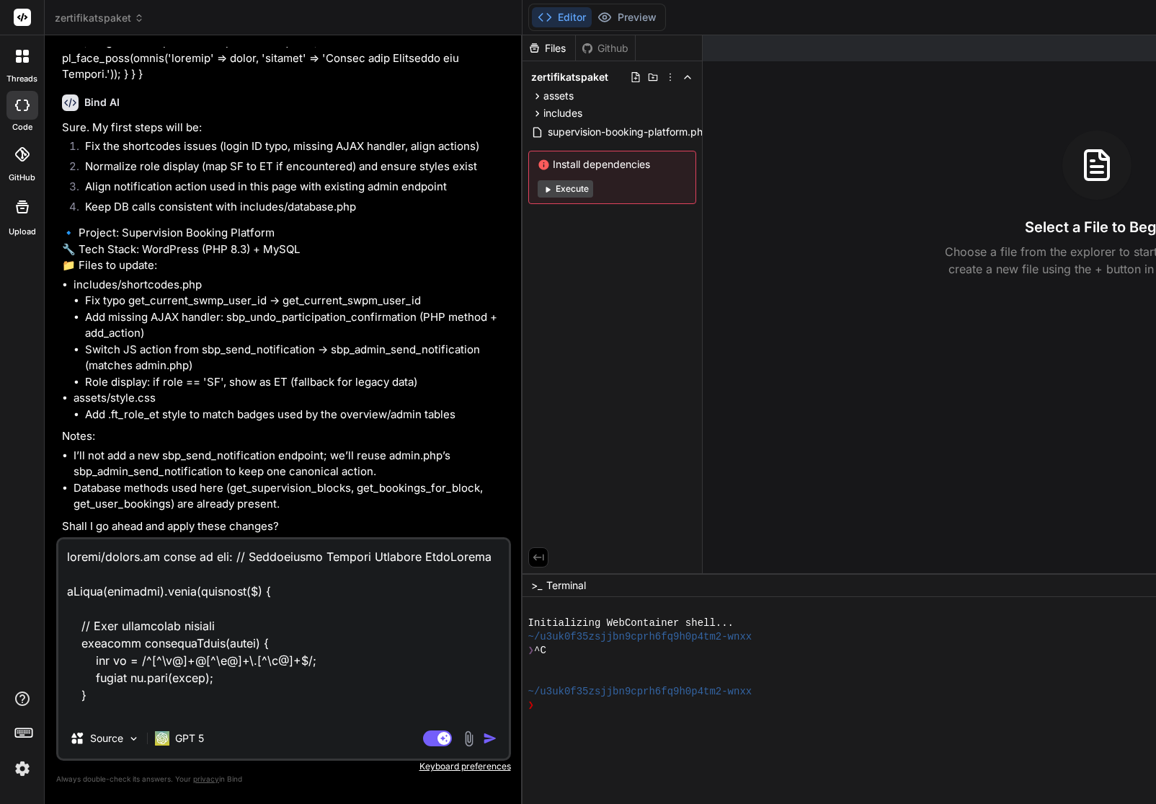
scroll to position [2, 0]
click at [483, 741] on img "button" at bounding box center [490, 738] width 14 height 14
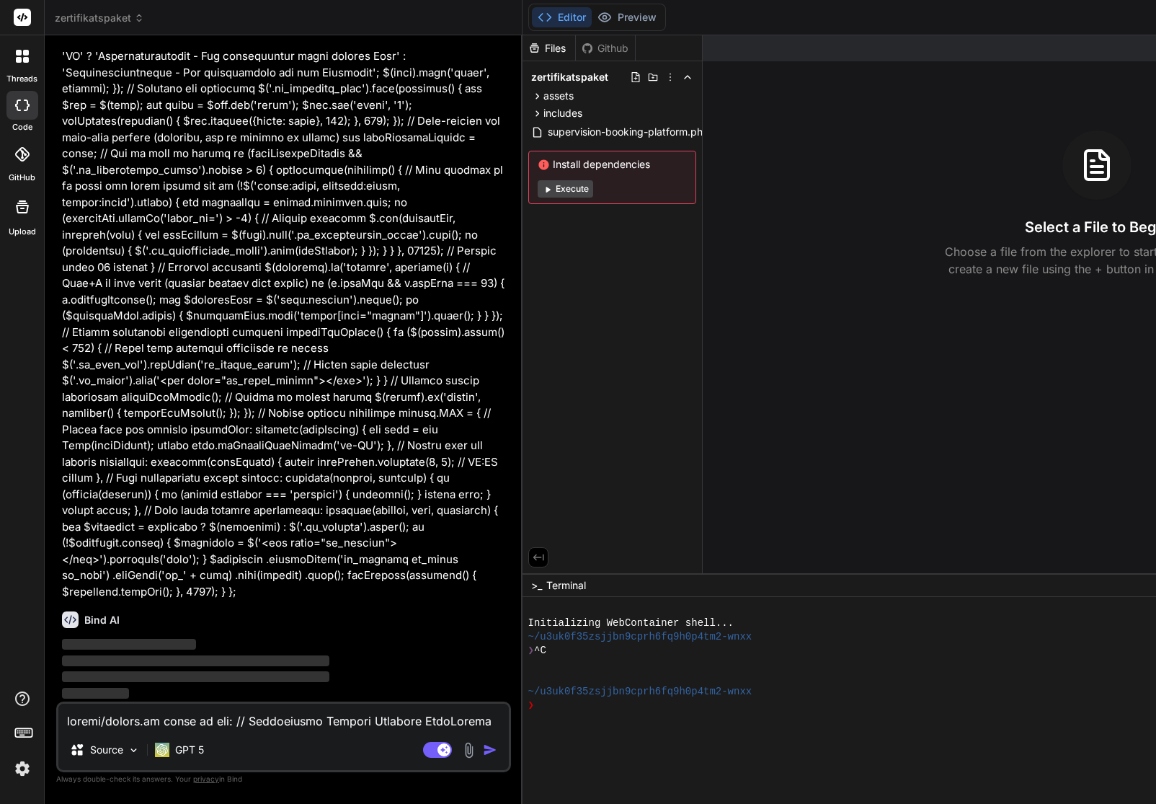
scroll to position [45652, 0]
click at [135, 723] on textarea at bounding box center [283, 716] width 450 height 26
paste textarea "assets/style.css"
paste textarea "/* Supervision Booking Platform Styles */ .ft_form { max-width: 800px; margin: …"
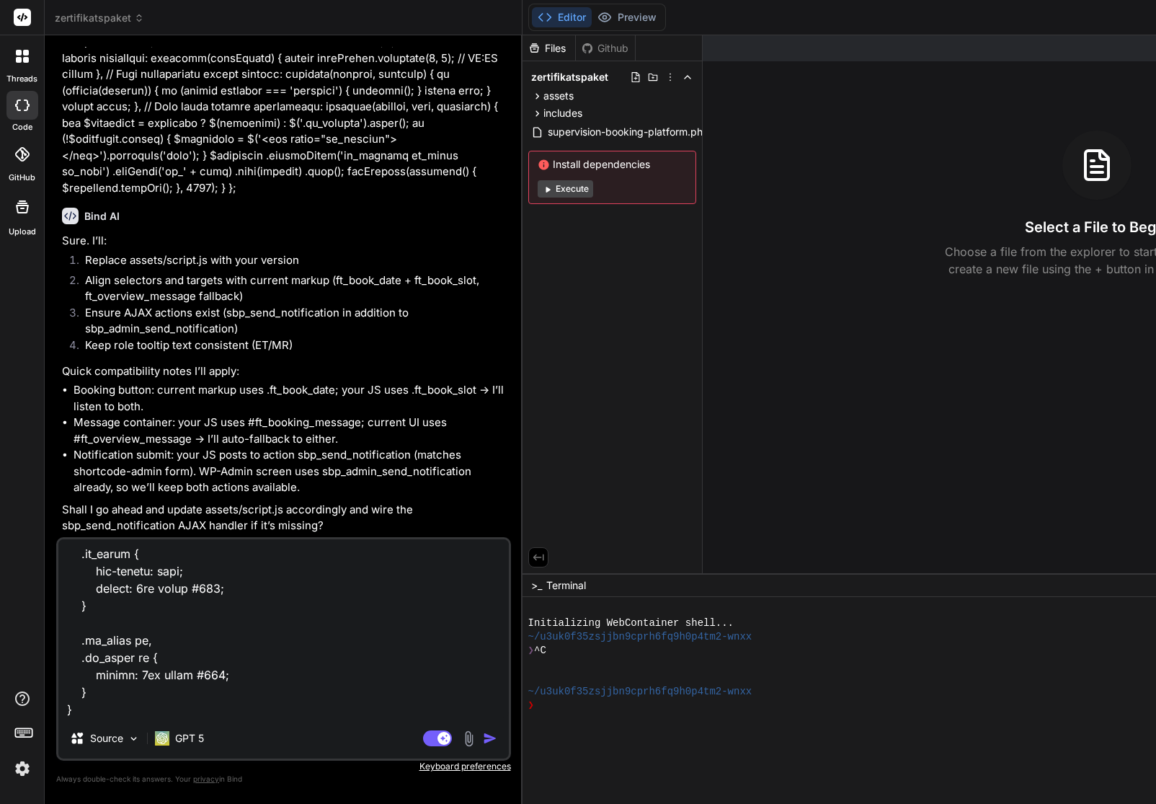
scroll to position [48047, 0]
click at [483, 738] on img "button" at bounding box center [490, 738] width 14 height 14
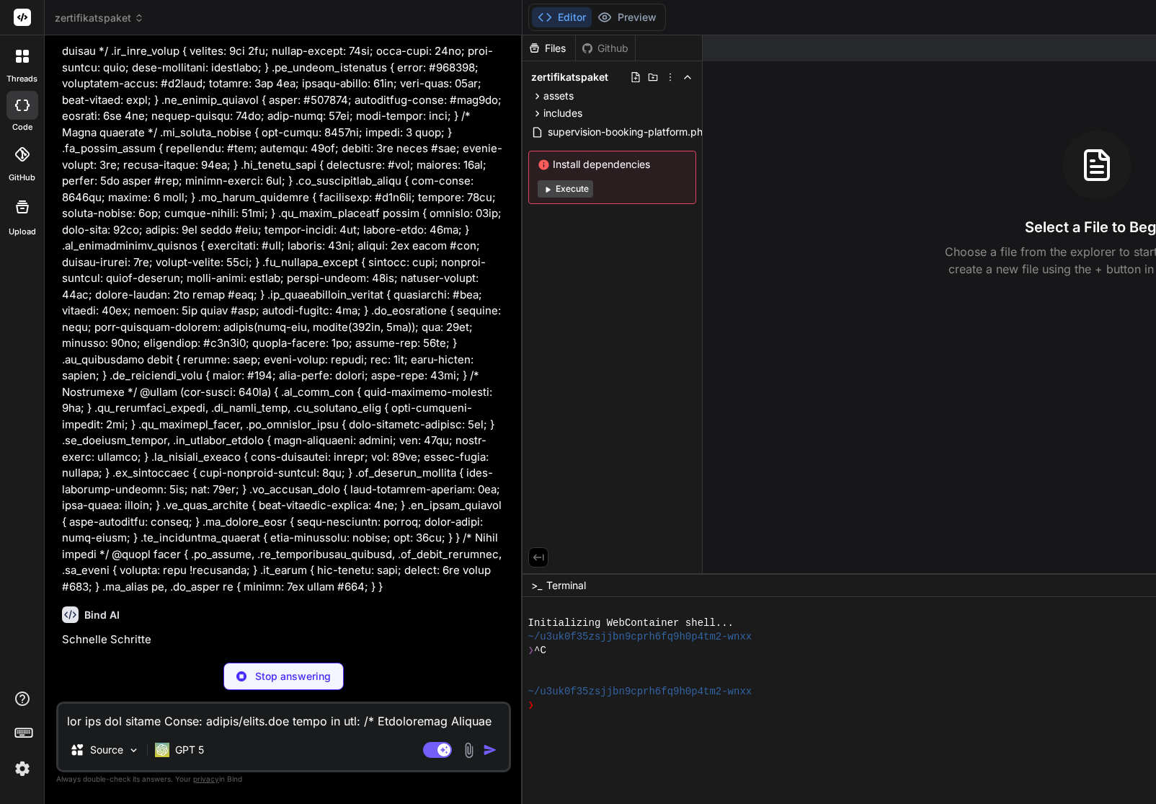
scroll to position [52540, 0]
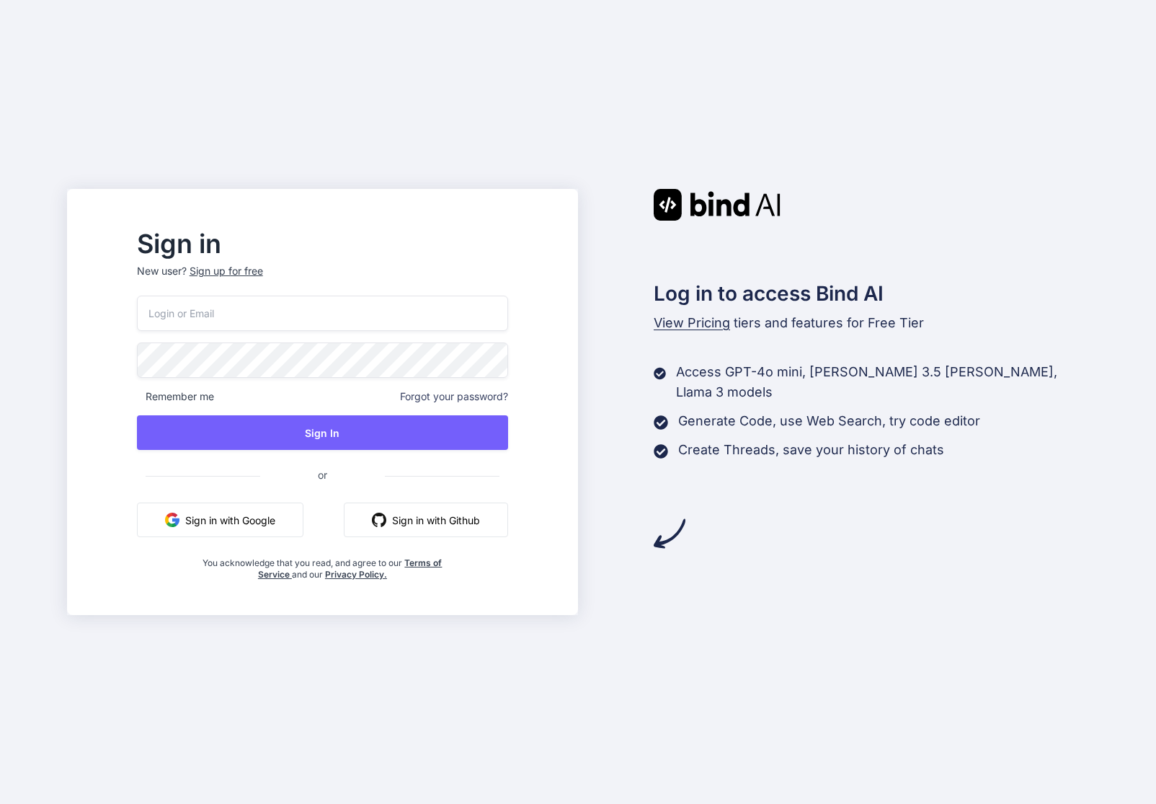
click at [216, 290] on p "New user? Sign up for free" at bounding box center [322, 280] width 371 height 32
click at [221, 313] on input "email" at bounding box center [322, 312] width 371 height 35
click at [0, 803] on com-1password-button at bounding box center [0, 804] width 0 height 0
type input "[EMAIL_ADDRESS][DOMAIN_NAME]"
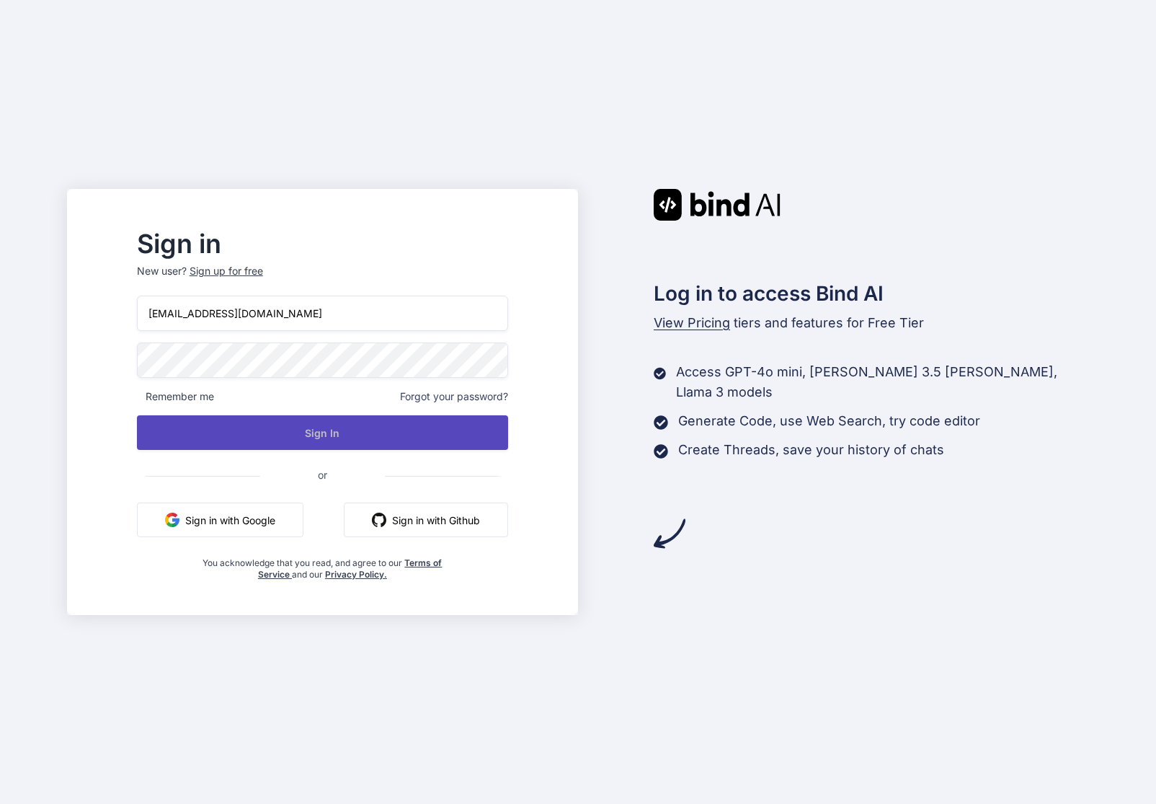
click at [304, 428] on button "Sign In" at bounding box center [322, 432] width 371 height 35
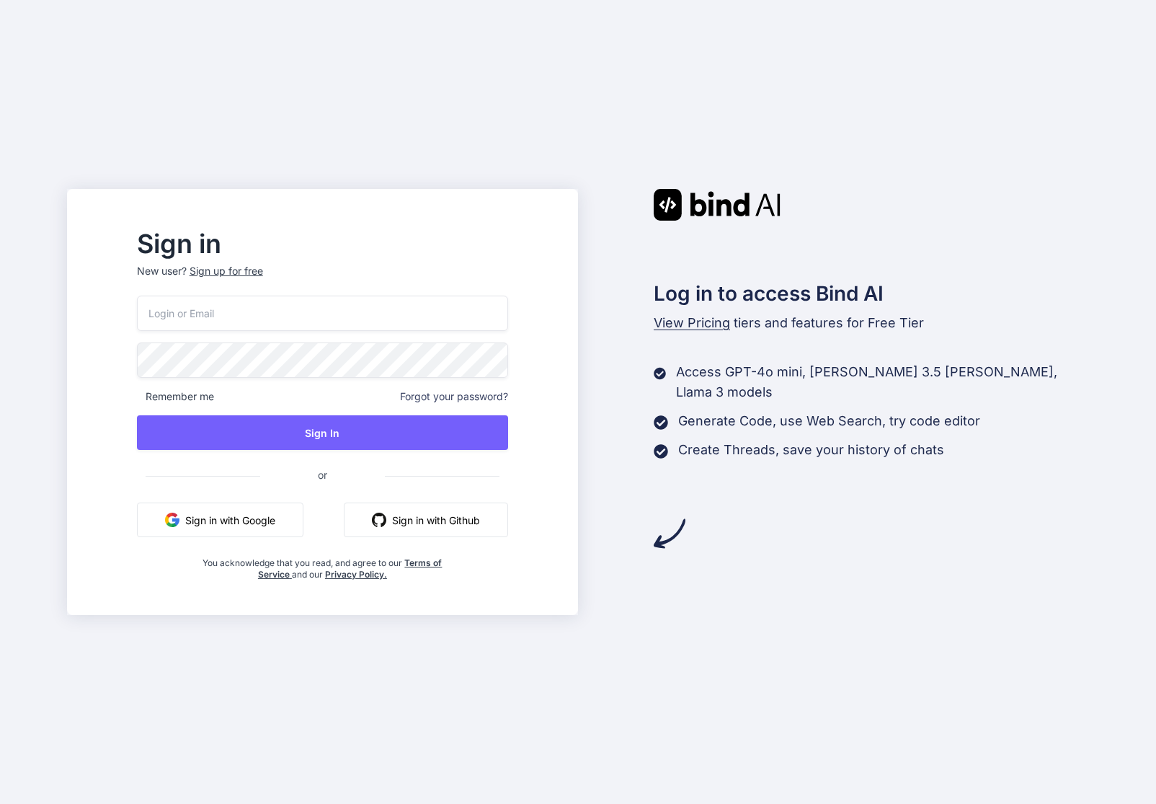
click at [248, 332] on div "Remember me Forgot your password? Sign In or Sign in with Google Sign in with G…" at bounding box center [322, 437] width 371 height 285
click at [249, 314] on input "email" at bounding box center [322, 312] width 371 height 35
click at [0, 803] on com-1password-button at bounding box center [0, 804] width 0 height 0
type input "ms@flinkthink.ch"
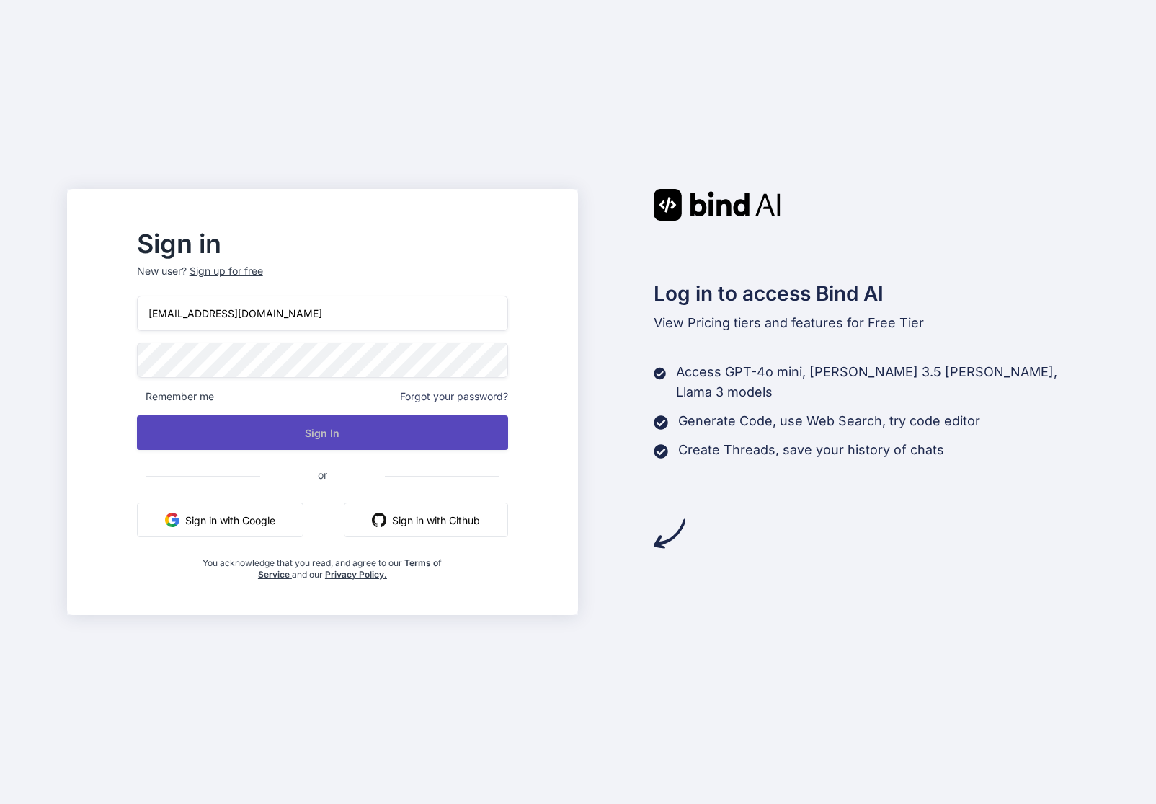
click at [329, 445] on button "Sign In" at bounding box center [322, 432] width 371 height 35
